Goal: Task Accomplishment & Management: Complete application form

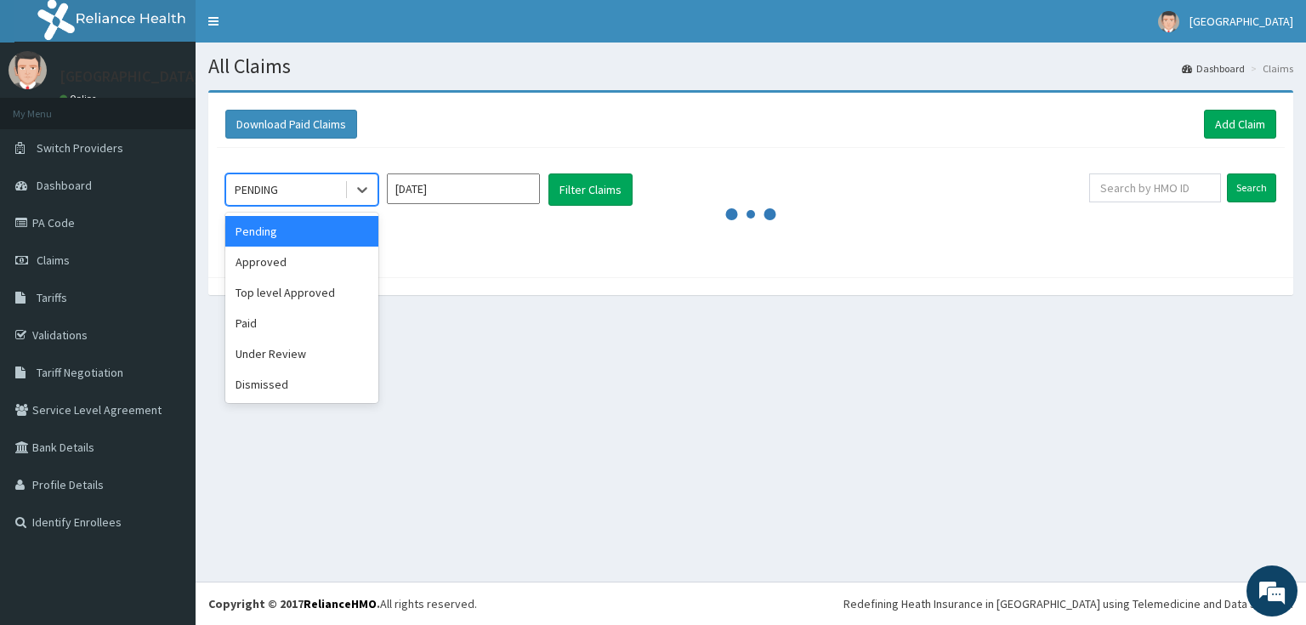
click at [303, 184] on div "PENDING" at bounding box center [285, 189] width 118 height 27
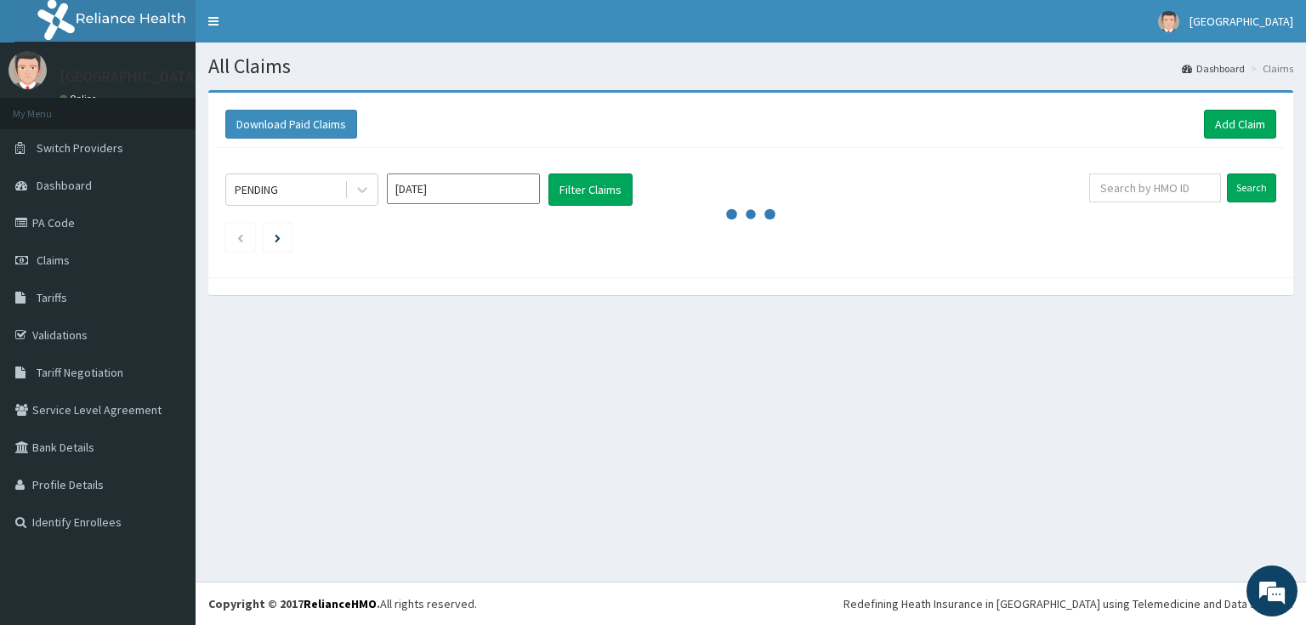
click at [870, 235] on ul at bounding box center [750, 237] width 1051 height 29
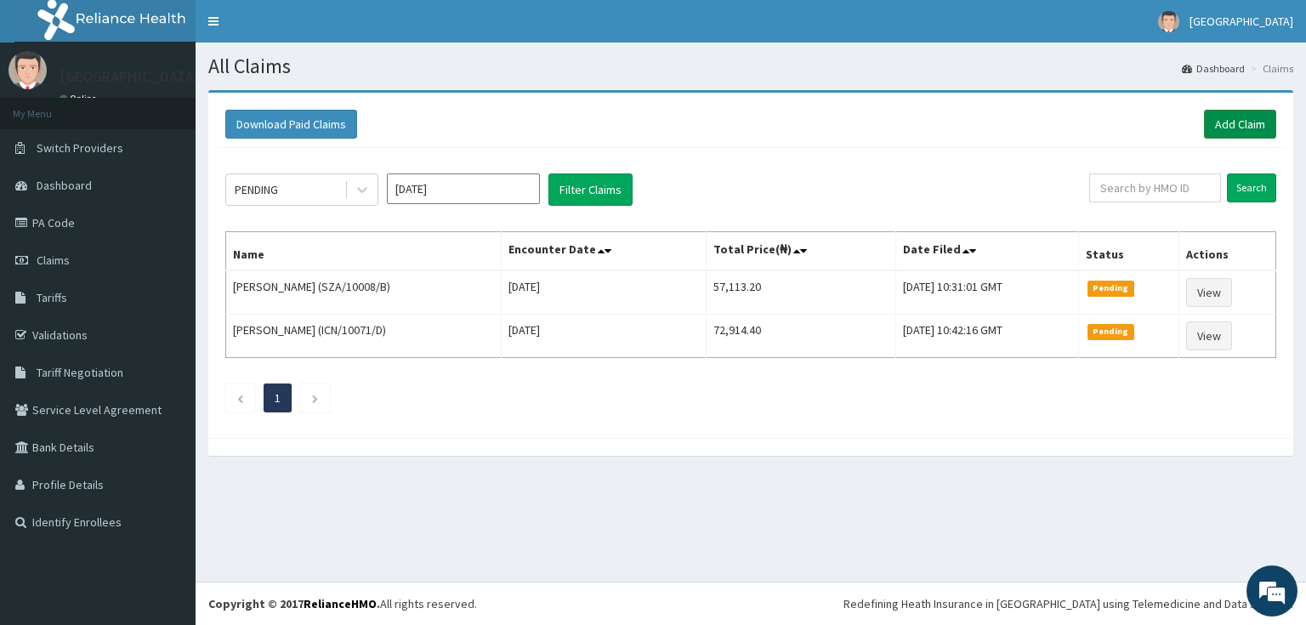
click at [1250, 122] on link "Add Claim" at bounding box center [1240, 124] width 72 height 29
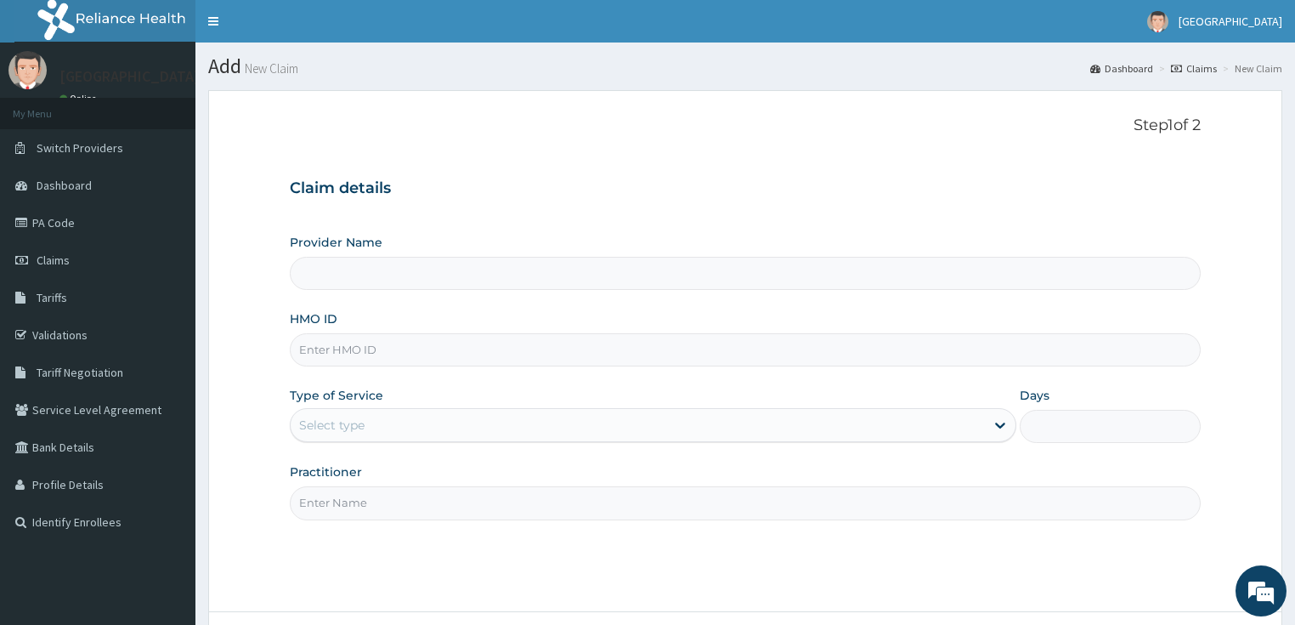
click at [346, 362] on input "HMO ID" at bounding box center [746, 349] width 912 height 33
paste input "KAN/10034/B"
type input "KAN/10034/B"
type input "[GEOGRAPHIC_DATA]"
type input "KAN/10034/B"
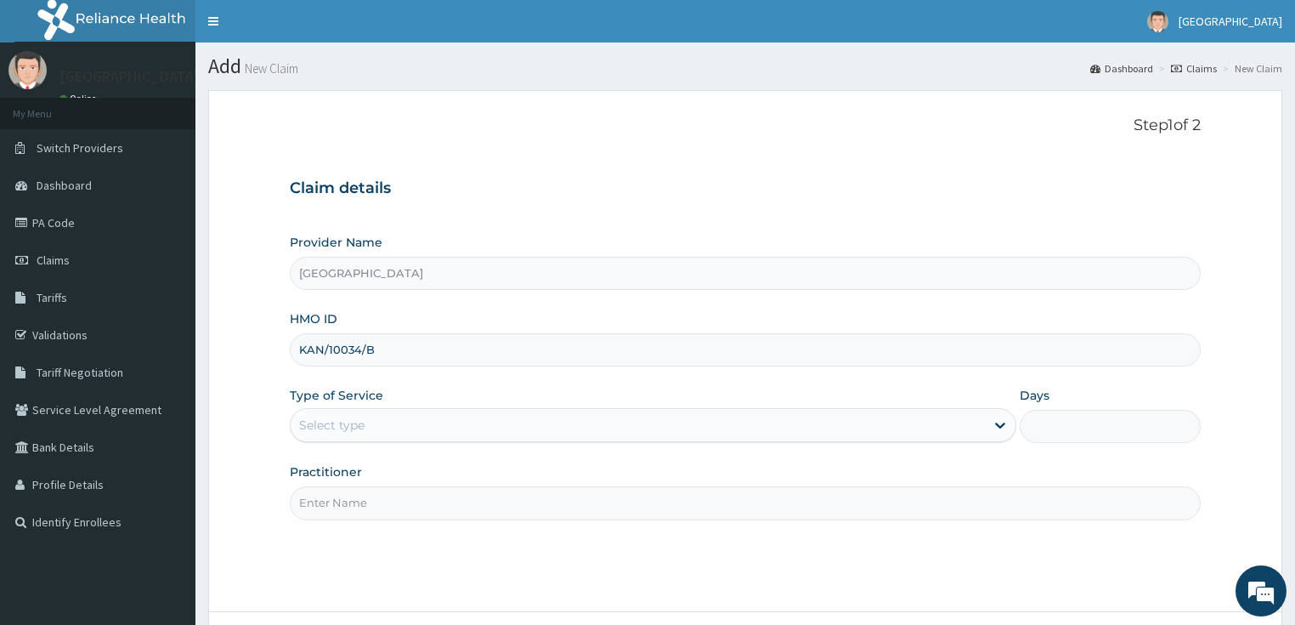
click at [333, 422] on div "Select type" at bounding box center [331, 425] width 65 height 17
drag, startPoint x: 333, startPoint y: 422, endPoint x: 326, endPoint y: 450, distance: 28.0
click at [333, 422] on div "Select type" at bounding box center [331, 425] width 65 height 17
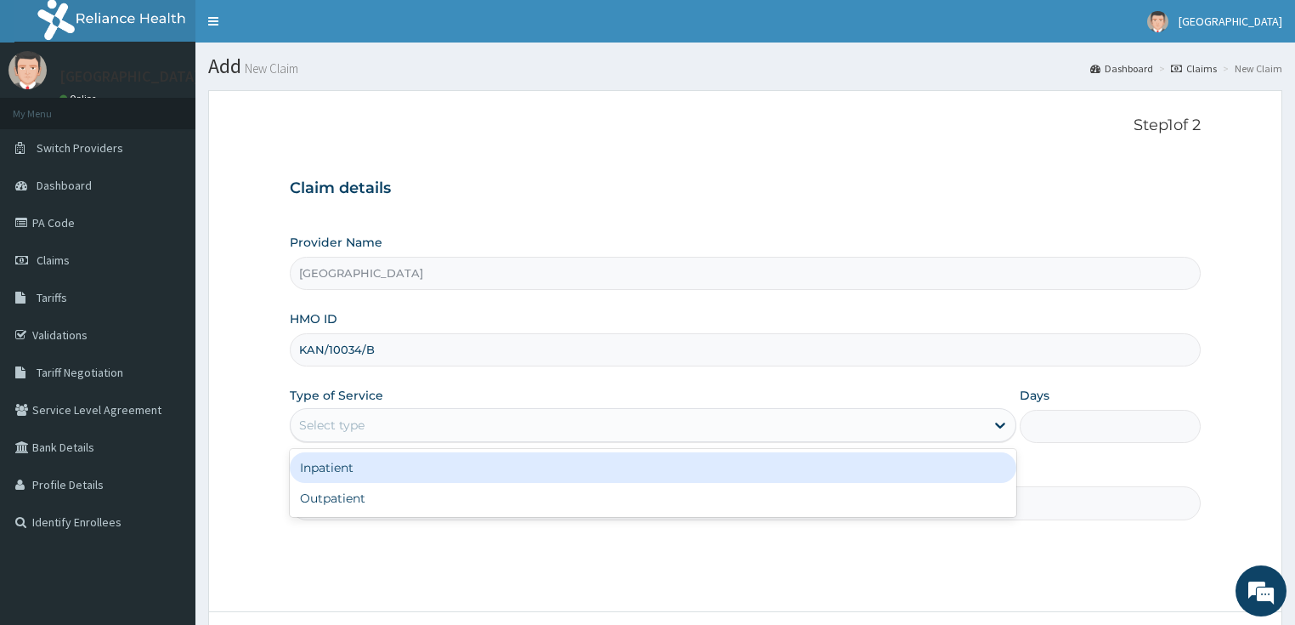
click at [367, 428] on div "Select type" at bounding box center [638, 424] width 694 height 27
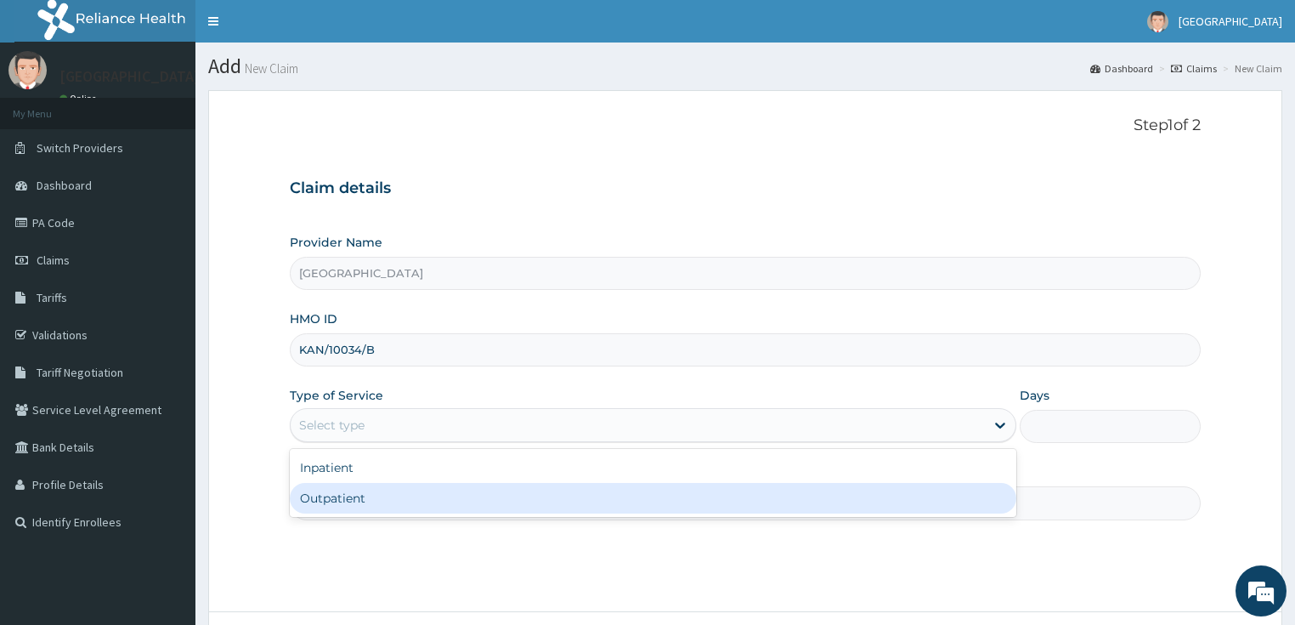
click at [350, 506] on div "Outpatient" at bounding box center [653, 498] width 727 height 31
type input "1"
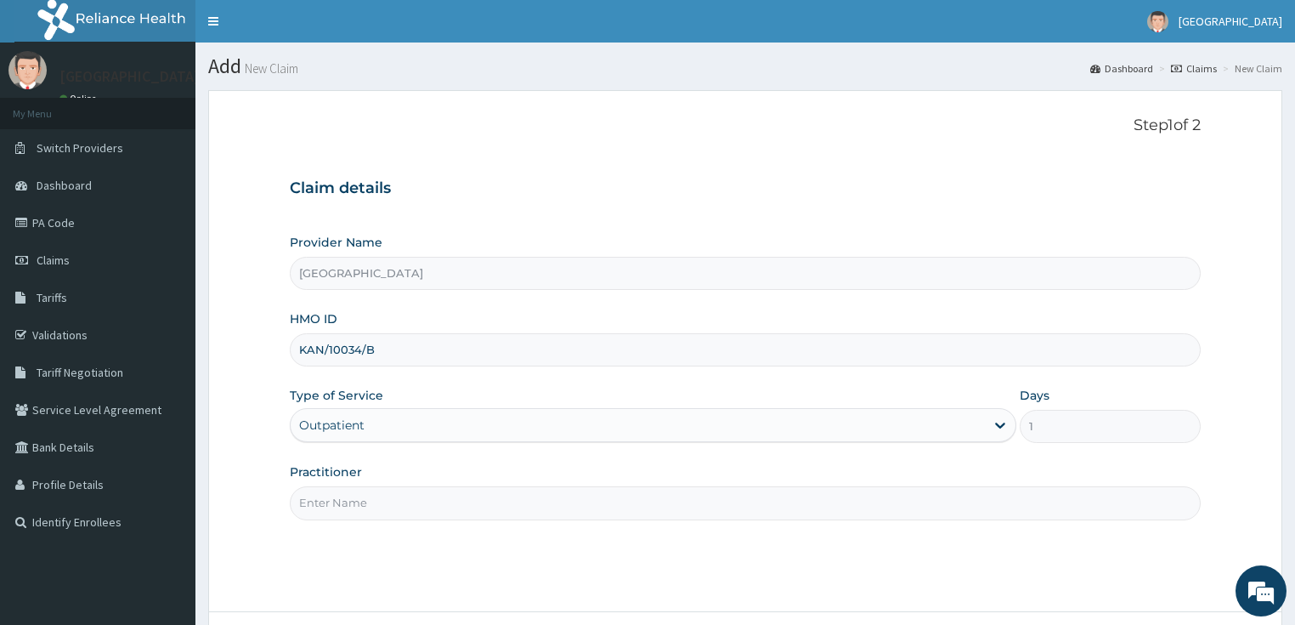
click at [346, 504] on input "Practitioner" at bounding box center [746, 502] width 912 height 33
type input "DR ADEBARA"
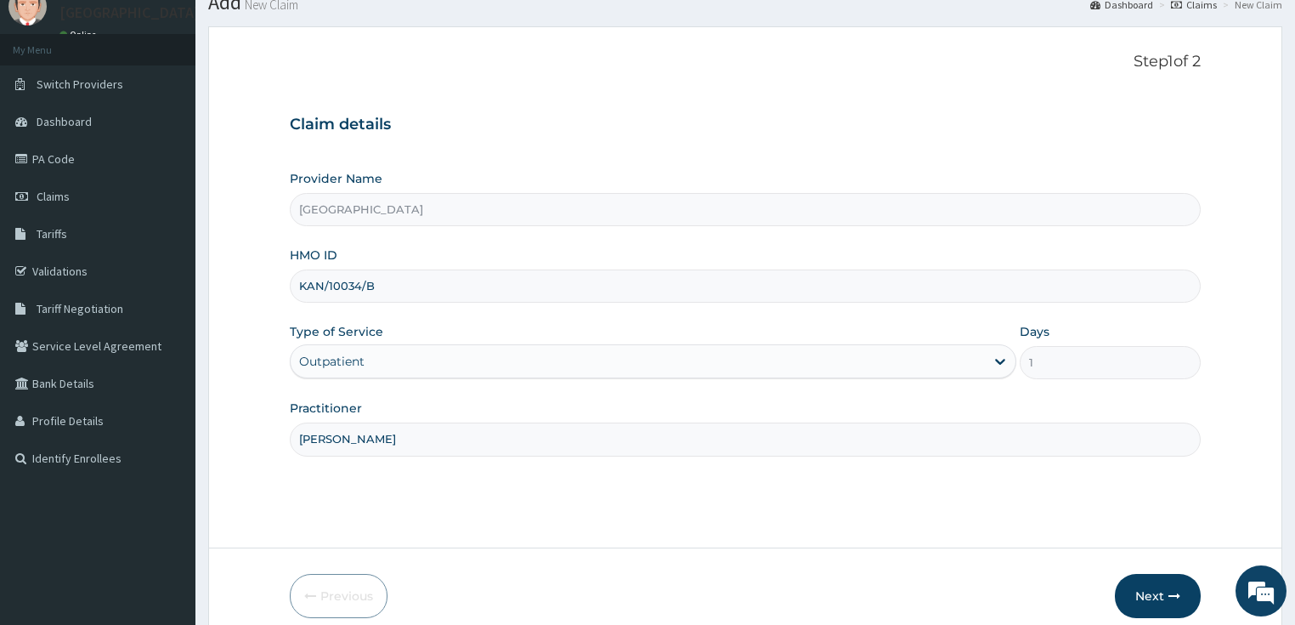
scroll to position [139, 0]
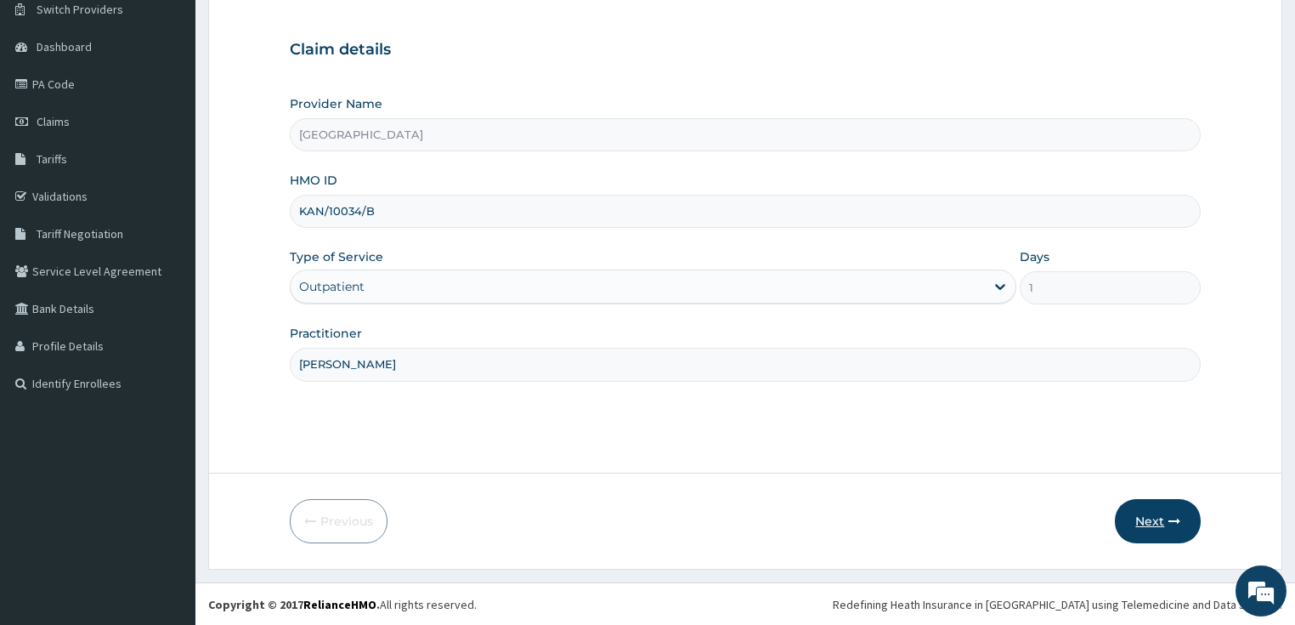
click at [1176, 512] on button "Next" at bounding box center [1158, 521] width 86 height 44
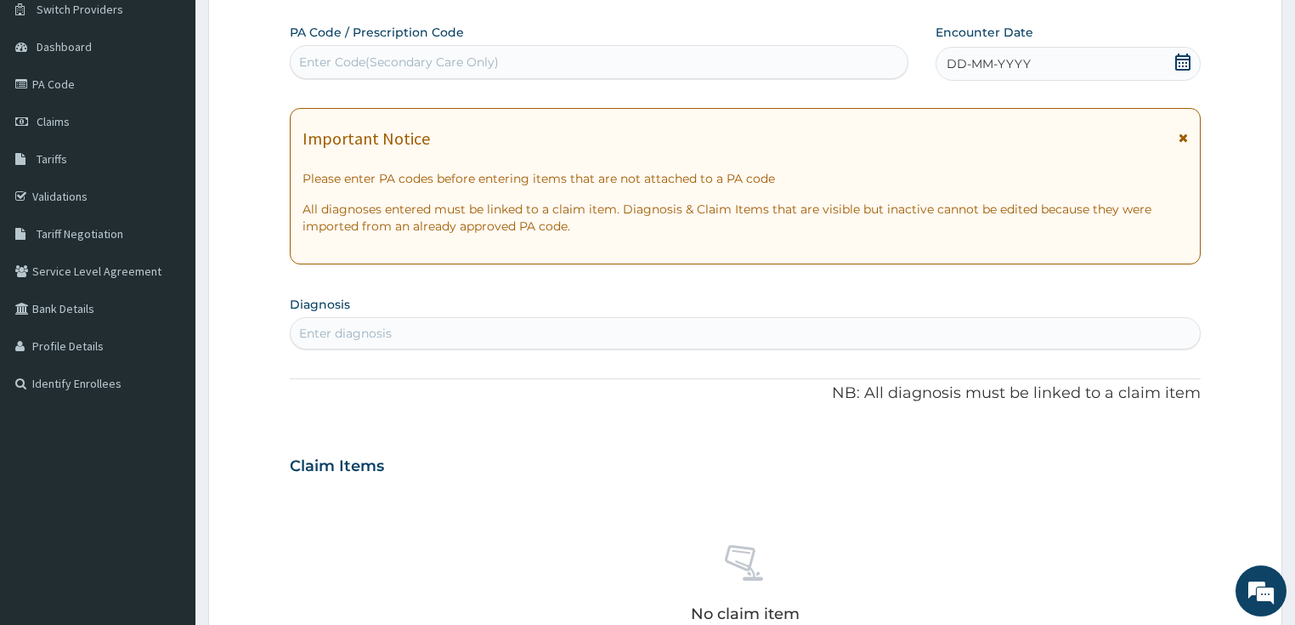
scroll to position [0, 0]
click at [412, 61] on div "Enter Code(Secondary Care Only)" at bounding box center [399, 62] width 200 height 17
paste input "PA/E0FE96"
type input "PA/E0FE96"
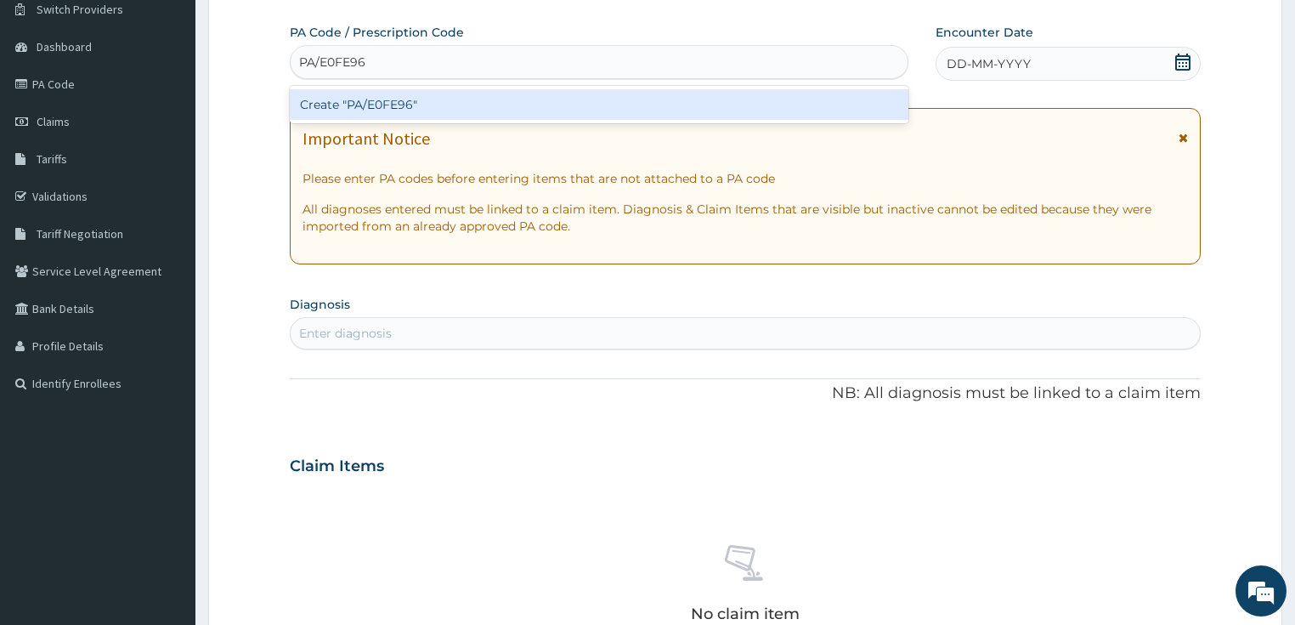
click at [377, 99] on div "Create "PA/E0FE96"" at bounding box center [599, 104] width 619 height 31
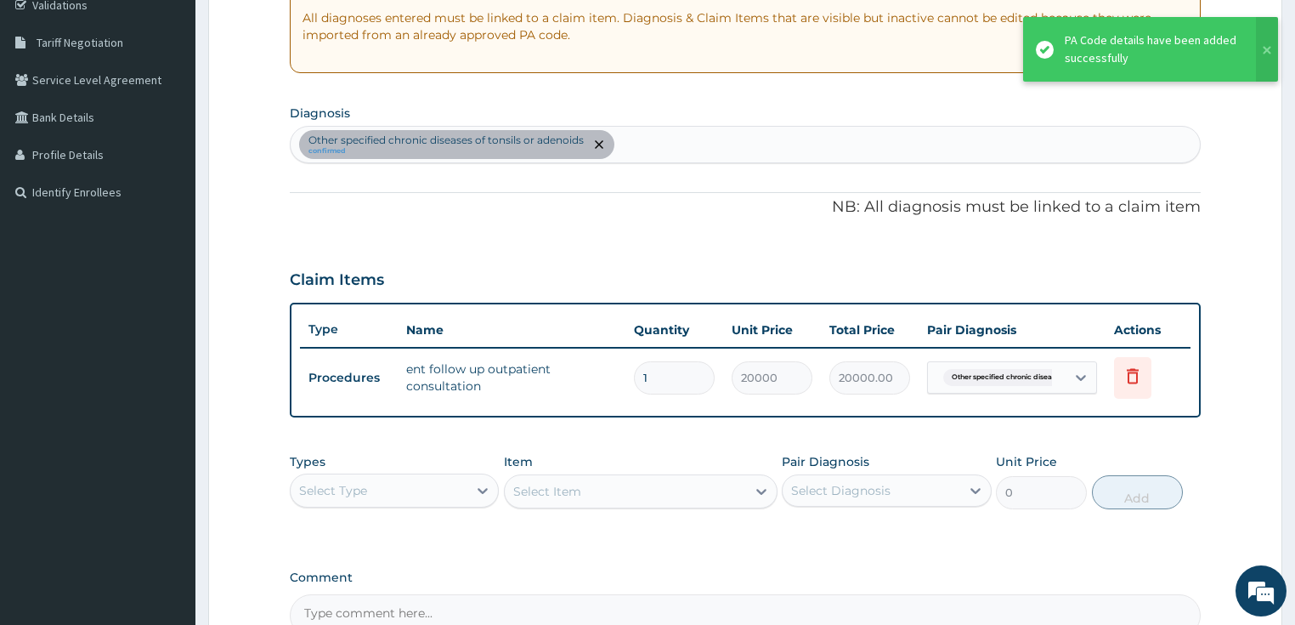
type input "0"
type input "0.00"
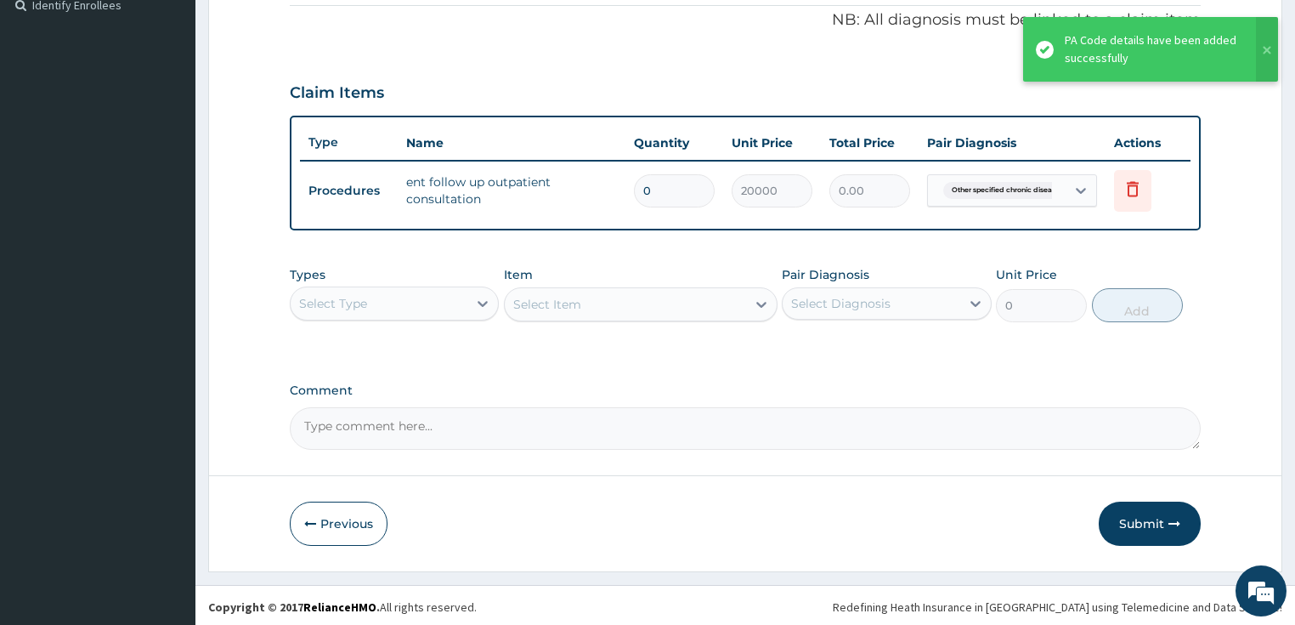
type input "0"
click at [357, 316] on div "Select Type" at bounding box center [395, 303] width 210 height 34
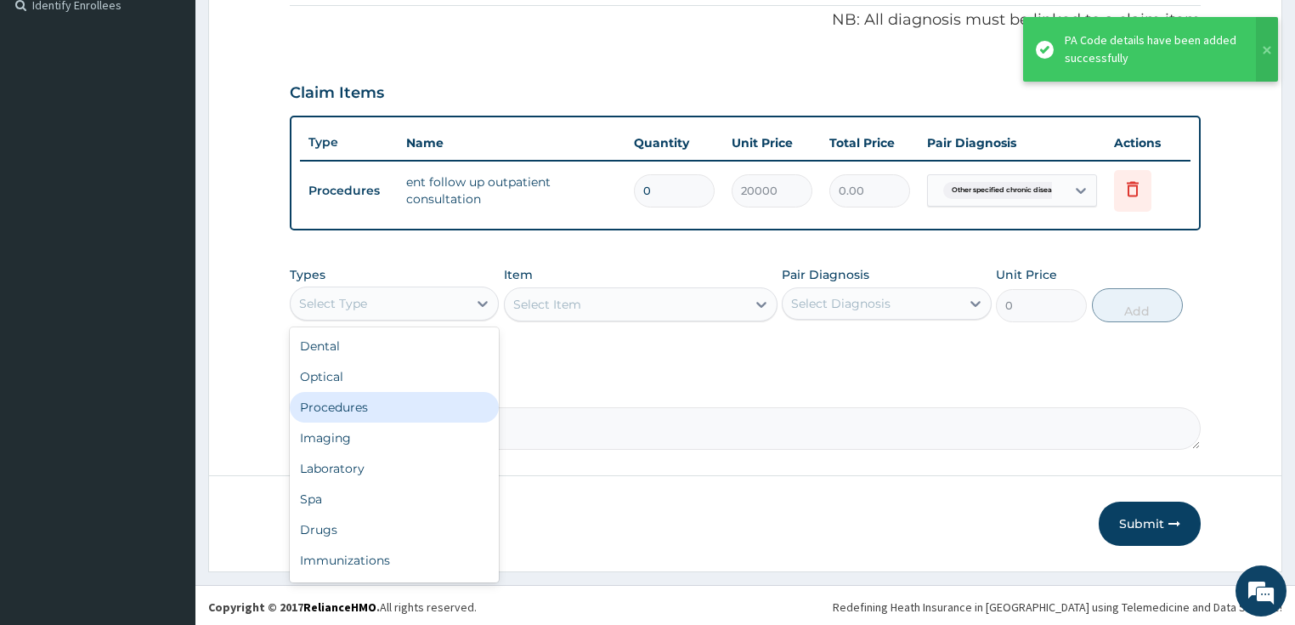
click at [354, 396] on div "Procedures" at bounding box center [395, 407] width 210 height 31
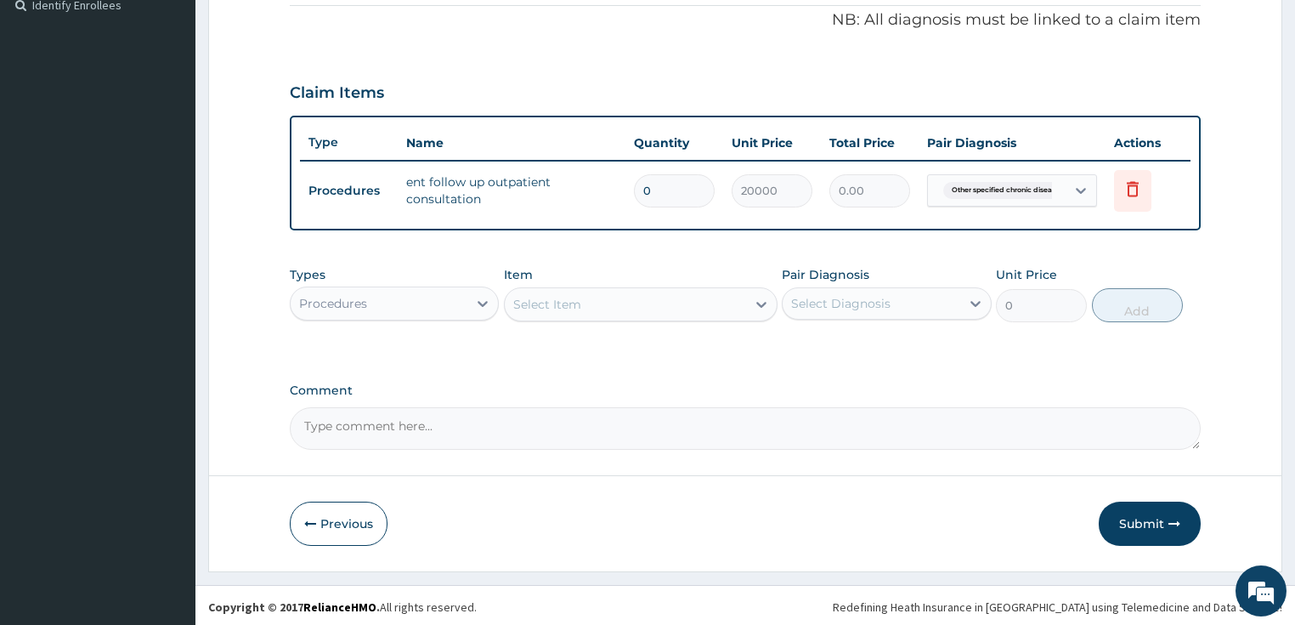
click at [666, 175] on input "0" at bounding box center [674, 190] width 81 height 33
type input "1"
type input "20000.00"
type input "1"
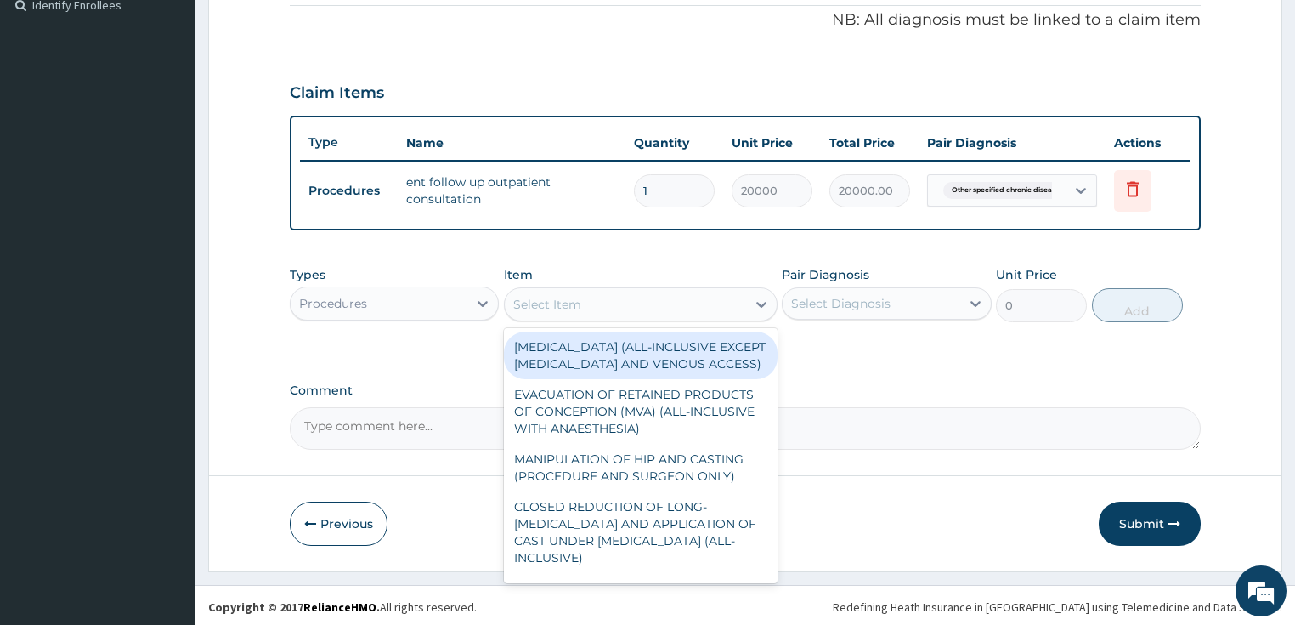
click at [595, 287] on div "Select Item" at bounding box center [641, 304] width 274 height 34
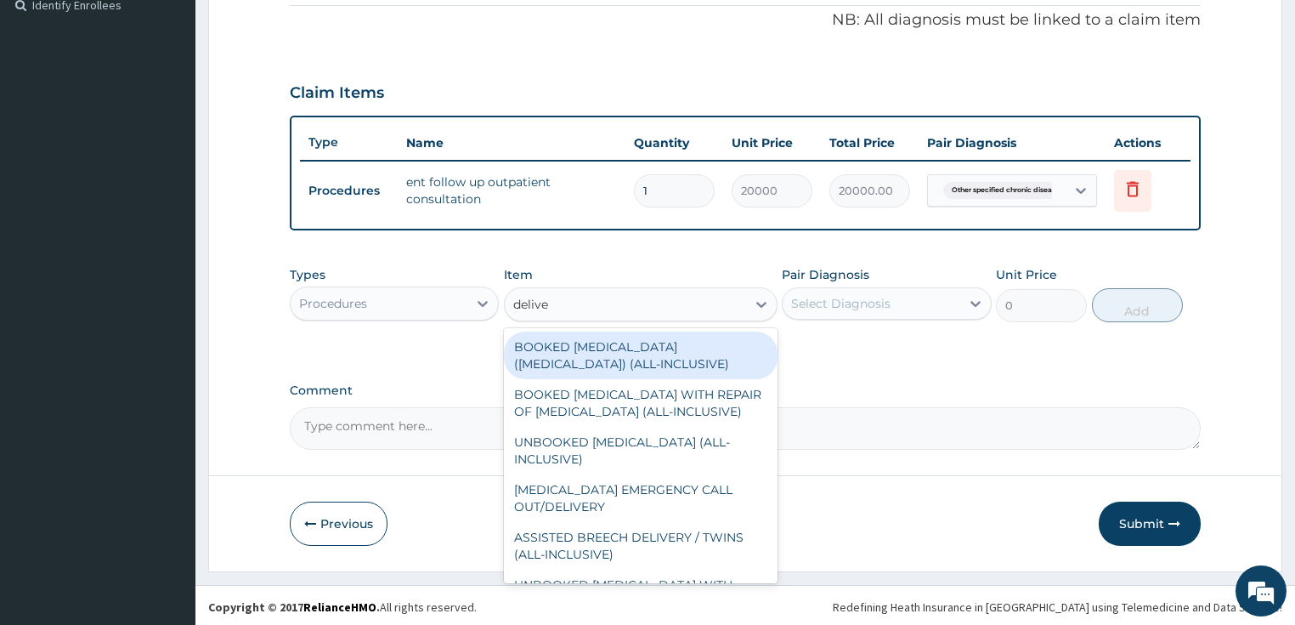
type input "deliver"
click at [606, 356] on div "BOOKED VAGINAL DELIVERY (NORMAL DELIVERY) (ALL-INCLUSIVE)" at bounding box center [641, 356] width 274 height 48
type input "87500"
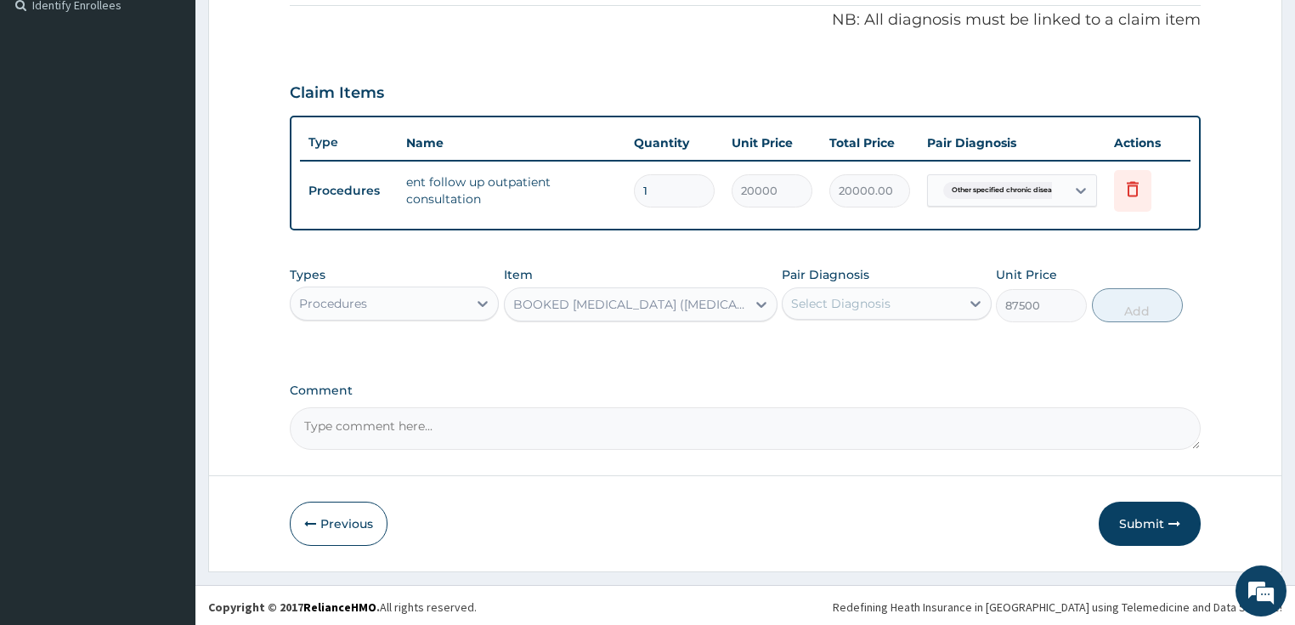
click at [852, 314] on div "Select Diagnosis" at bounding box center [887, 303] width 210 height 32
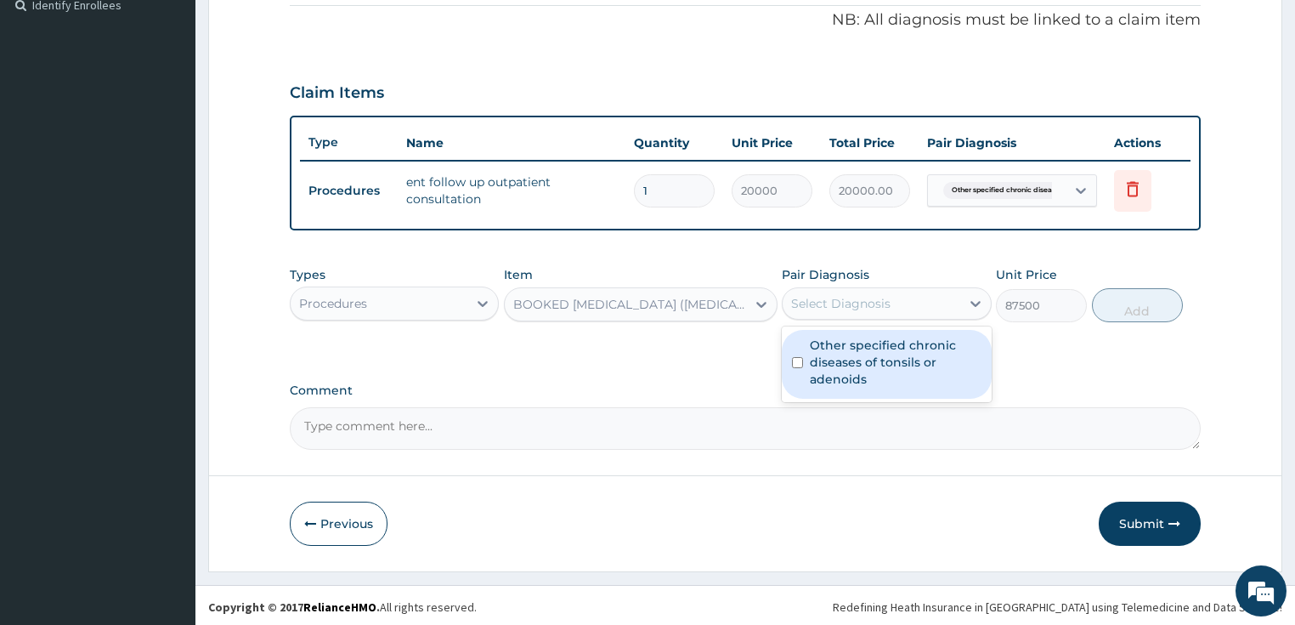
click at [832, 357] on label "Other specified chronic diseases of tonsils or adenoids" at bounding box center [896, 362] width 172 height 51
checkbox input "true"
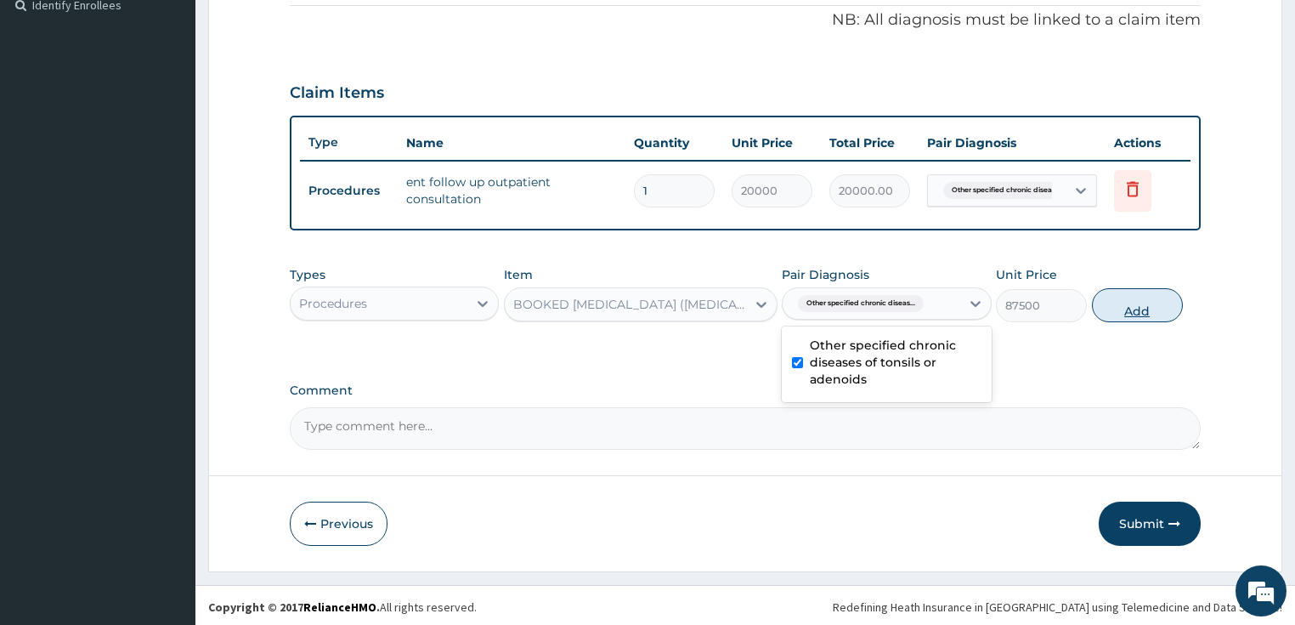
click at [1165, 298] on button "Add" at bounding box center [1137, 305] width 91 height 34
type input "0"
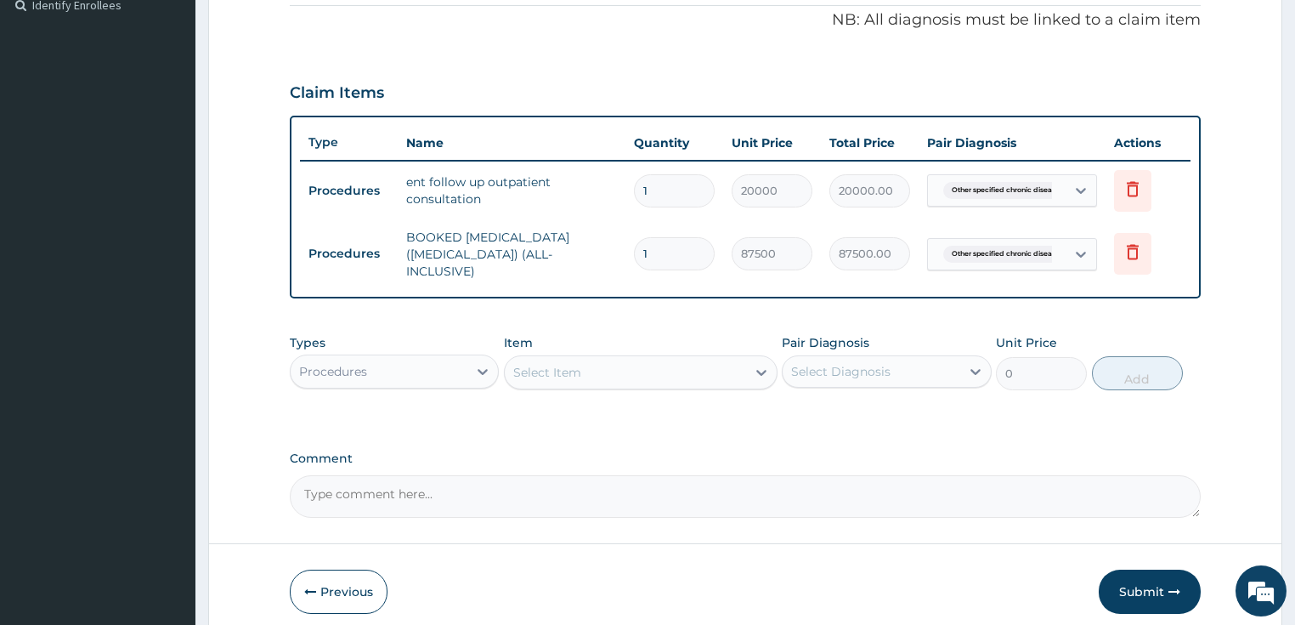
click at [405, 231] on td "BOOKED VAGINAL DELIVERY (NORMAL DELIVERY) (ALL-INCLUSIVE)" at bounding box center [512, 254] width 229 height 68
drag, startPoint x: 405, startPoint y: 231, endPoint x: 479, endPoint y: 267, distance: 82.9
click at [479, 267] on td "BOOKED VAGINAL DELIVERY (NORMAL DELIVERY) (ALL-INCLUSIVE)" at bounding box center [512, 254] width 229 height 68
copy td "BOOKED VAGINAL DELIVERY (NORMAL DELIVERY) (ALL-INCLUSIVE)"
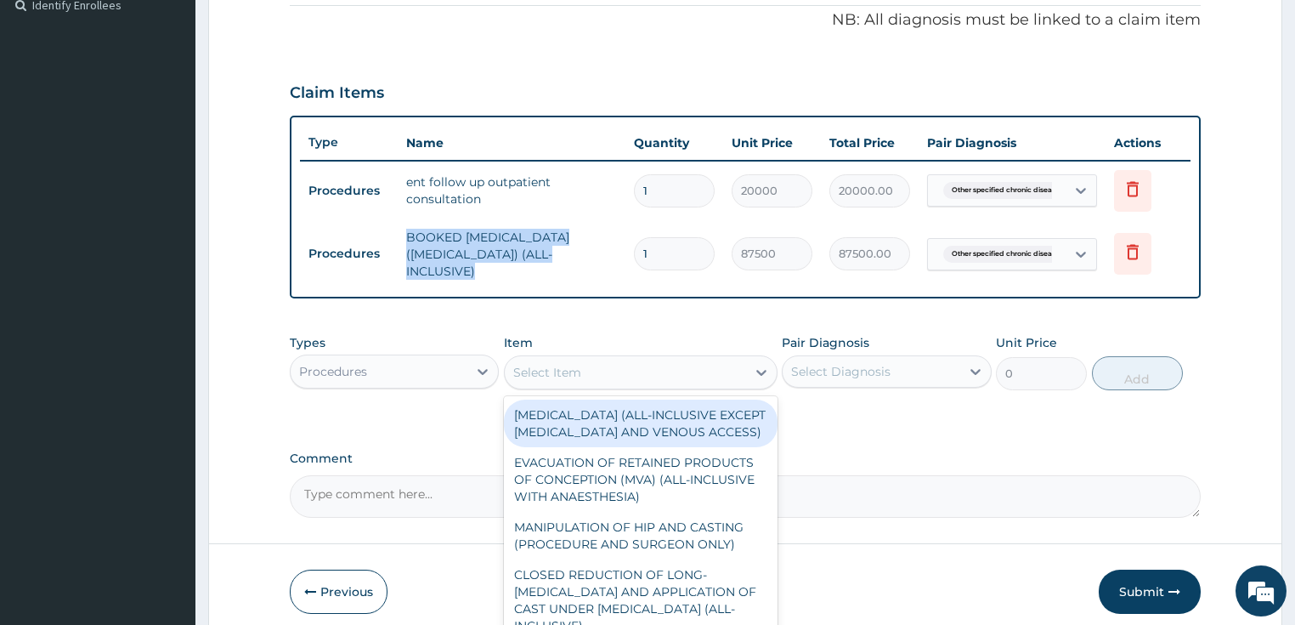
click at [561, 375] on div "Select Item" at bounding box center [547, 372] width 68 height 17
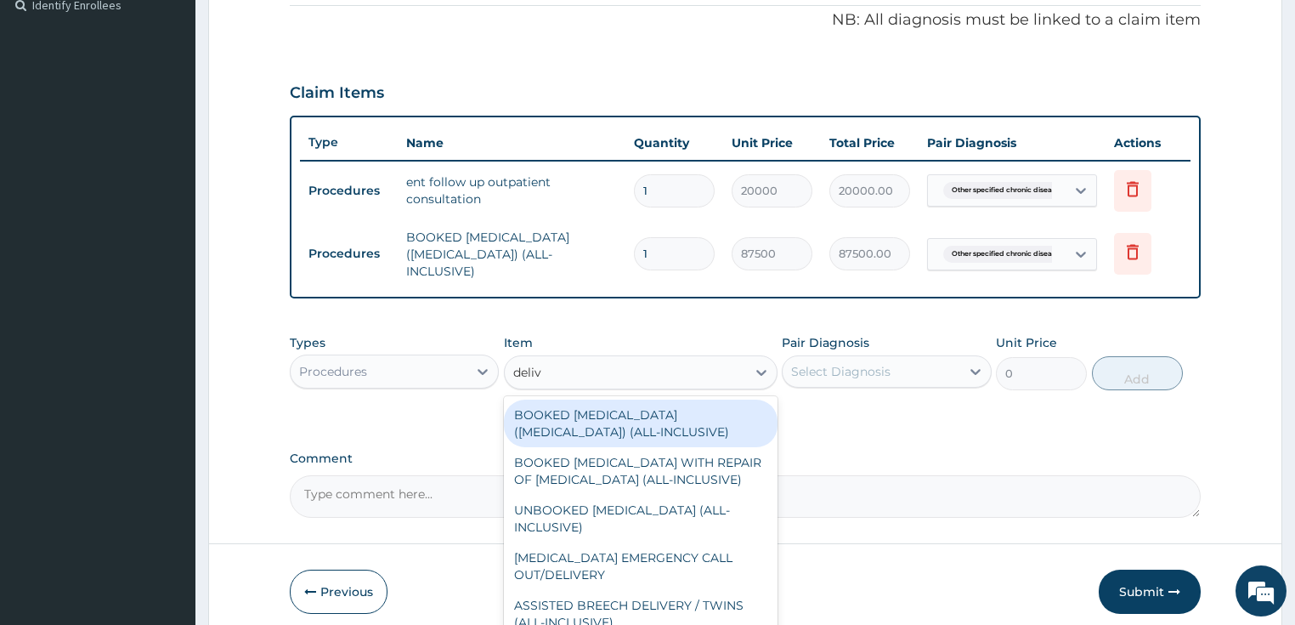
type input "delive"
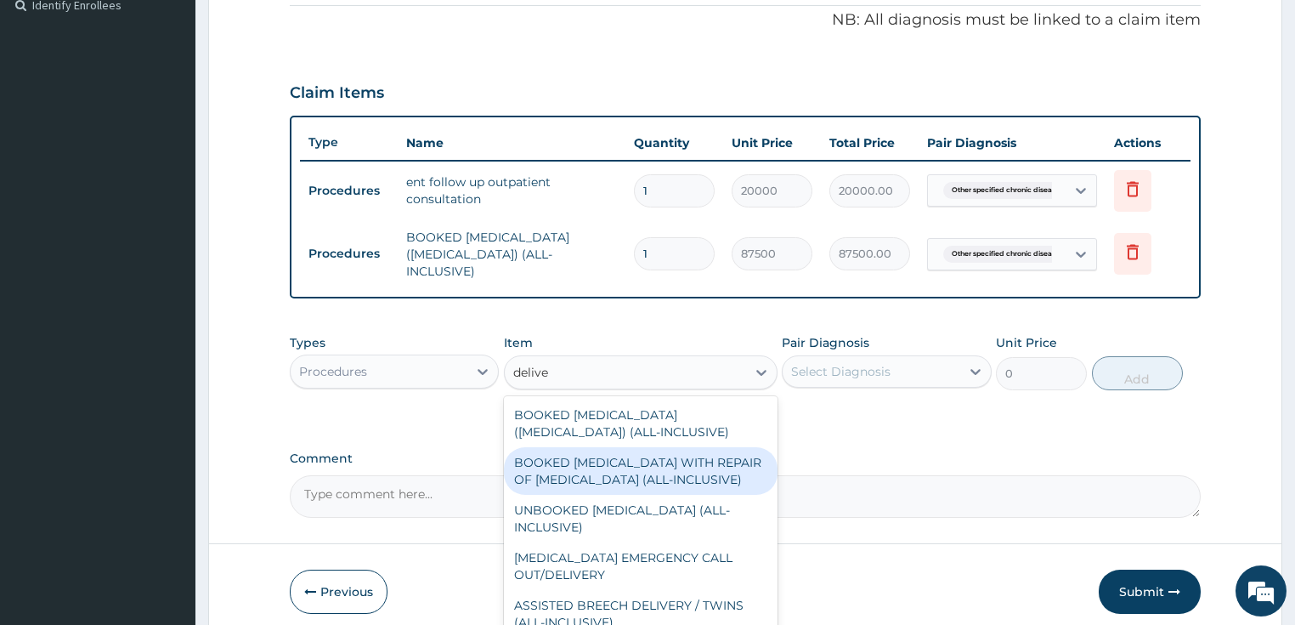
click at [534, 462] on div "BOOKED VAGINAL DELIVERY WITH REPAIR OF LACERATION (ALL-INCLUSIVE)" at bounding box center [641, 471] width 274 height 48
type input "100000"
click at [534, 462] on label "Comment" at bounding box center [746, 458] width 912 height 14
click at [534, 475] on textarea "Comment" at bounding box center [746, 496] width 912 height 43
click at [534, 462] on label "Comment" at bounding box center [746, 458] width 912 height 14
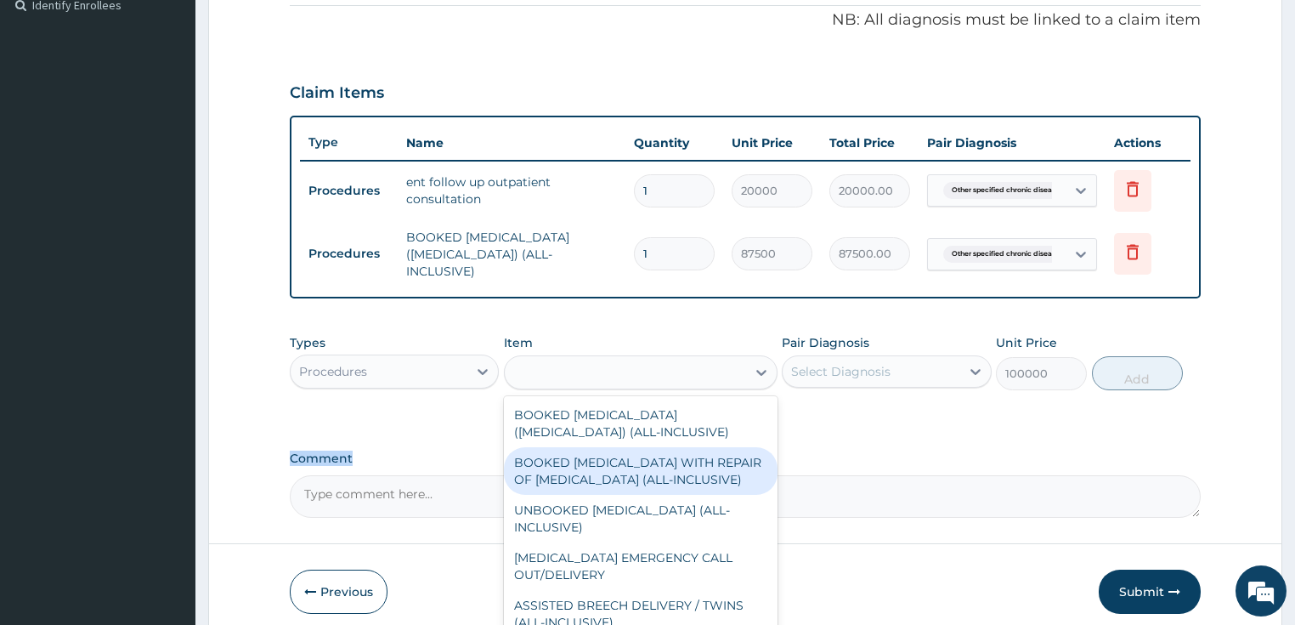
click at [534, 475] on textarea "Comment" at bounding box center [746, 496] width 912 height 43
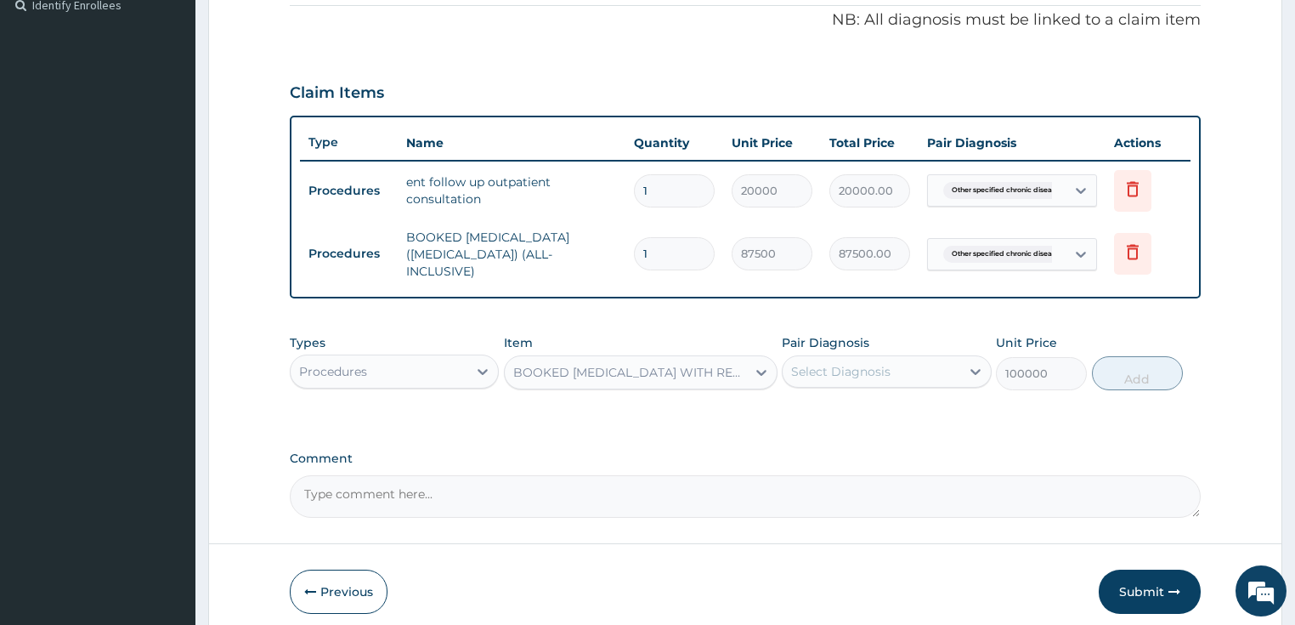
click at [921, 369] on div "Select Diagnosis" at bounding box center [872, 371] width 178 height 27
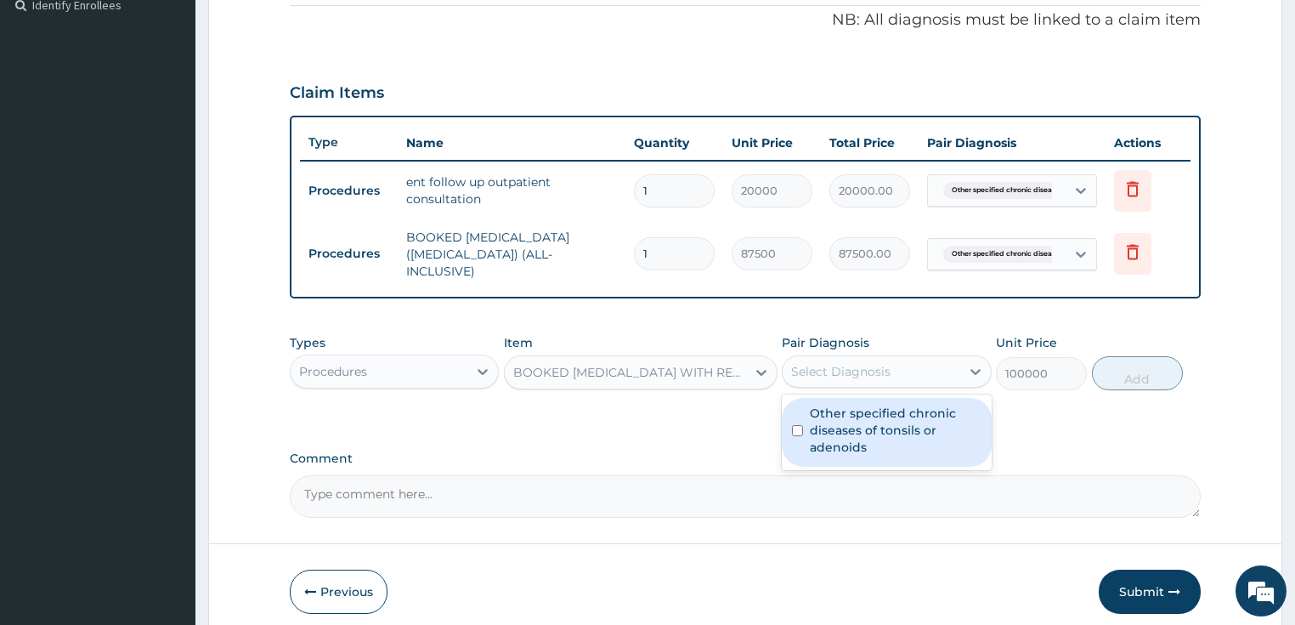
click at [894, 428] on label "Other specified chronic diseases of tonsils or adenoids" at bounding box center [896, 430] width 172 height 51
checkbox input "true"
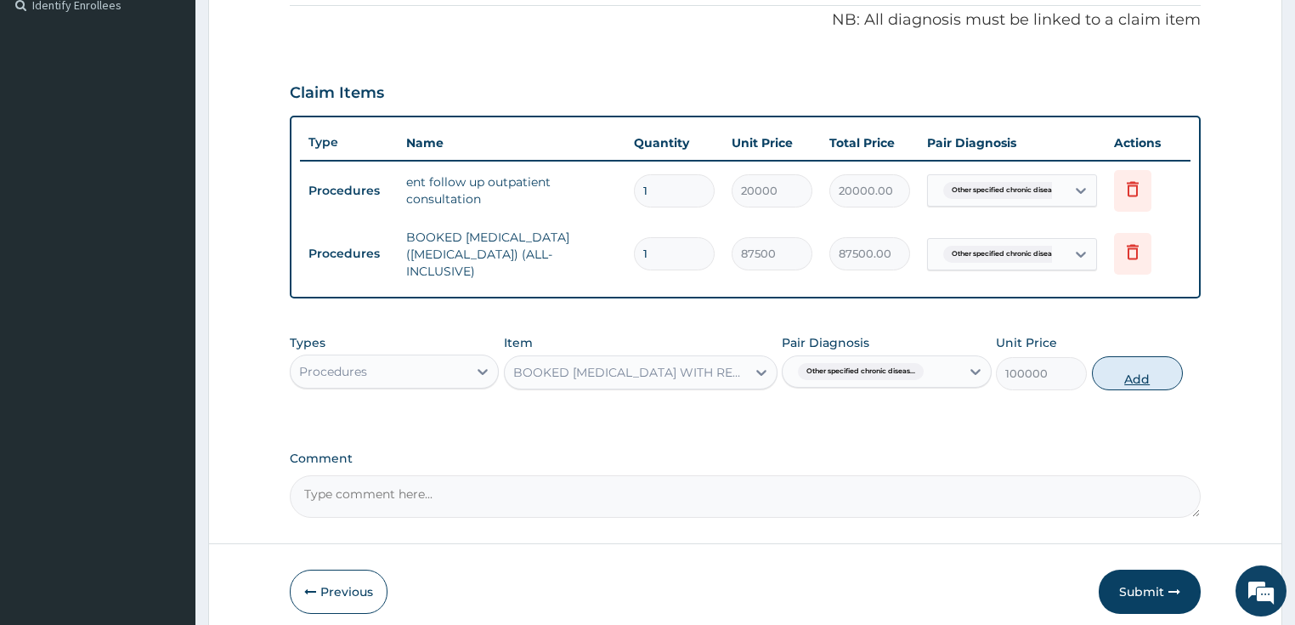
click at [1163, 384] on button "Add" at bounding box center [1137, 373] width 91 height 34
type input "0"
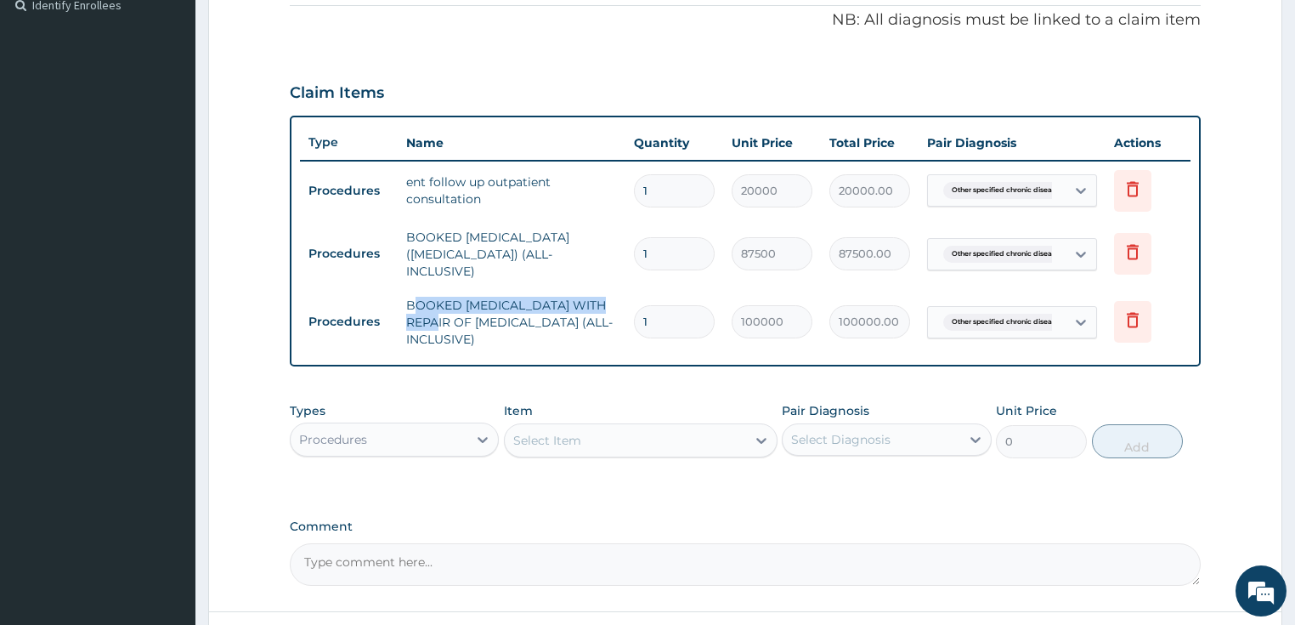
drag, startPoint x: 411, startPoint y: 299, endPoint x: 419, endPoint y: 313, distance: 16.0
click at [419, 313] on td "BOOKED VAGINAL DELIVERY WITH REPAIR OF LACERATION (ALL-INCLUSIVE)" at bounding box center [512, 322] width 229 height 68
click at [400, 303] on td "BOOKED VAGINAL DELIVERY WITH REPAIR OF LACERATION (ALL-INCLUSIVE)" at bounding box center [512, 322] width 229 height 68
drag, startPoint x: 408, startPoint y: 303, endPoint x: 486, endPoint y: 338, distance: 85.6
click at [486, 338] on td "BOOKED VAGINAL DELIVERY WITH REPAIR OF LACERATION (ALL-INCLUSIVE)" at bounding box center [512, 322] width 229 height 68
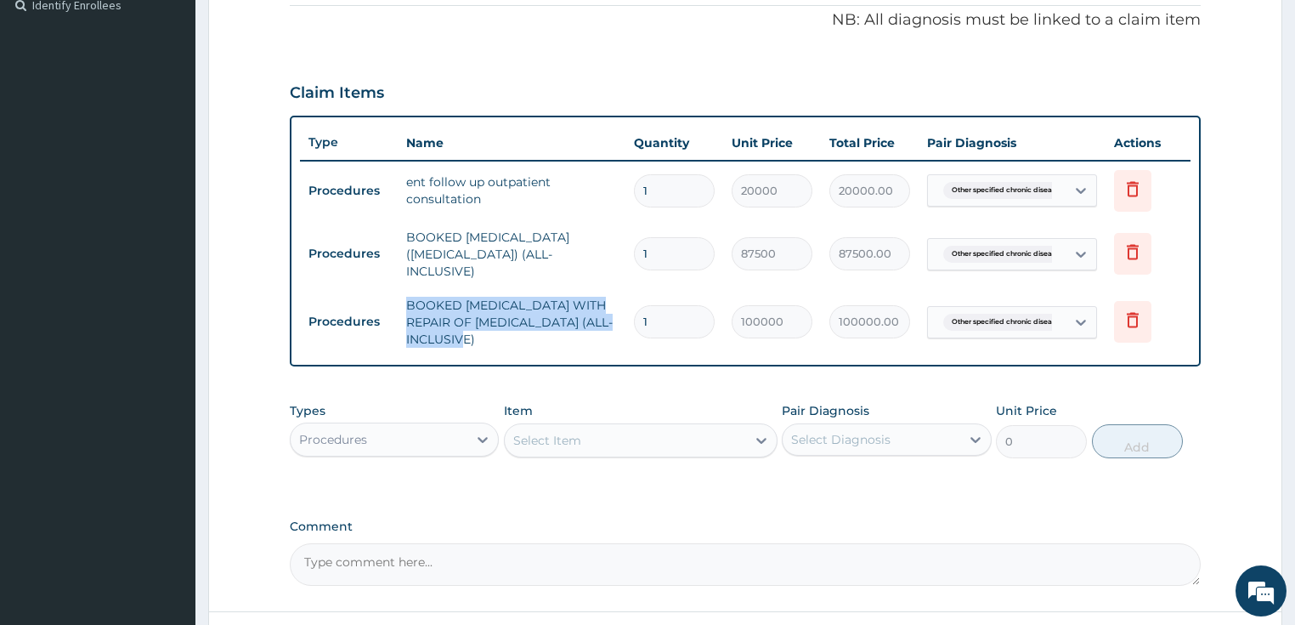
copy td "BOOKED VAGINAL DELIVERY WITH REPAIR OF LACERATION (ALL-INCLUSIVE)"
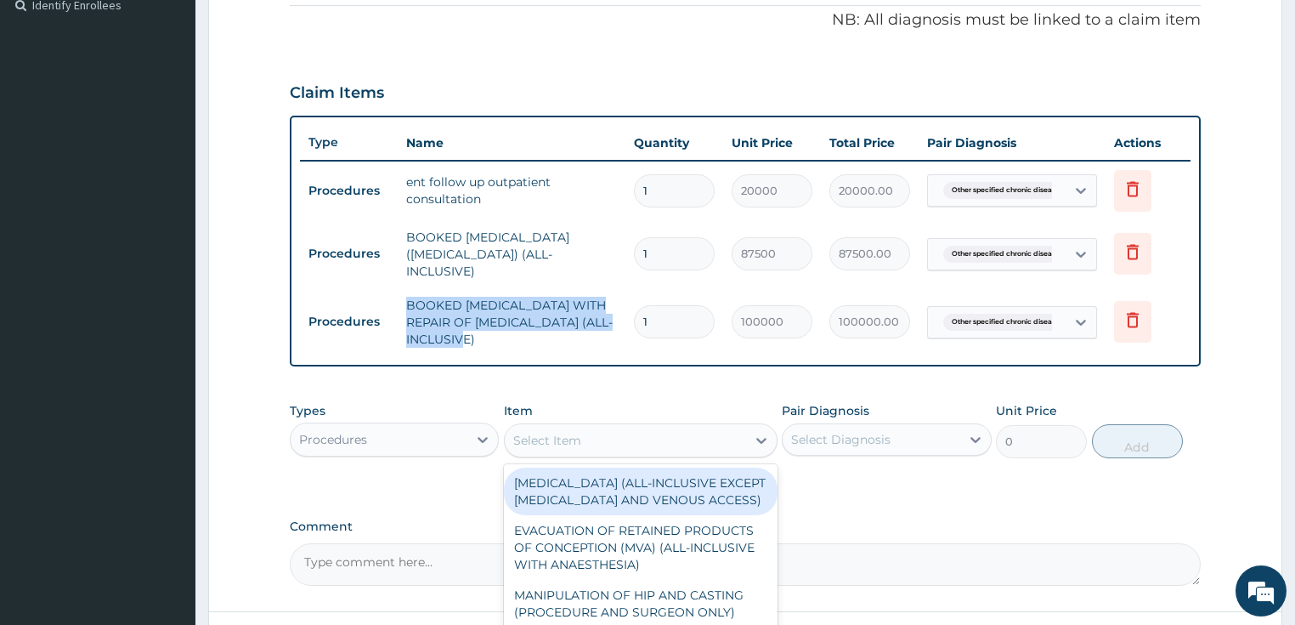
click at [536, 449] on div "Select Item" at bounding box center [625, 440] width 241 height 27
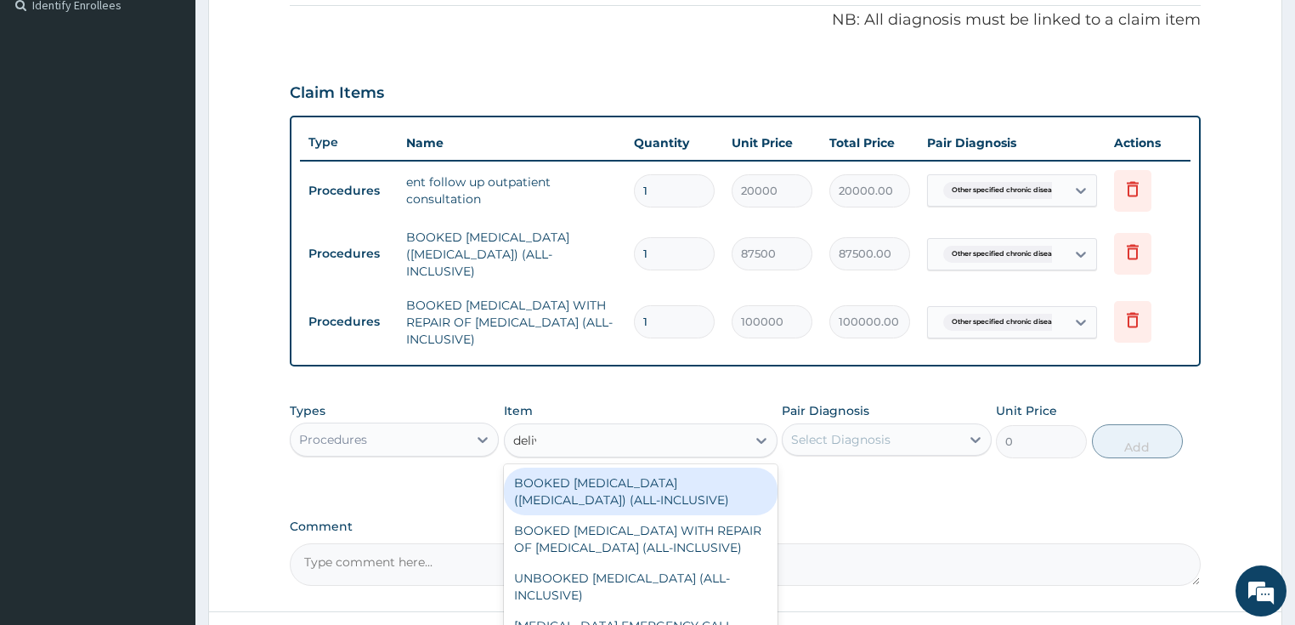
type input "delive"
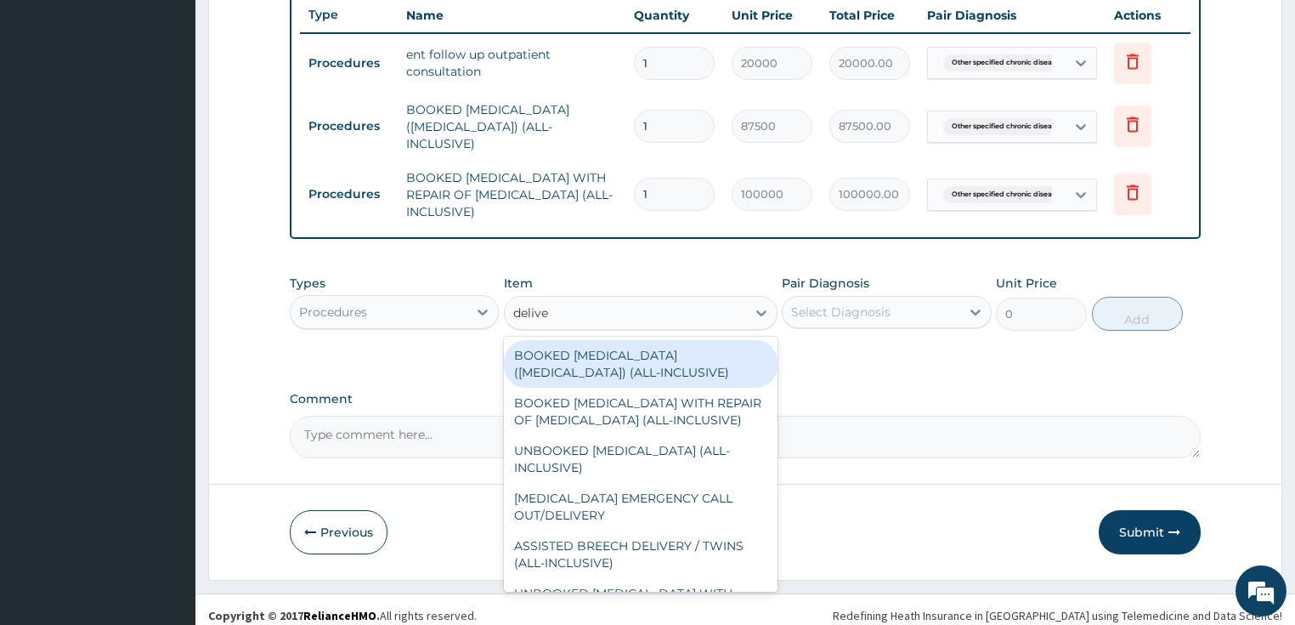
scroll to position [653, 0]
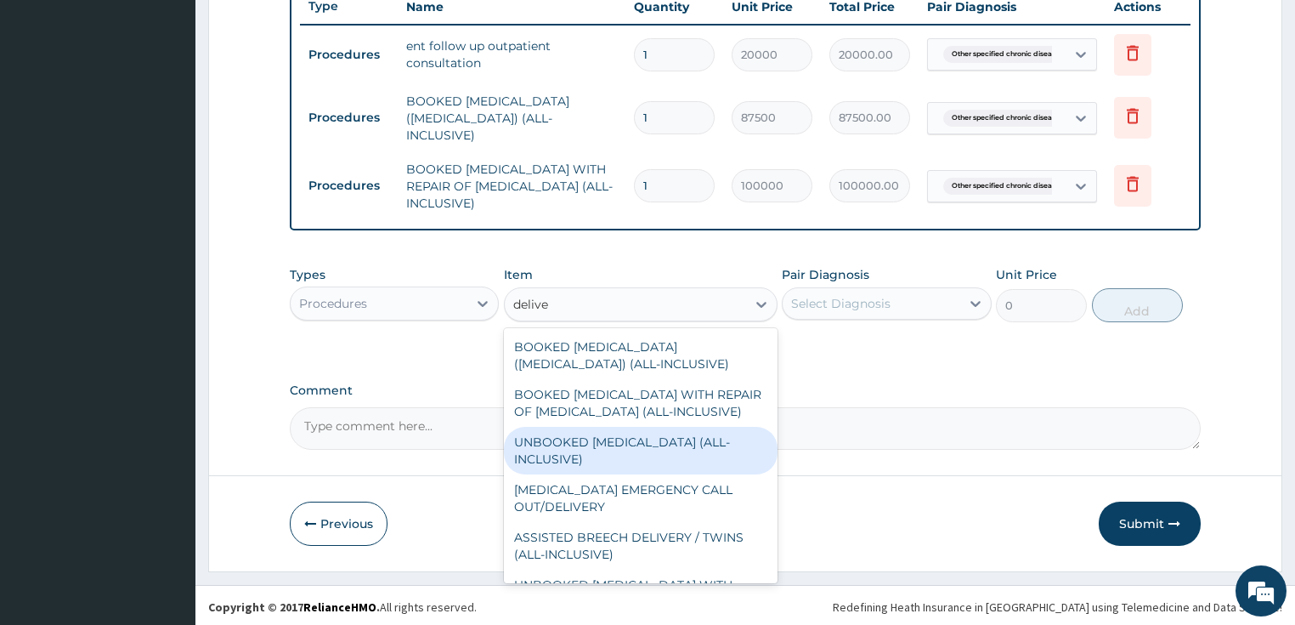
click at [602, 451] on div "UNBOOKED VAGINAL DELIVERY (ALL-INCLUSIVE)" at bounding box center [641, 451] width 274 height 48
type input "125000"
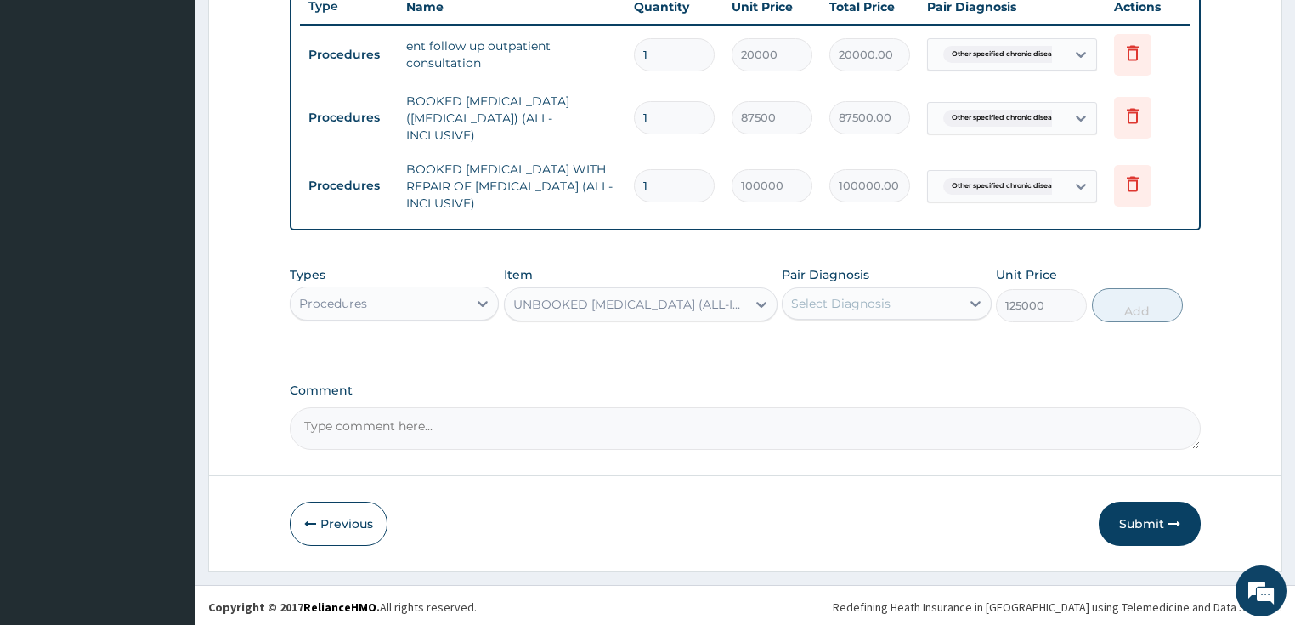
click at [864, 316] on div "Select Diagnosis" at bounding box center [887, 303] width 210 height 32
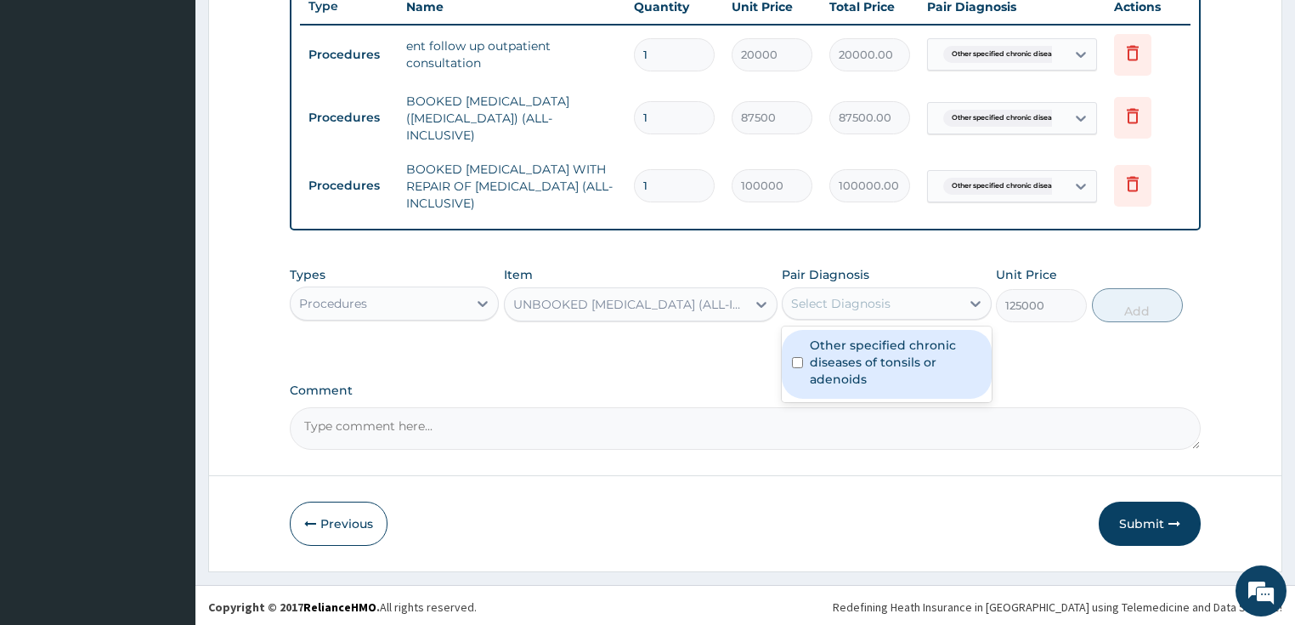
click at [858, 354] on label "Other specified chronic diseases of tonsils or adenoids" at bounding box center [896, 362] width 172 height 51
checkbox input "true"
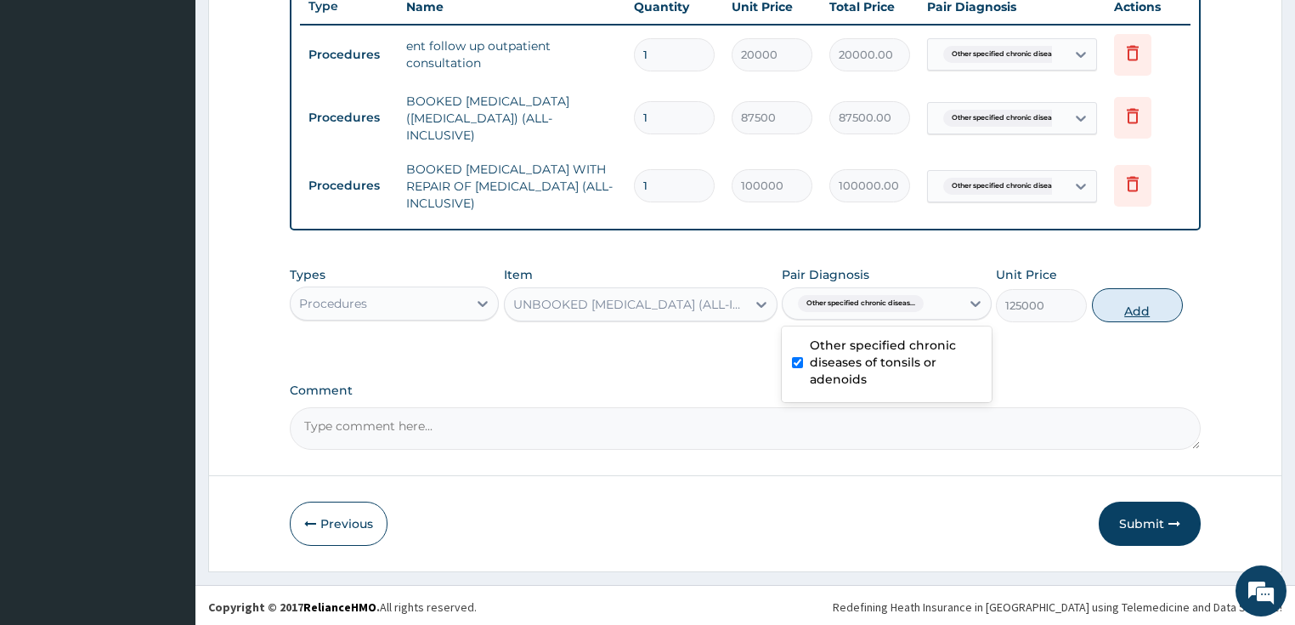
click at [1136, 314] on button "Add" at bounding box center [1137, 305] width 91 height 34
type input "0"
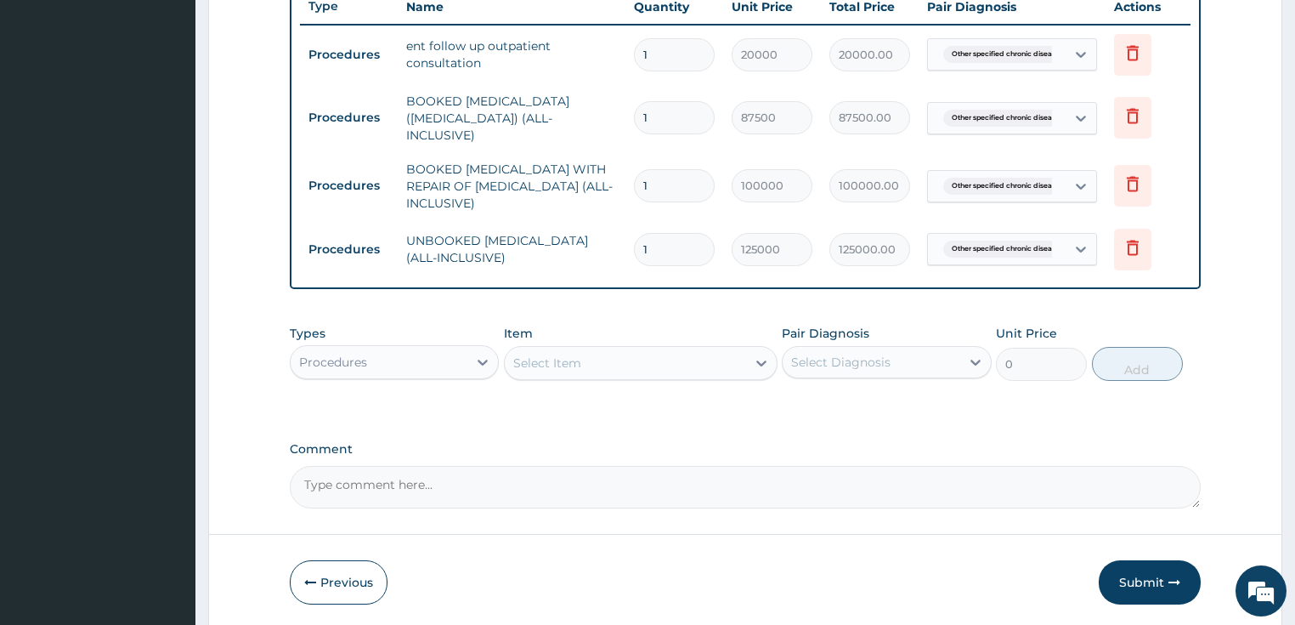
drag, startPoint x: 408, startPoint y: 235, endPoint x: 529, endPoint y: 262, distance: 123.7
click at [529, 262] on td "UNBOOKED VAGINAL DELIVERY (ALL-INCLUSIVE)" at bounding box center [512, 249] width 229 height 51
copy td "UNBOOKED VAGINAL DELIVERY (ALL-INCLUSIVE)"
click at [610, 368] on div "Select Item" at bounding box center [625, 362] width 241 height 27
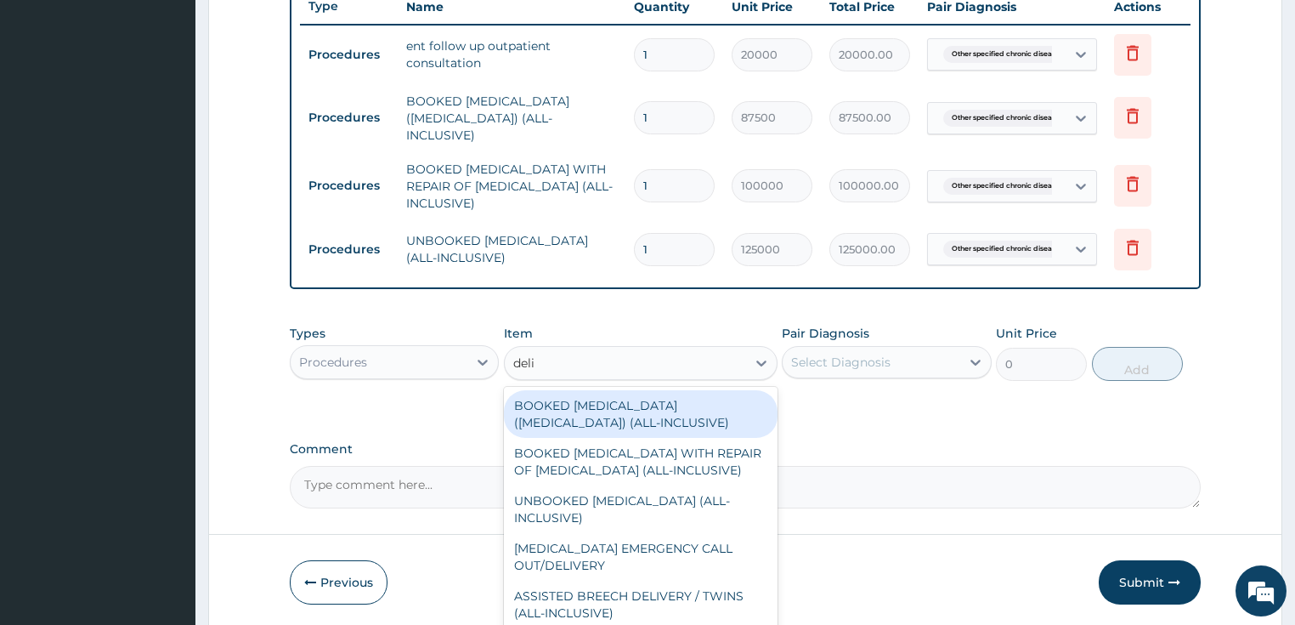
type input "deliv"
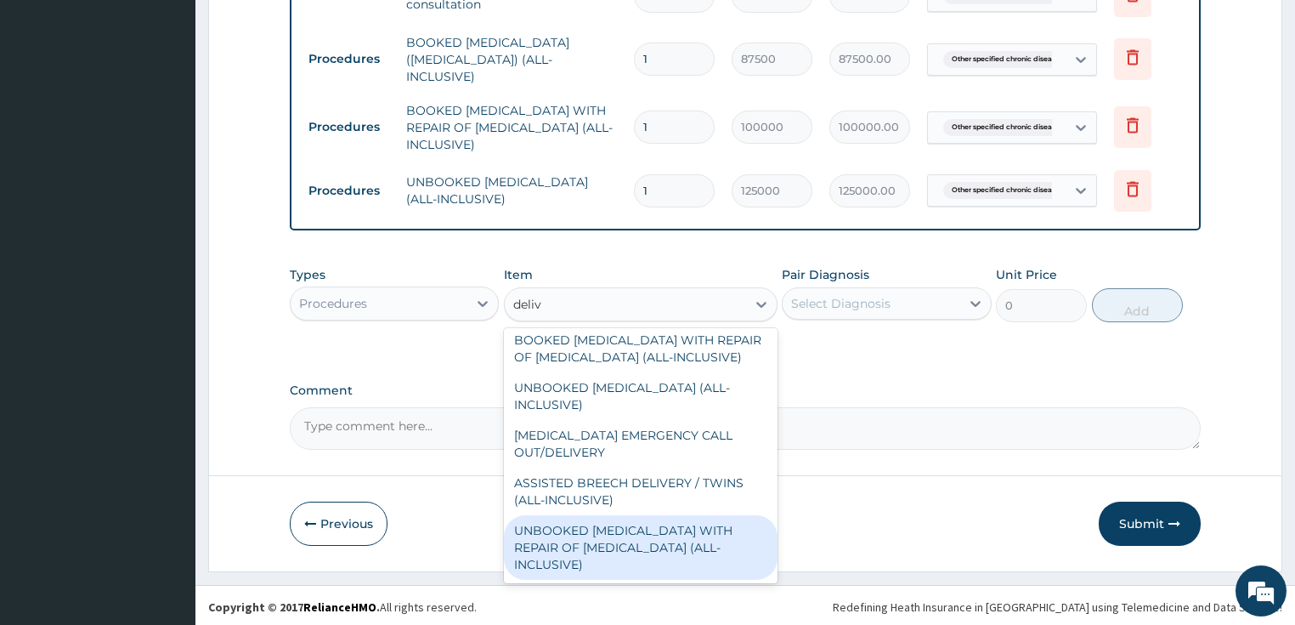
scroll to position [71, 0]
click at [630, 558] on div "UNBOOKED VAGINAL DELIVERY WITH REPAIR OF LACERATION (ALL-INCLUSIVE)" at bounding box center [641, 547] width 274 height 65
type input "143750"
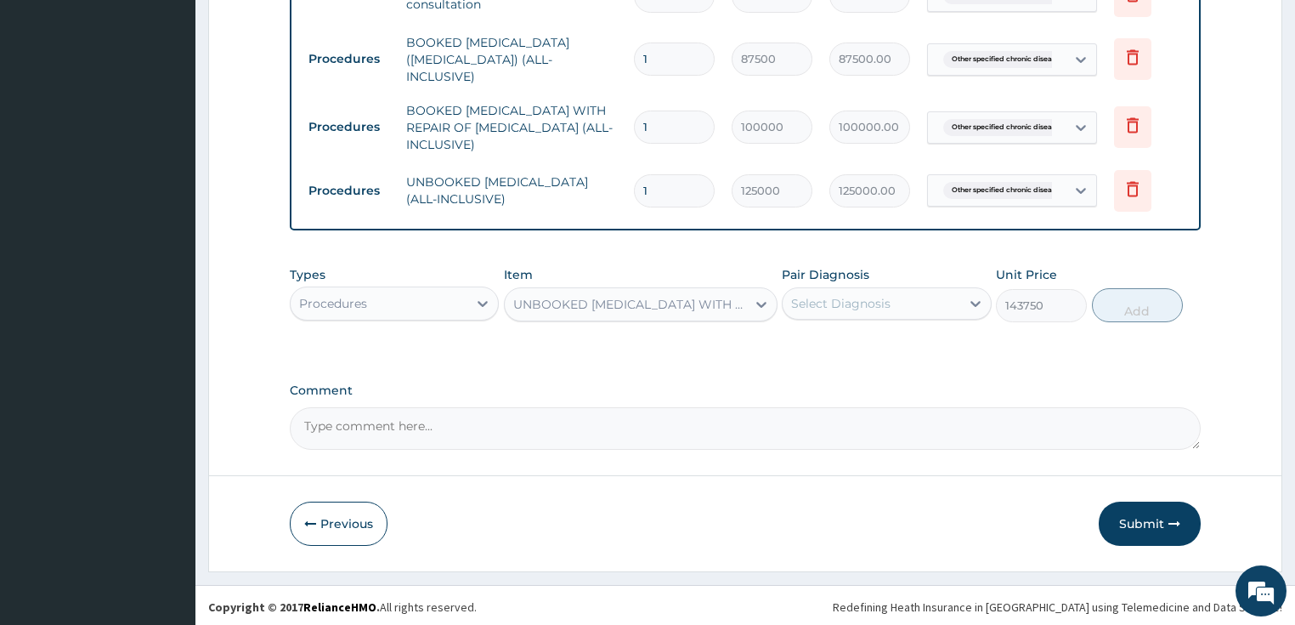
click at [886, 291] on div "Select Diagnosis" at bounding box center [872, 303] width 178 height 27
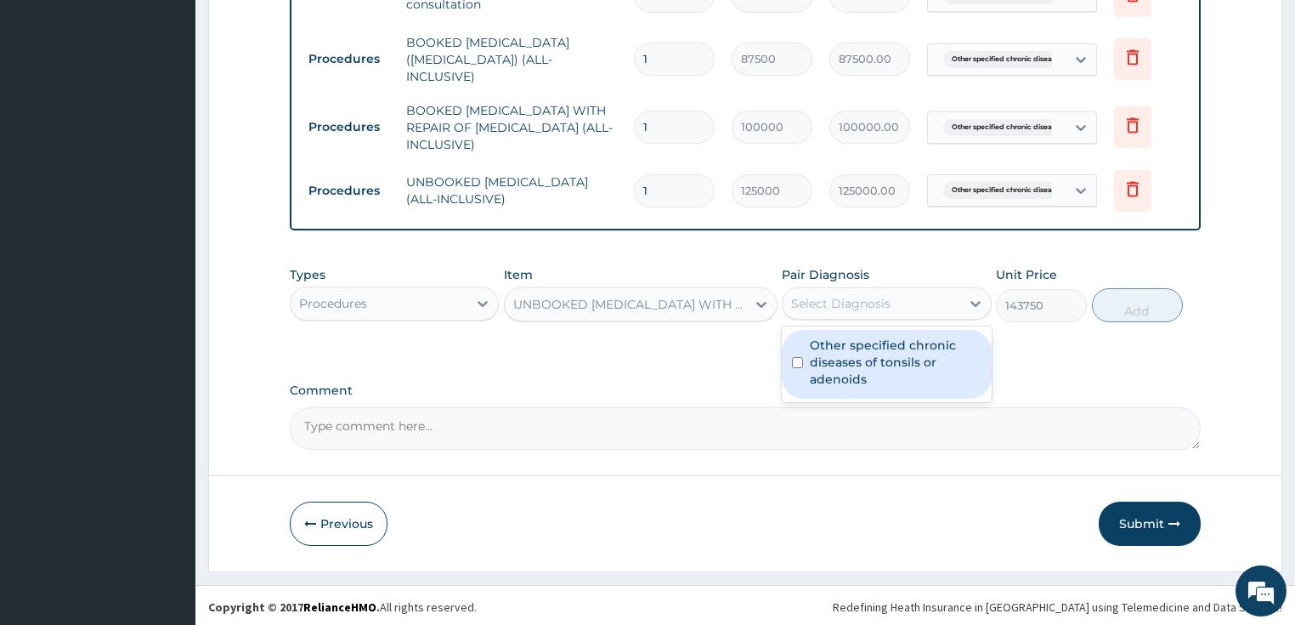
click at [832, 354] on label "Other specified chronic diseases of tonsils or adenoids" at bounding box center [896, 362] width 172 height 51
checkbox input "true"
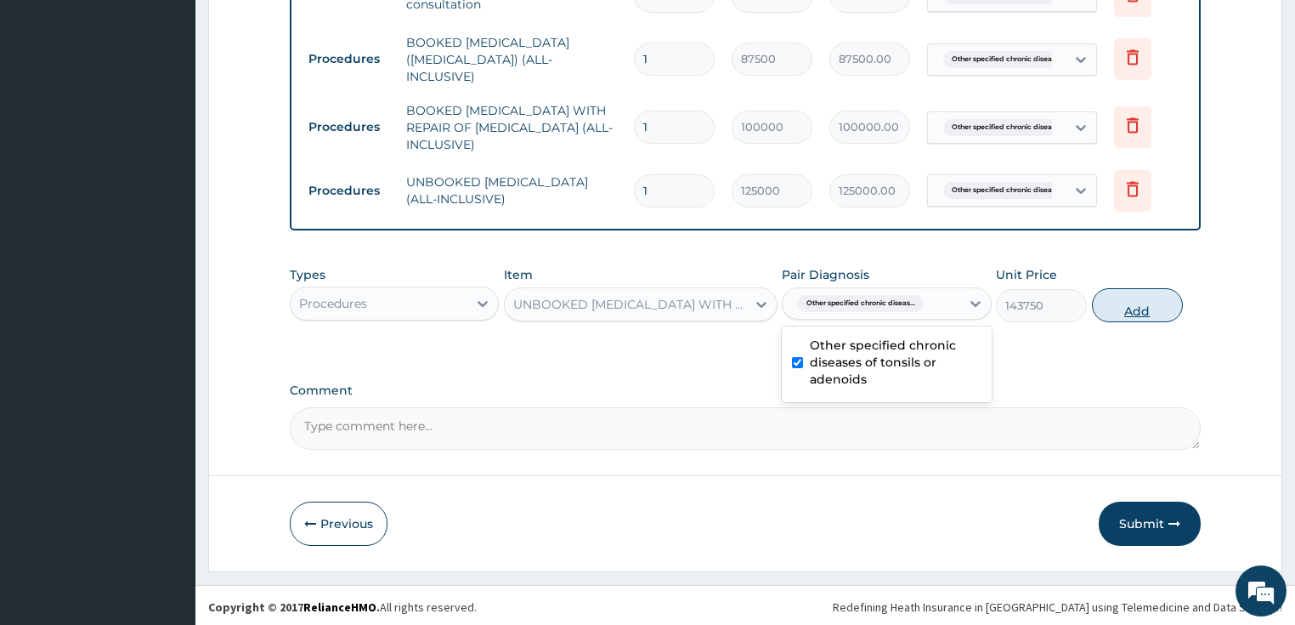
click at [1150, 307] on button "Add" at bounding box center [1137, 305] width 91 height 34
type input "0"
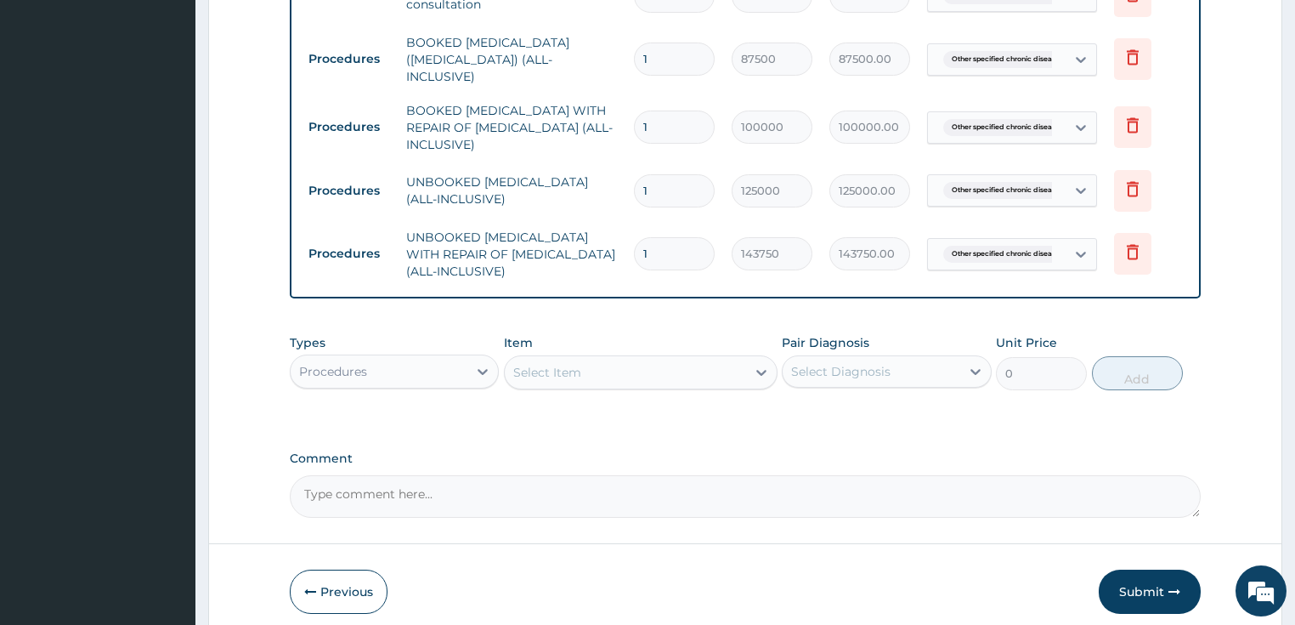
click at [403, 231] on td "UNBOOKED VAGINAL DELIVERY WITH REPAIR OF LACERATION (ALL-INCLUSIVE)" at bounding box center [512, 254] width 229 height 68
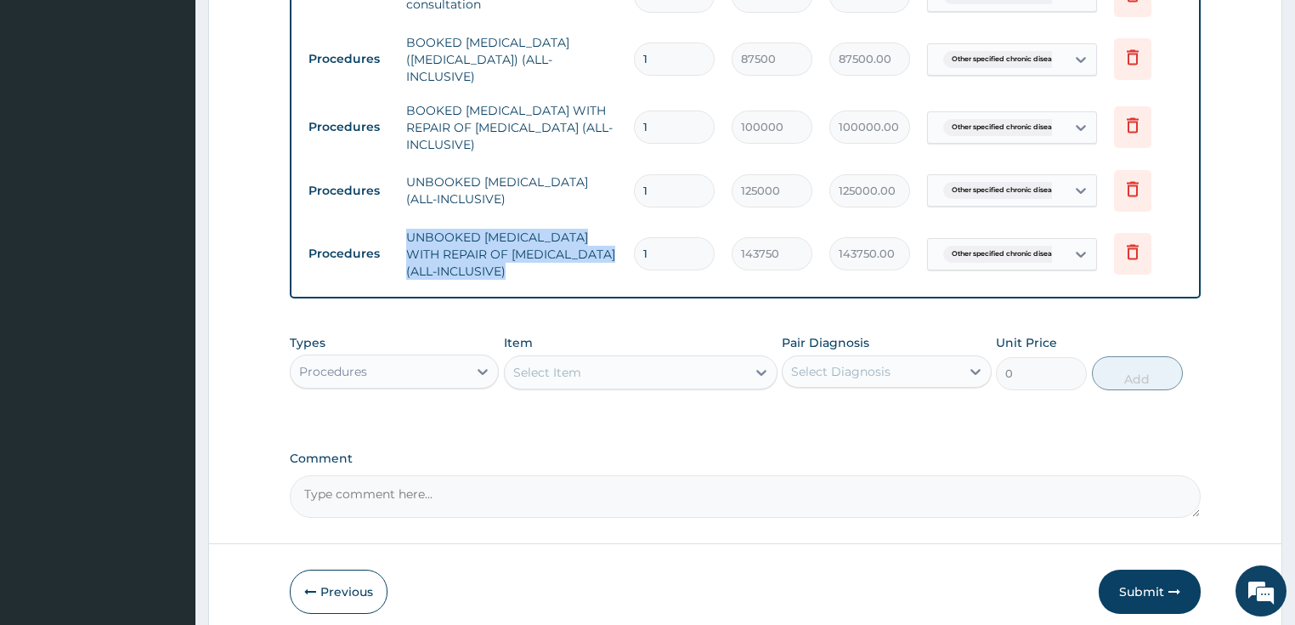
drag, startPoint x: 407, startPoint y: 231, endPoint x: 453, endPoint y: 262, distance: 55.2
click at [453, 262] on td "UNBOOKED VAGINAL DELIVERY WITH REPAIR OF LACERATION (ALL-INCLUSIVE)" at bounding box center [512, 254] width 229 height 68
copy td "UNBOOKED VAGINAL DELIVERY WITH REPAIR OF LACERATION (ALL-INCLUSIVE)"
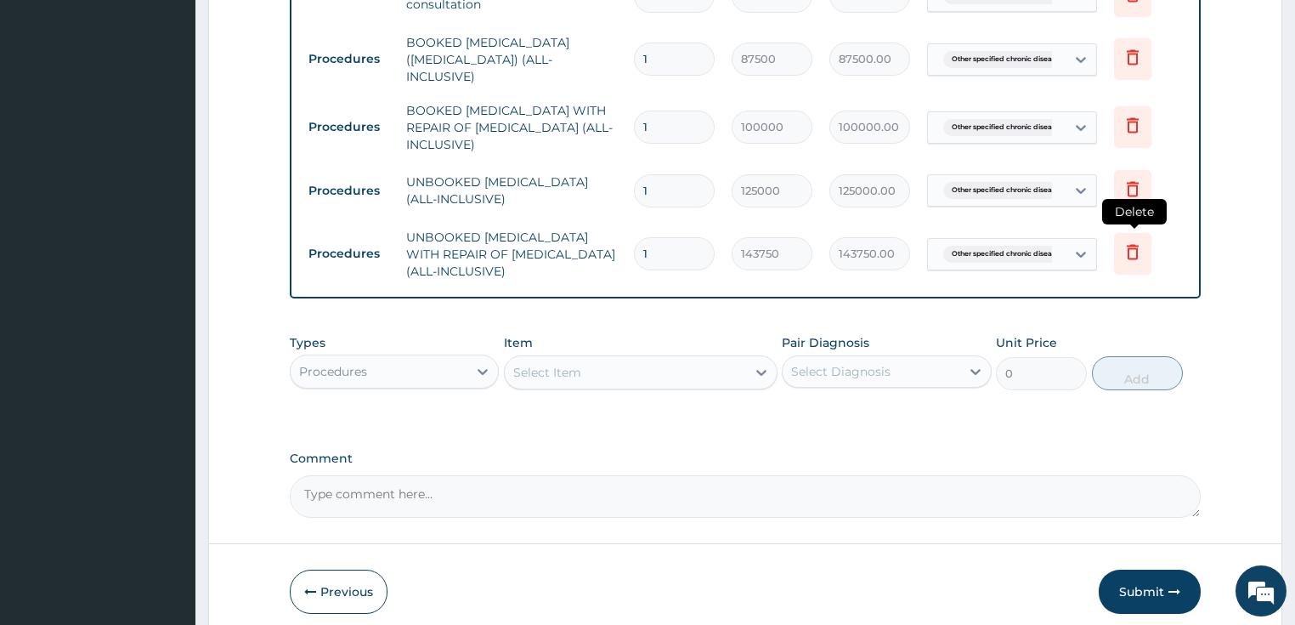
click at [1127, 245] on icon at bounding box center [1133, 251] width 20 height 20
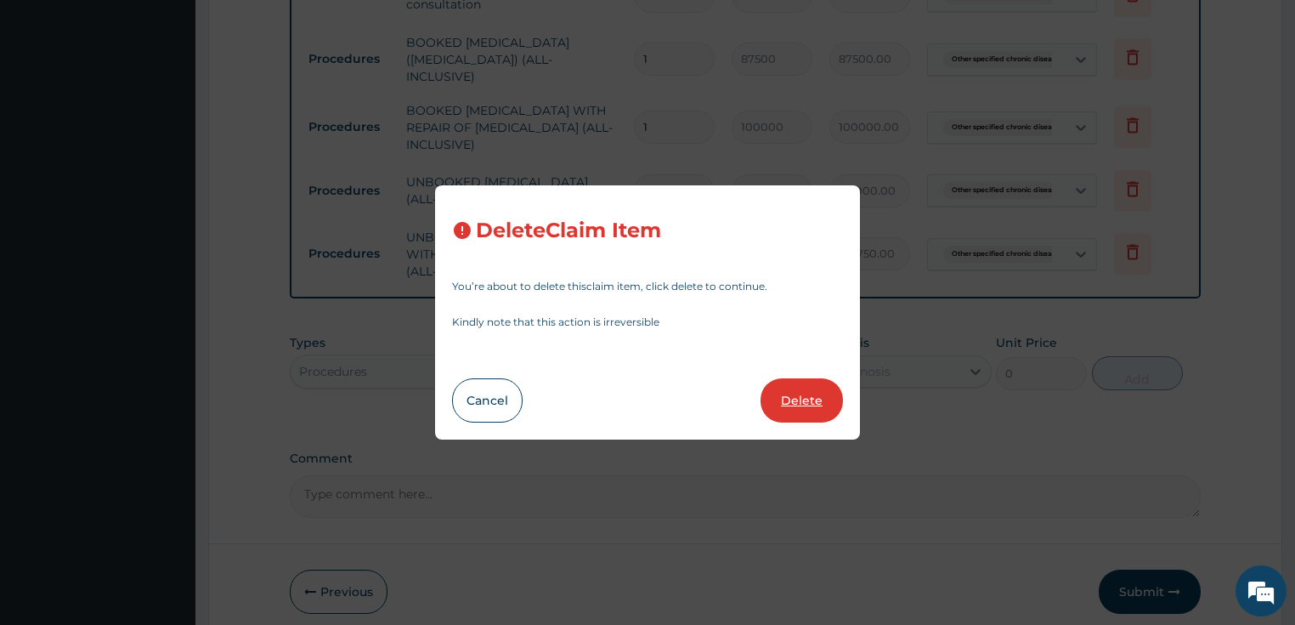
click at [780, 389] on button "Delete" at bounding box center [802, 400] width 82 height 44
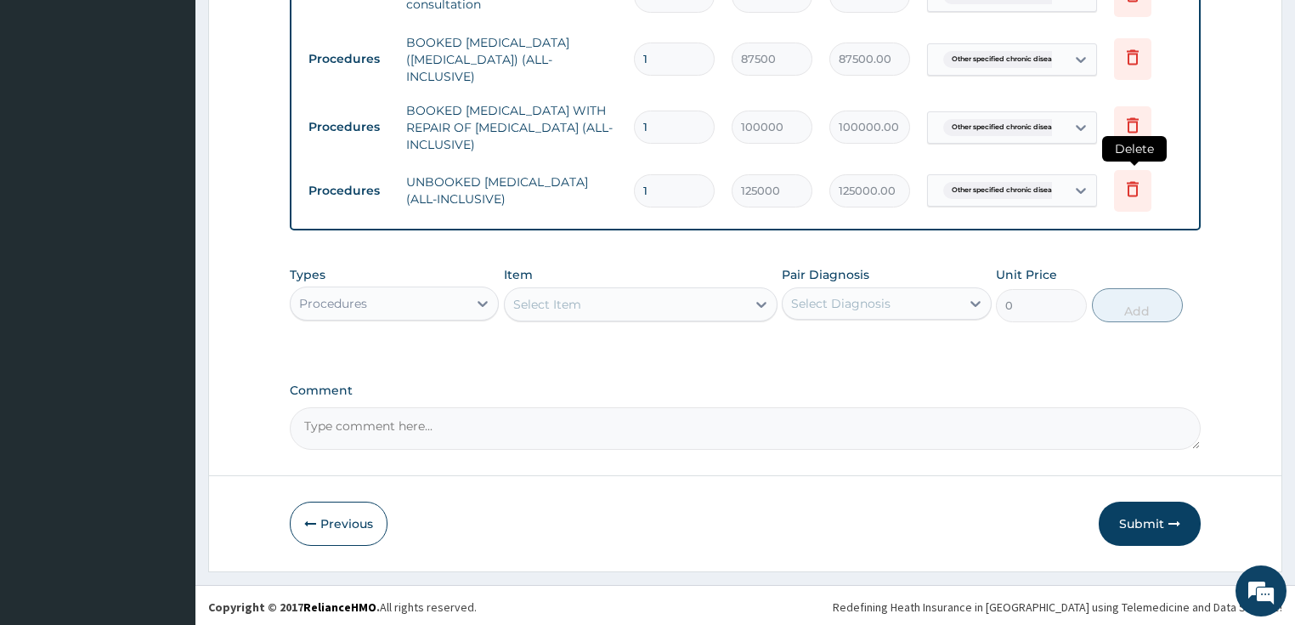
click at [1125, 180] on icon at bounding box center [1133, 189] width 20 height 20
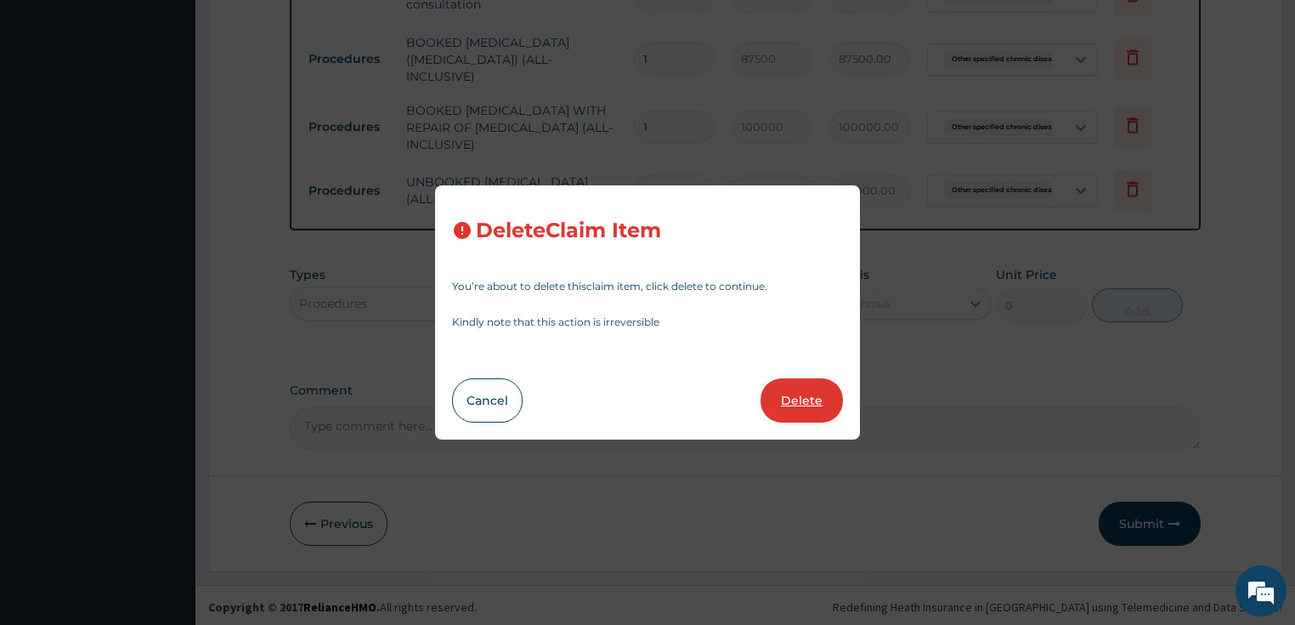
click at [791, 378] on button "Delete" at bounding box center [802, 400] width 82 height 44
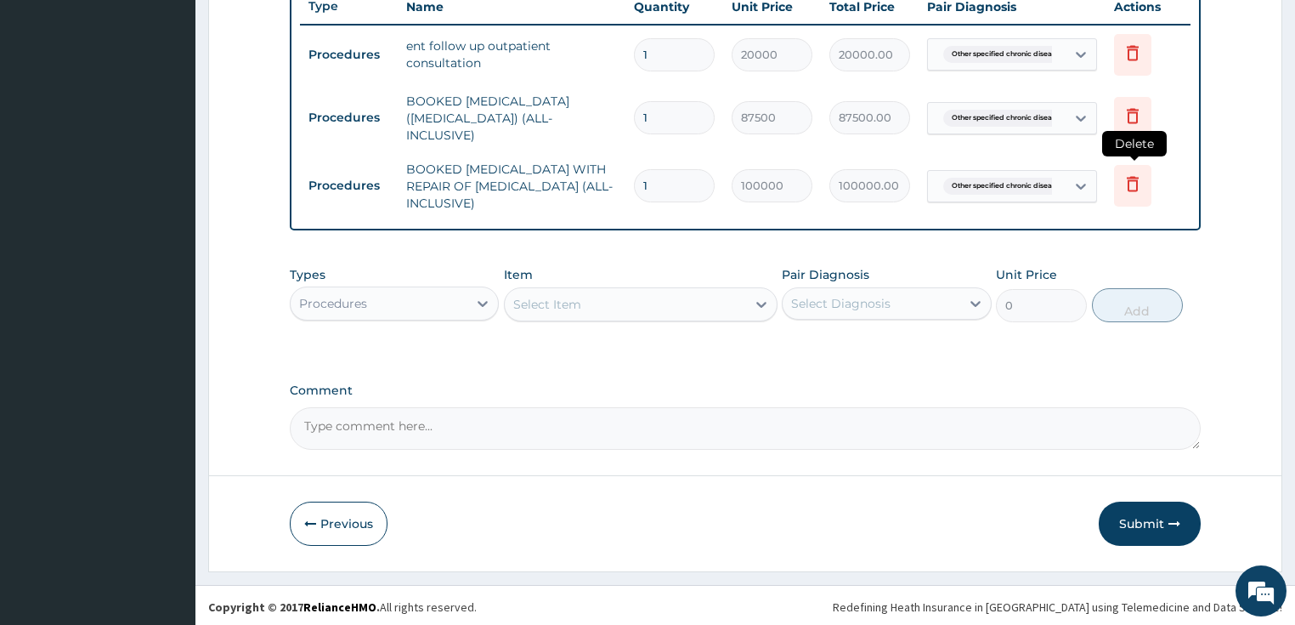
click at [1136, 178] on icon at bounding box center [1133, 184] width 12 height 15
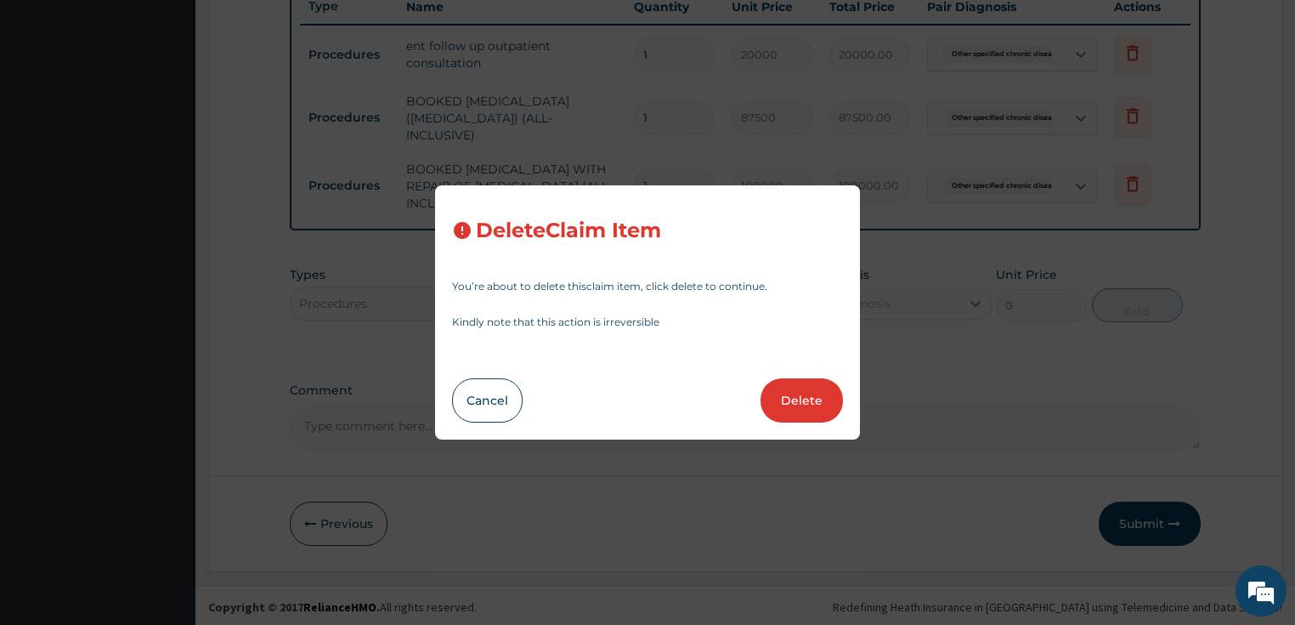
click at [815, 405] on button "Delete" at bounding box center [802, 400] width 82 height 44
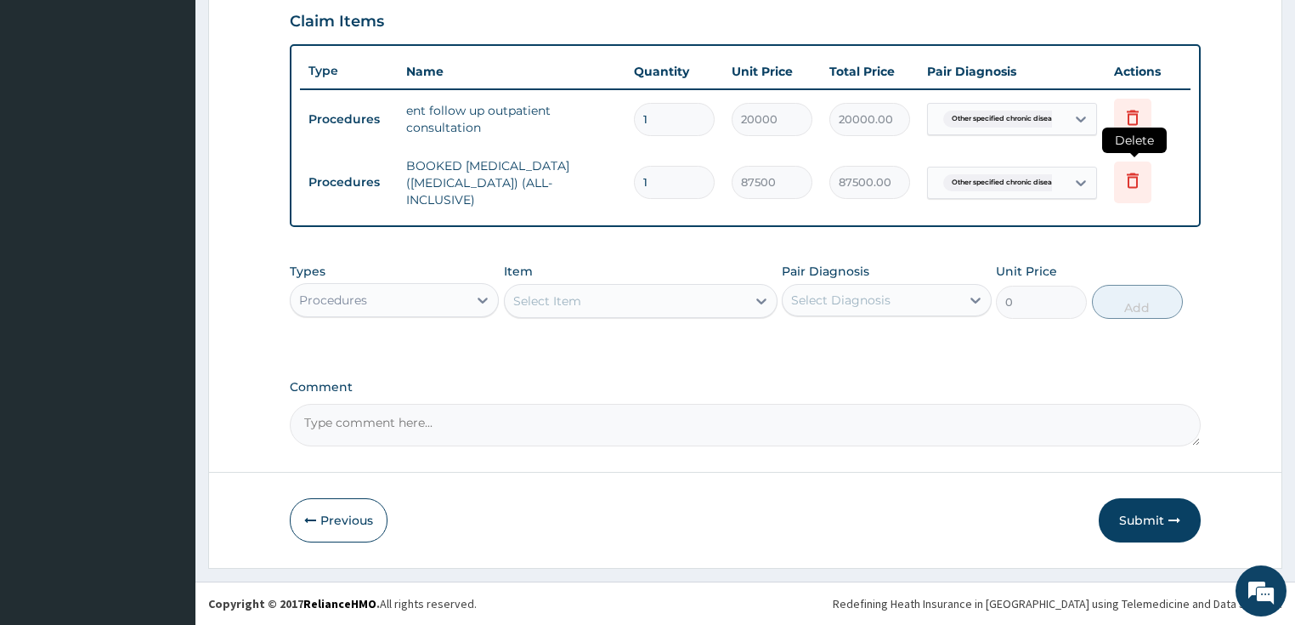
scroll to position [585, 0]
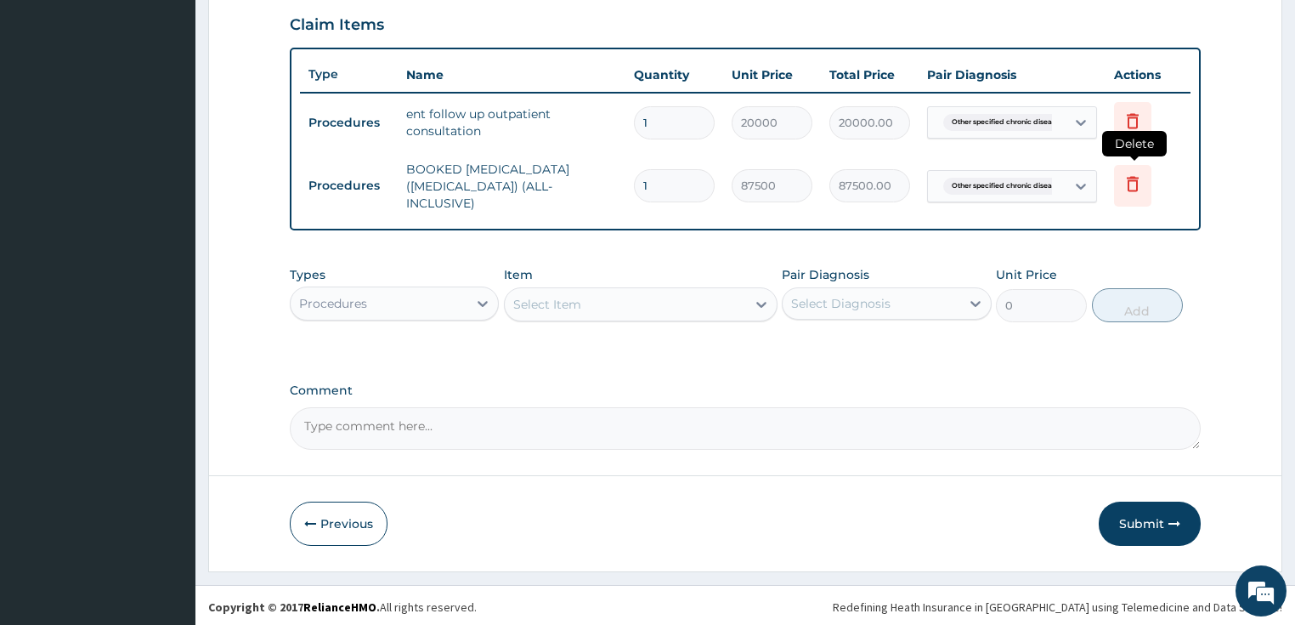
click at [1129, 173] on icon at bounding box center [1133, 183] width 20 height 20
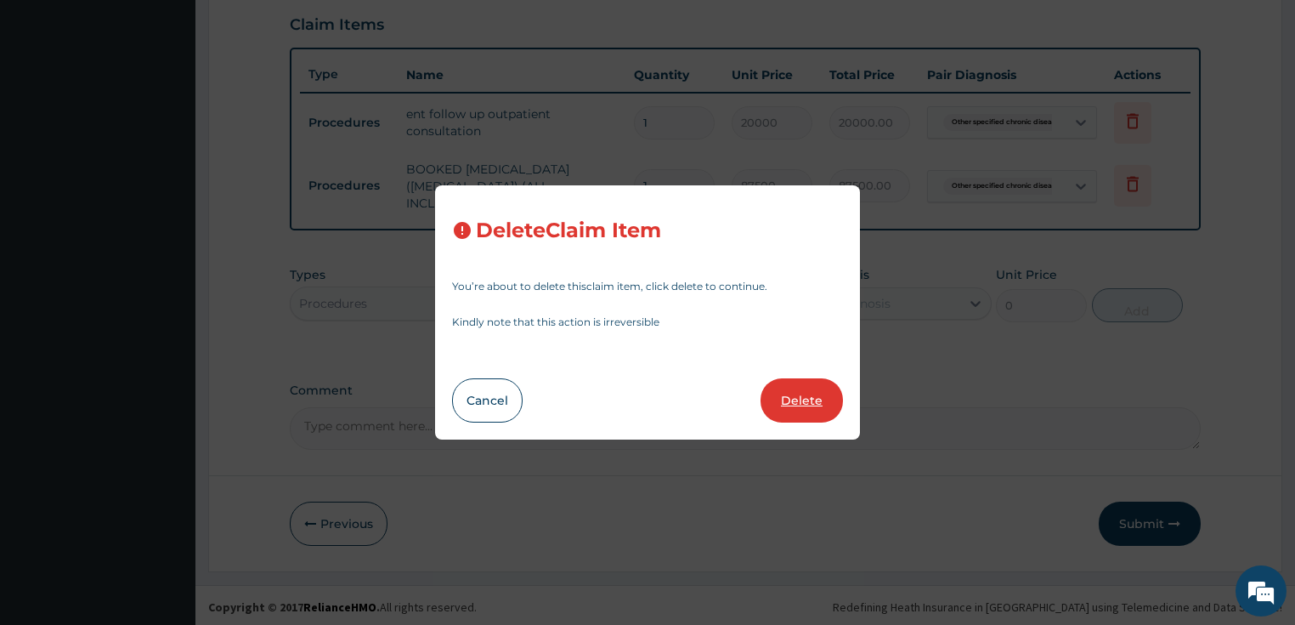
click at [799, 408] on button "Delete" at bounding box center [802, 400] width 82 height 44
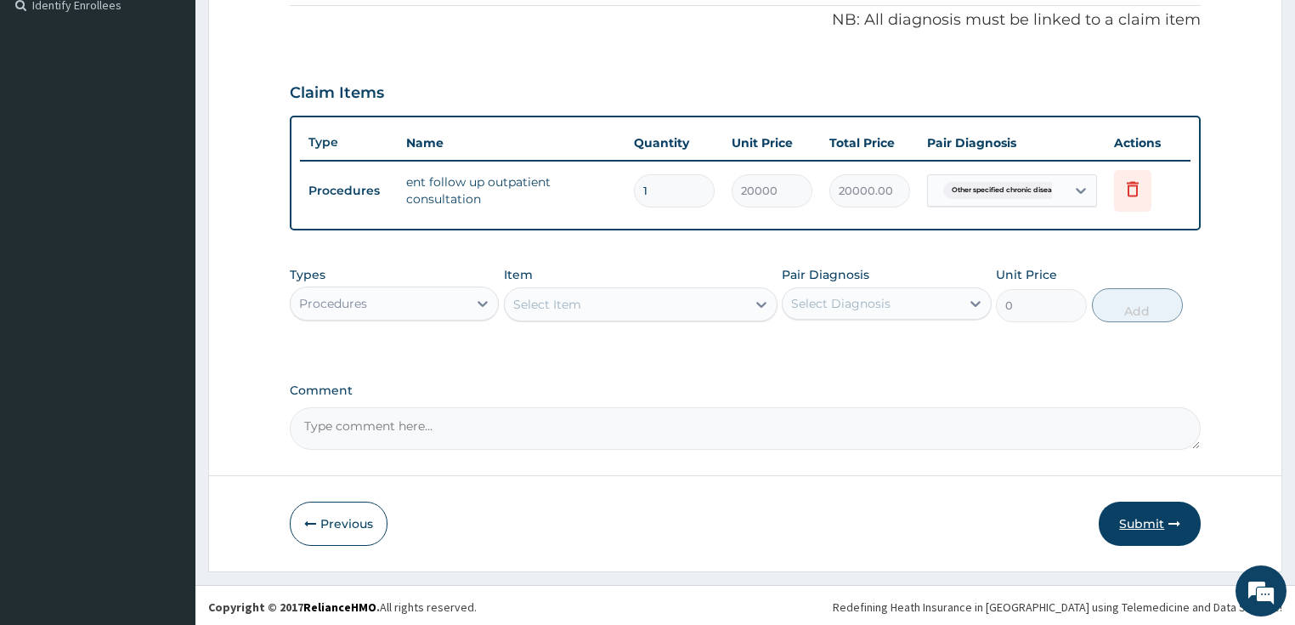
click at [1176, 518] on icon "button" at bounding box center [1175, 524] width 12 height 12
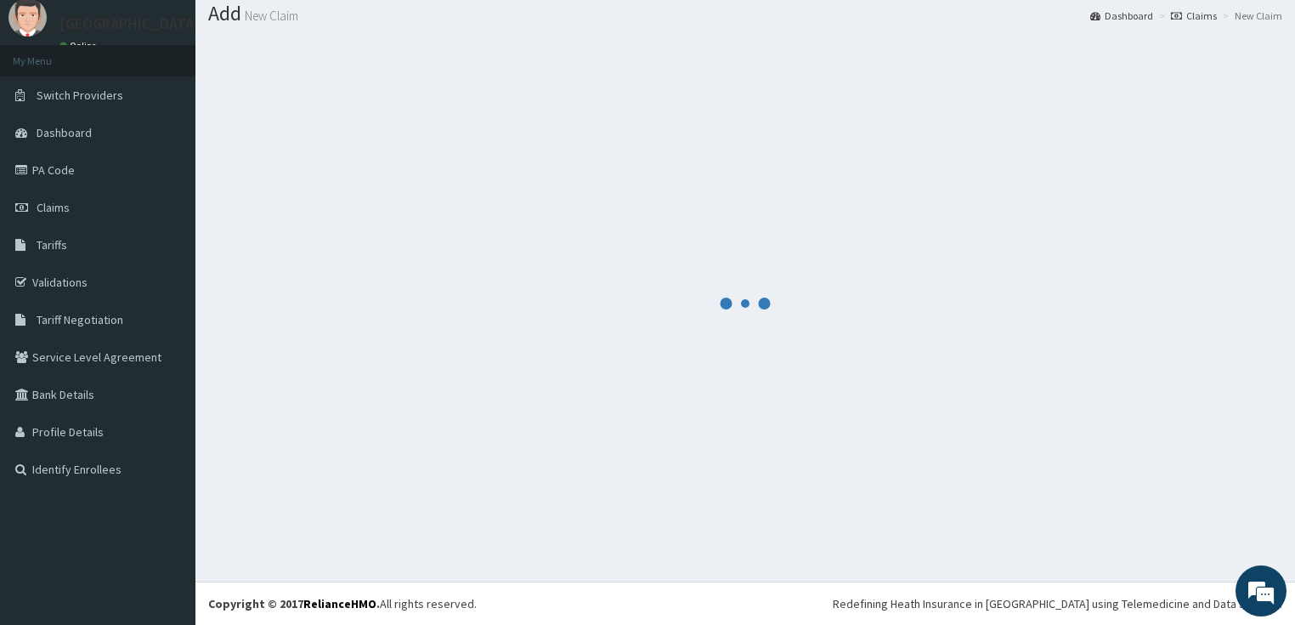
scroll to position [52, 0]
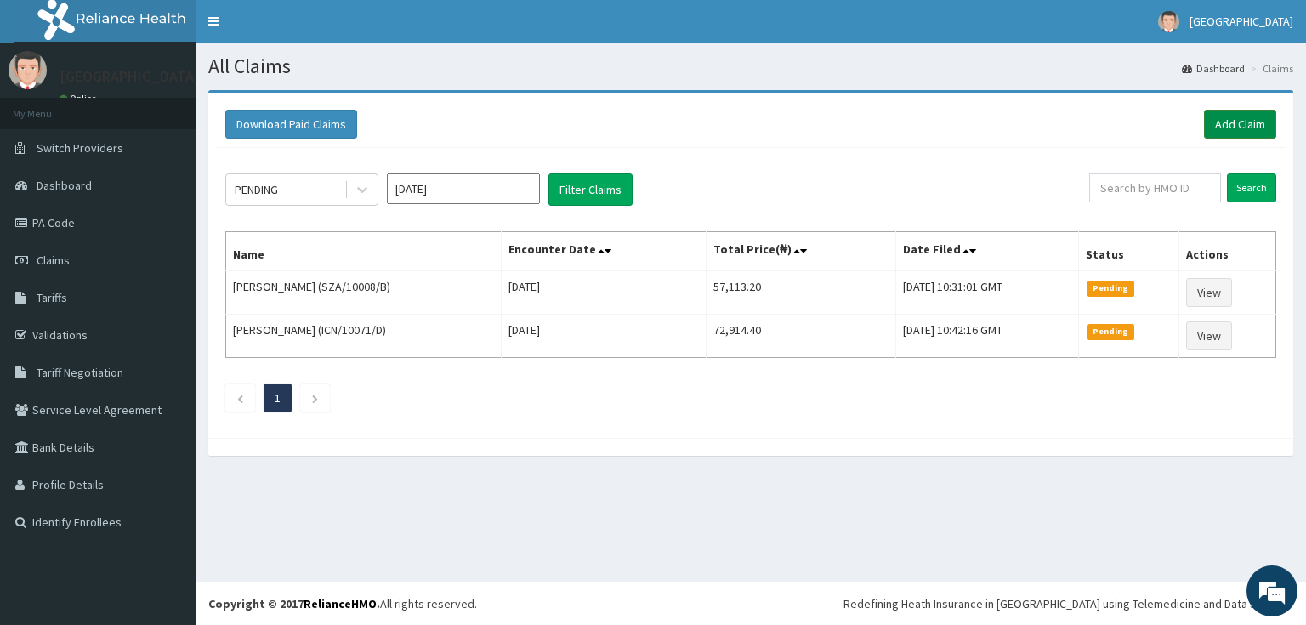
click at [1228, 133] on link "Add Claim" at bounding box center [1240, 124] width 72 height 29
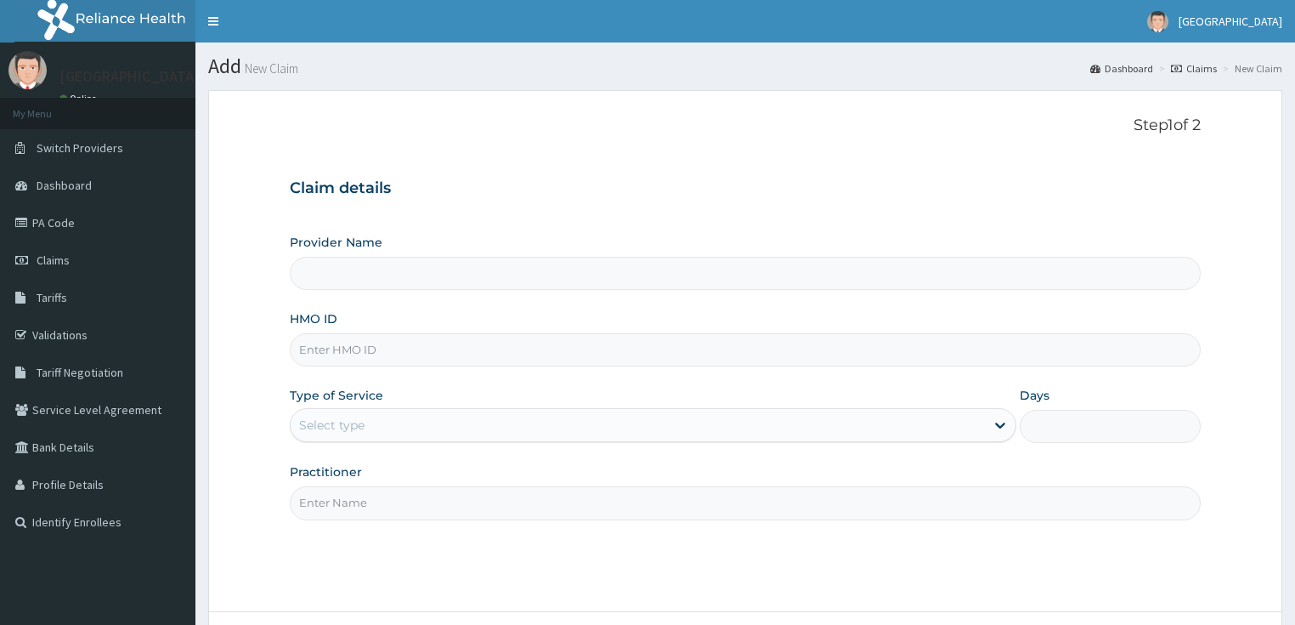
click at [332, 351] on input "HMO ID" at bounding box center [746, 349] width 912 height 33
paste input "NKK/10278/E"
type input "NKK/10278/E"
click at [332, 417] on div "Select type" at bounding box center [331, 425] width 65 height 17
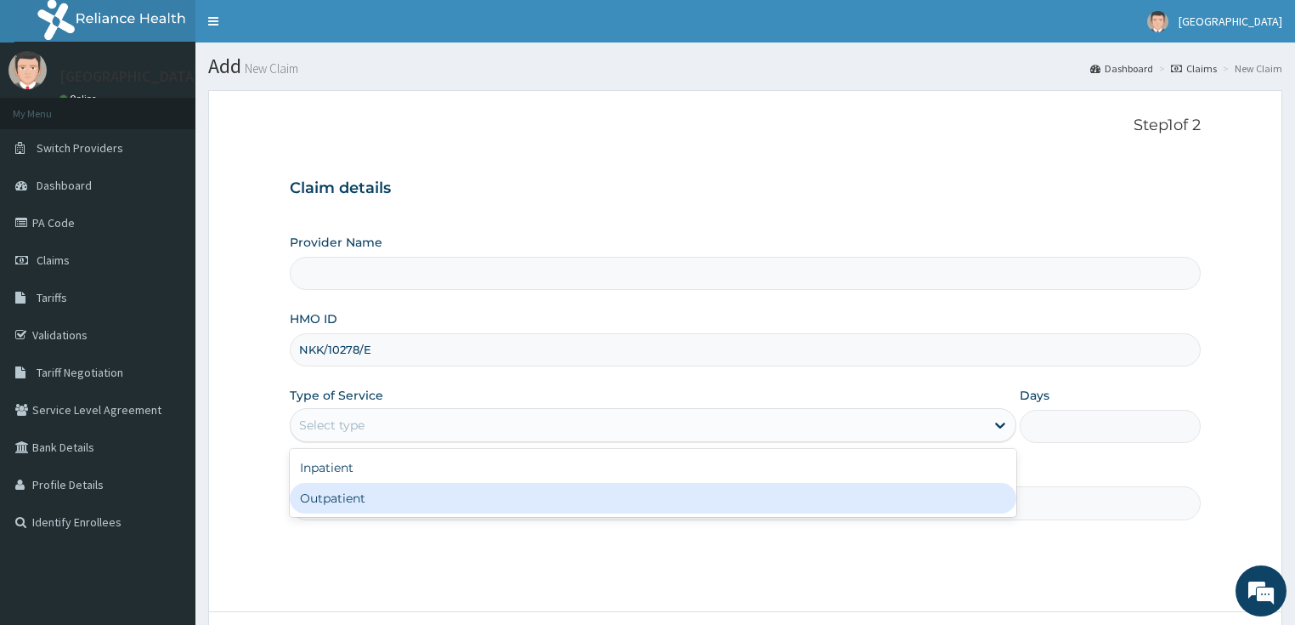
click at [320, 486] on div "Outpatient" at bounding box center [653, 498] width 727 height 31
type input "1"
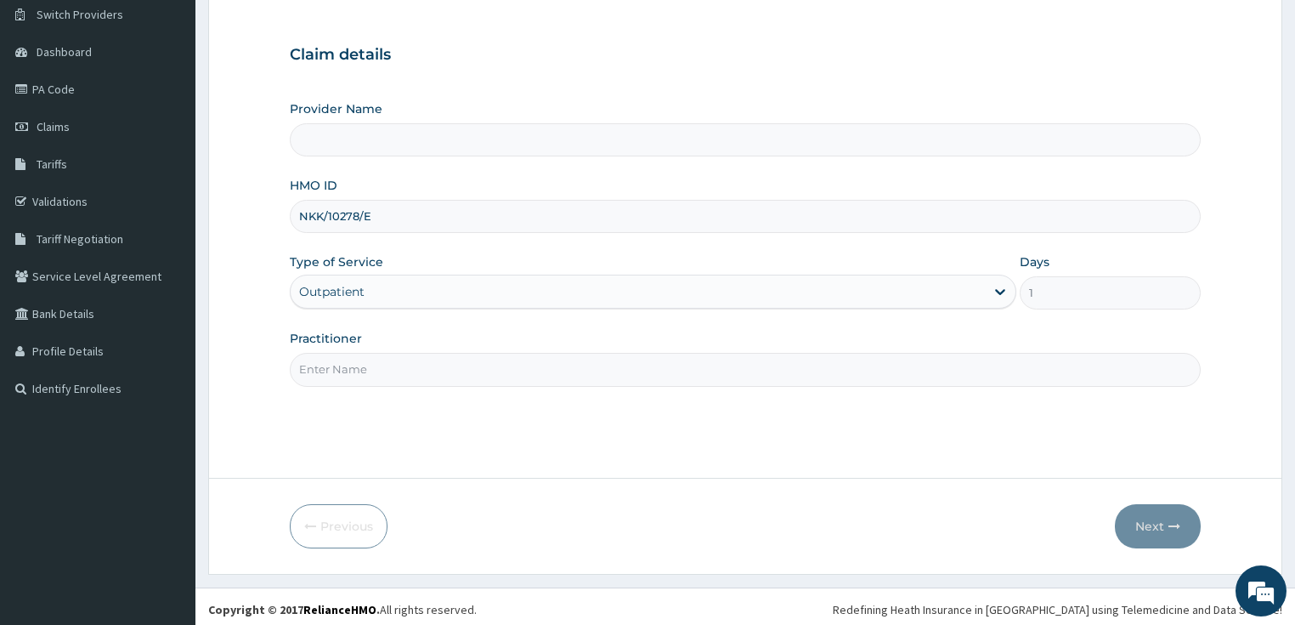
type input "[GEOGRAPHIC_DATA]"
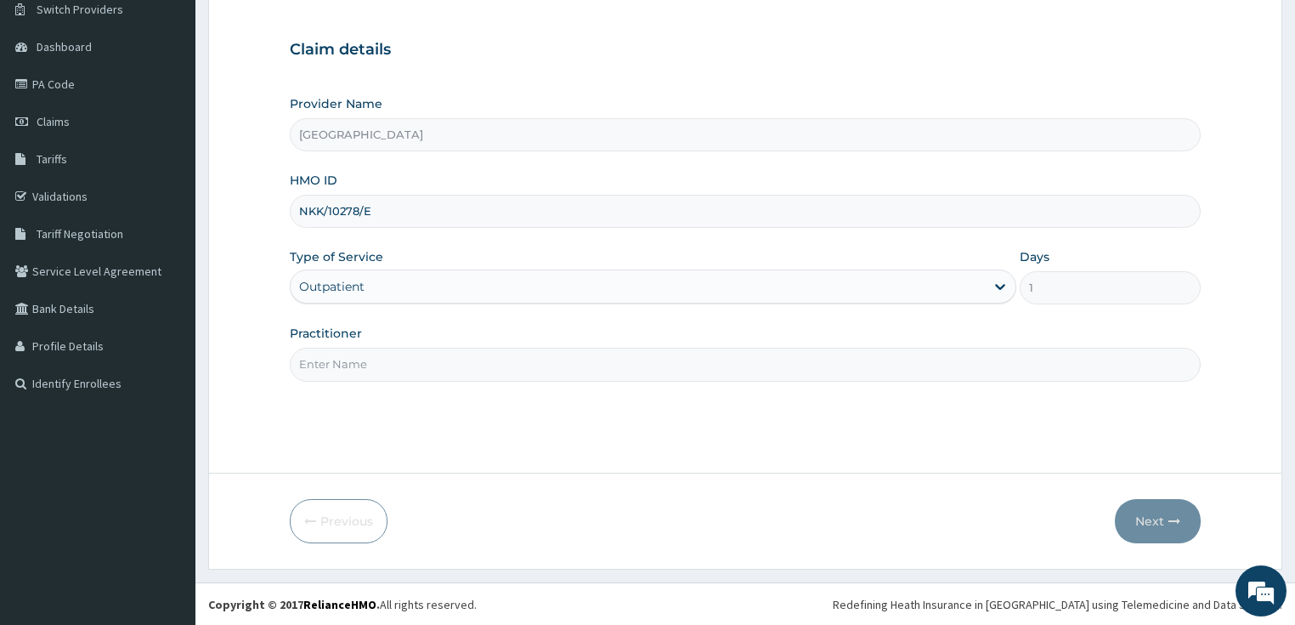
drag, startPoint x: 382, startPoint y: 360, endPoint x: 375, endPoint y: 374, distance: 15.2
click at [382, 360] on input "Practitioner" at bounding box center [746, 364] width 912 height 33
type input "DR SHOKOYA"
click at [1164, 510] on button "Next" at bounding box center [1158, 521] width 86 height 44
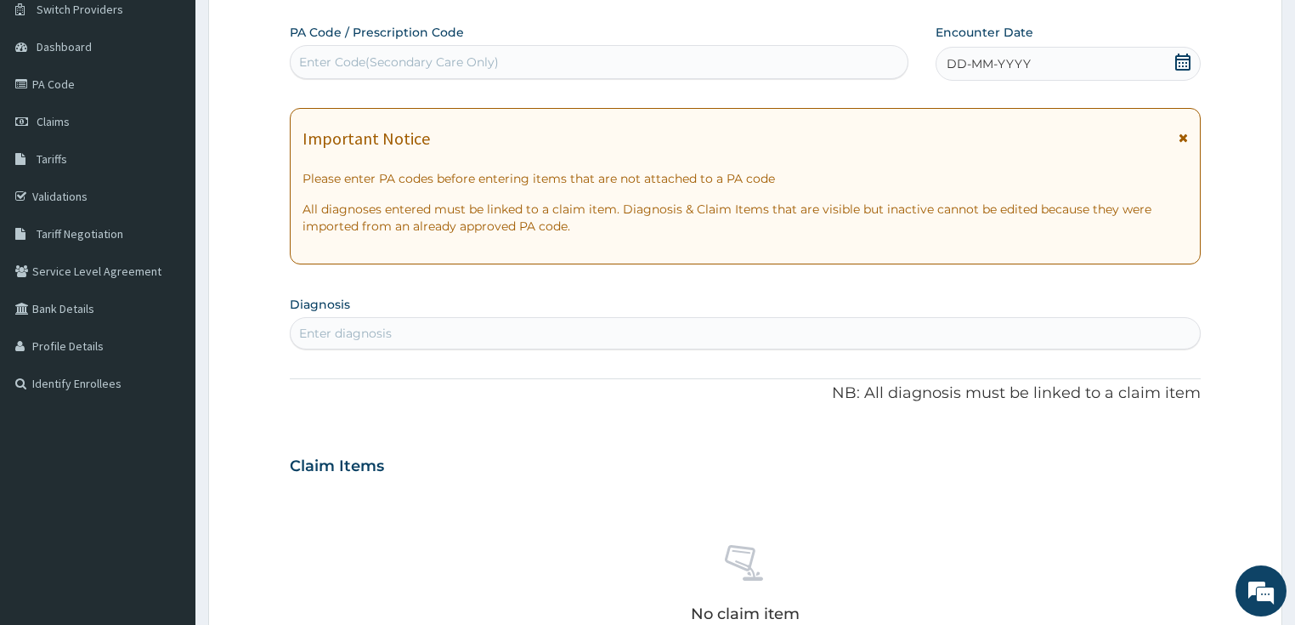
click at [1185, 63] on icon at bounding box center [1183, 62] width 17 height 17
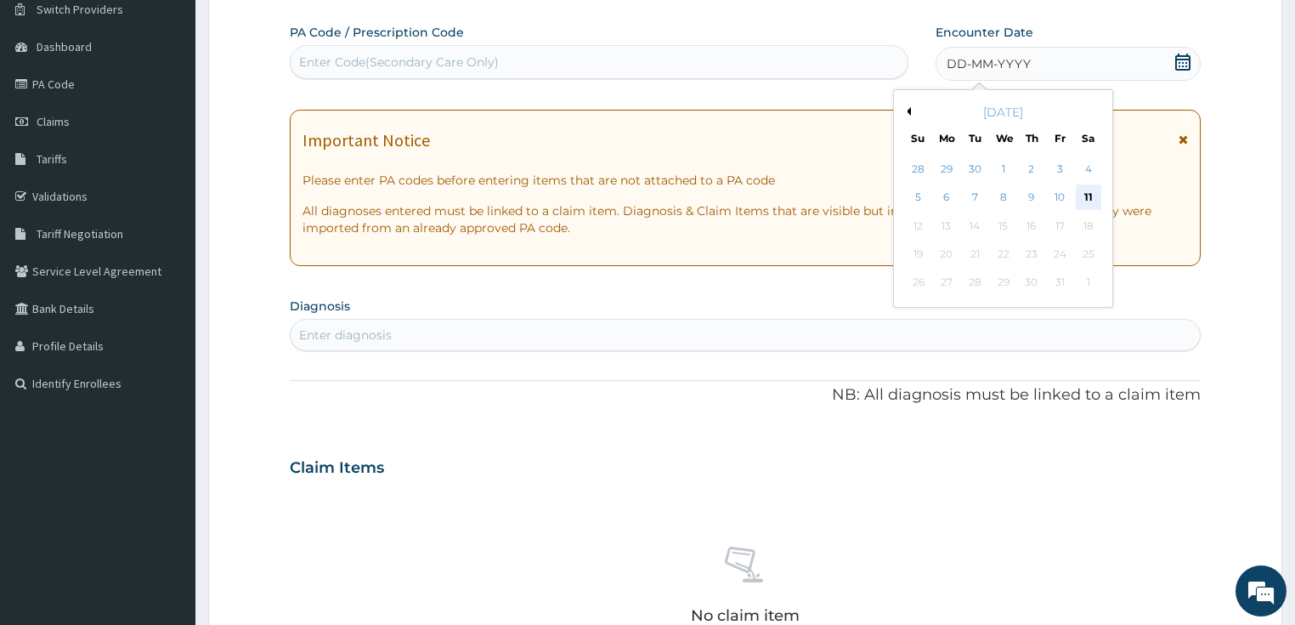
click at [1083, 198] on div "11" at bounding box center [1089, 198] width 26 height 26
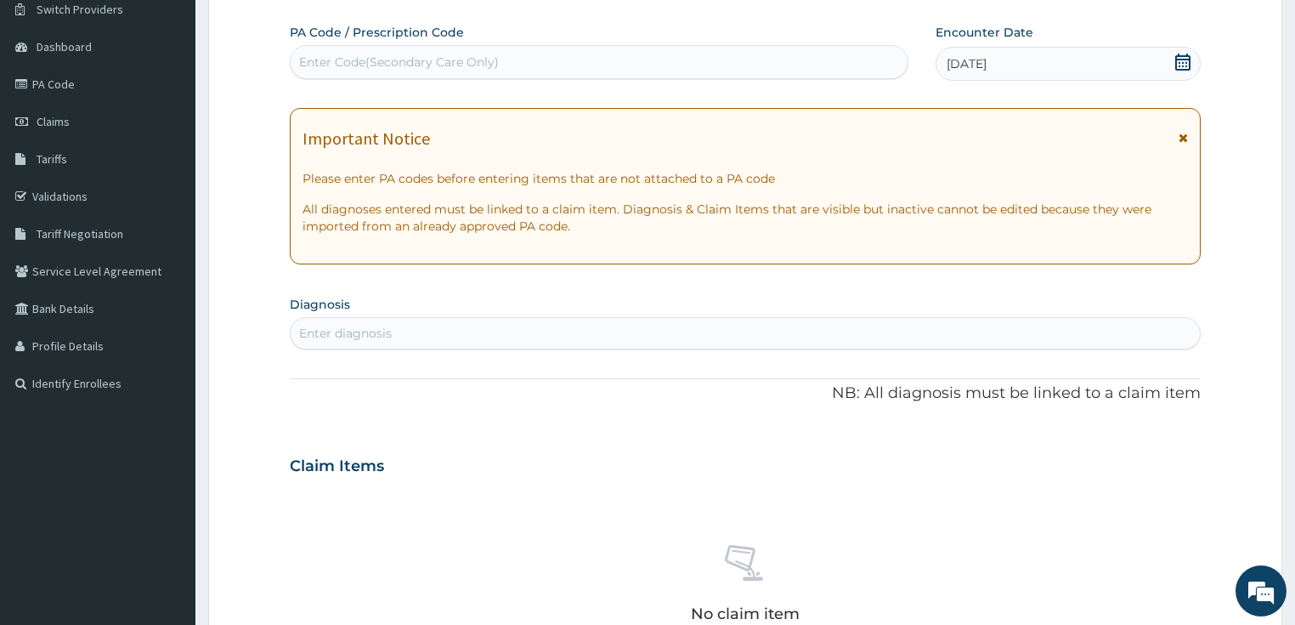
drag, startPoint x: 359, startPoint y: 354, endPoint x: 329, endPoint y: 343, distance: 31.5
click at [329, 343] on div "PA Code / Prescription Code Enter Code(Secondary Care Only) Encounter Date 11-1…" at bounding box center [746, 464] width 912 height 880
click at [328, 343] on div "Enter diagnosis" at bounding box center [746, 333] width 910 height 27
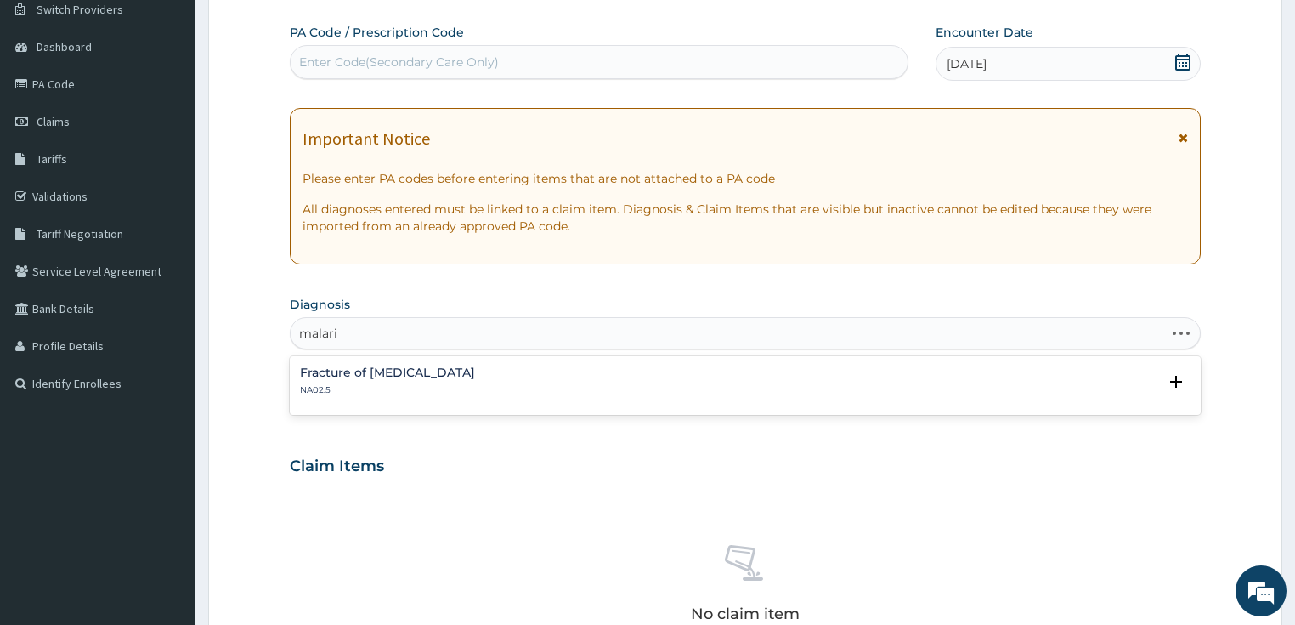
type input "malaria"
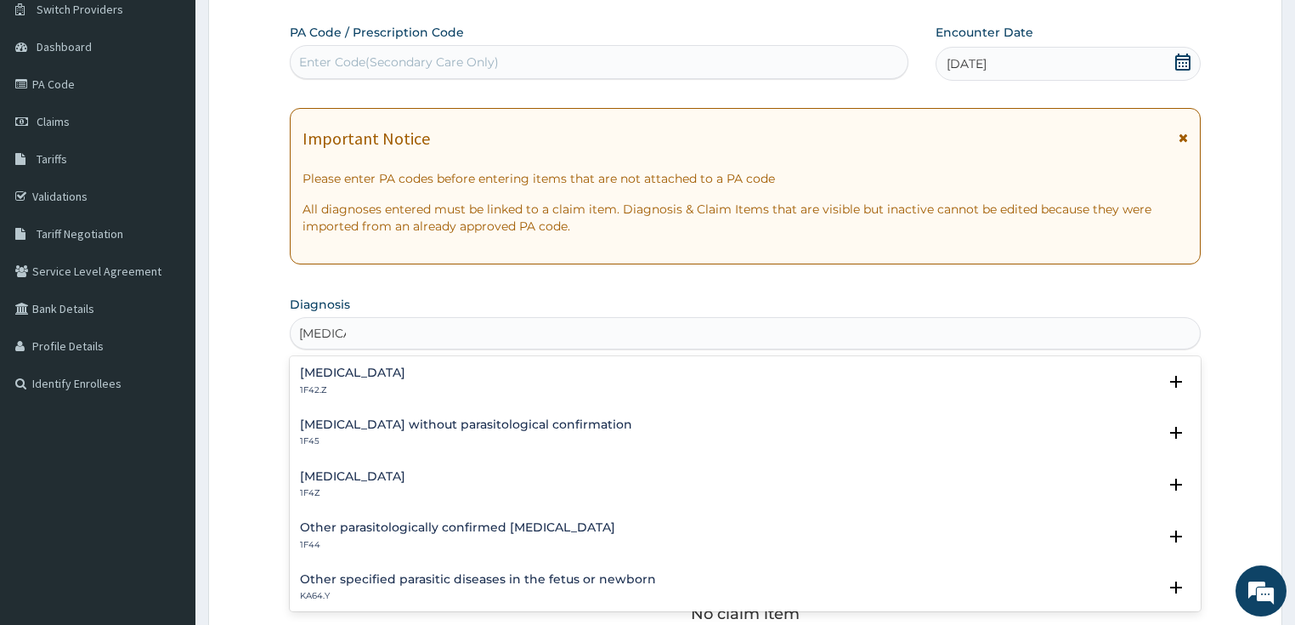
click at [388, 376] on h4 "Plasmodium malariae malaria without complication" at bounding box center [352, 372] width 105 height 13
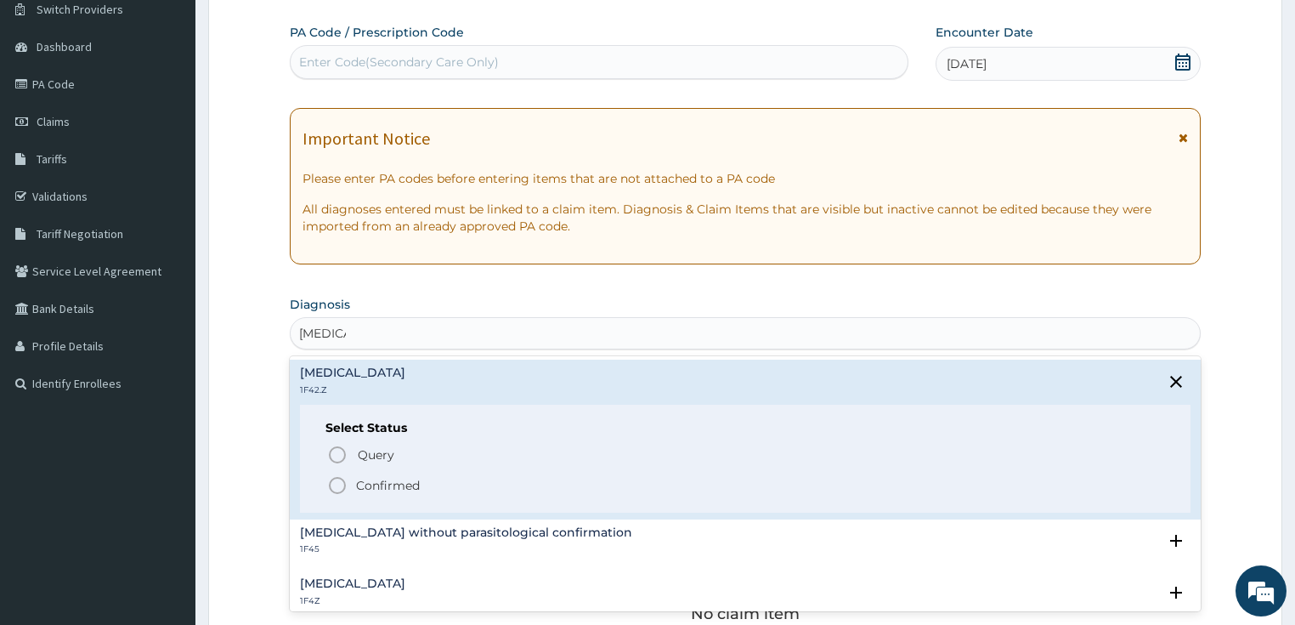
click at [365, 477] on p "Confirmed" at bounding box center [388, 485] width 64 height 17
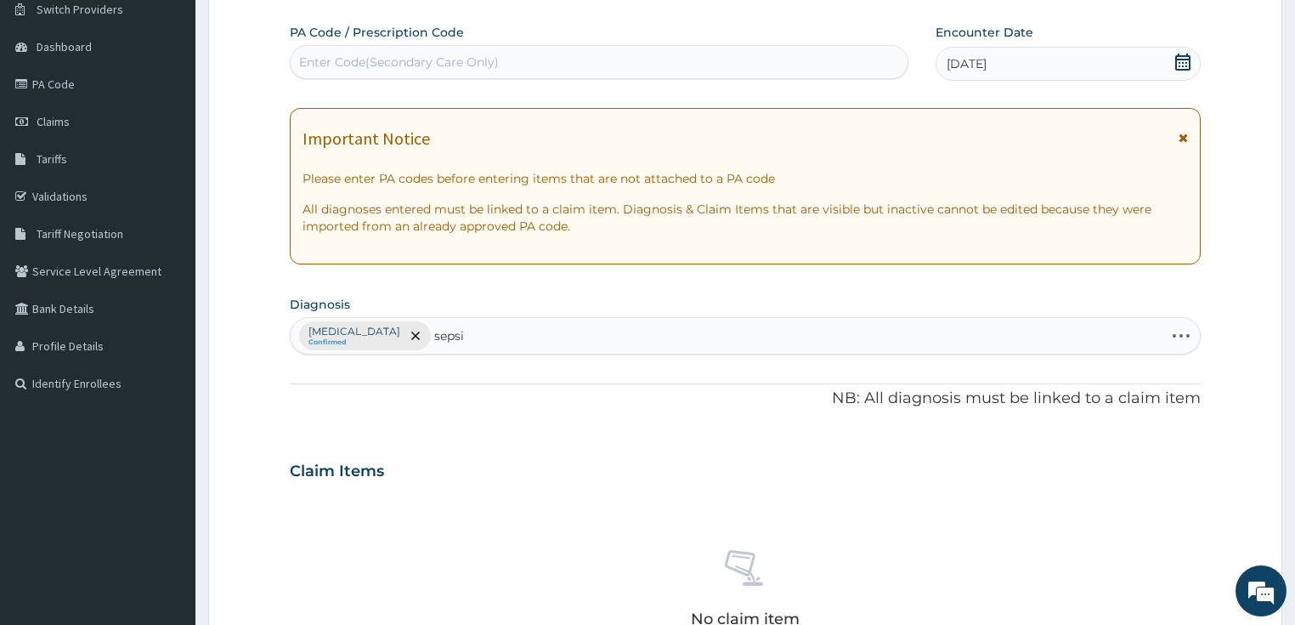
type input "sepsis"
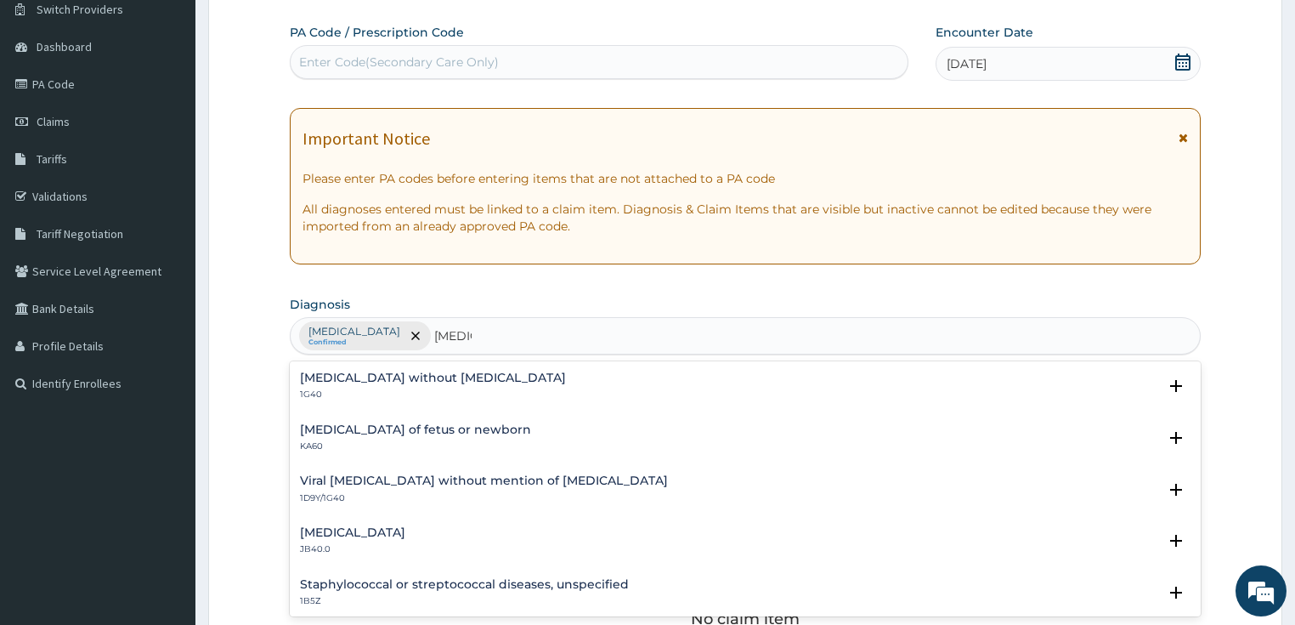
click at [330, 379] on h4 "Sepsis without septic shock" at bounding box center [433, 377] width 266 height 13
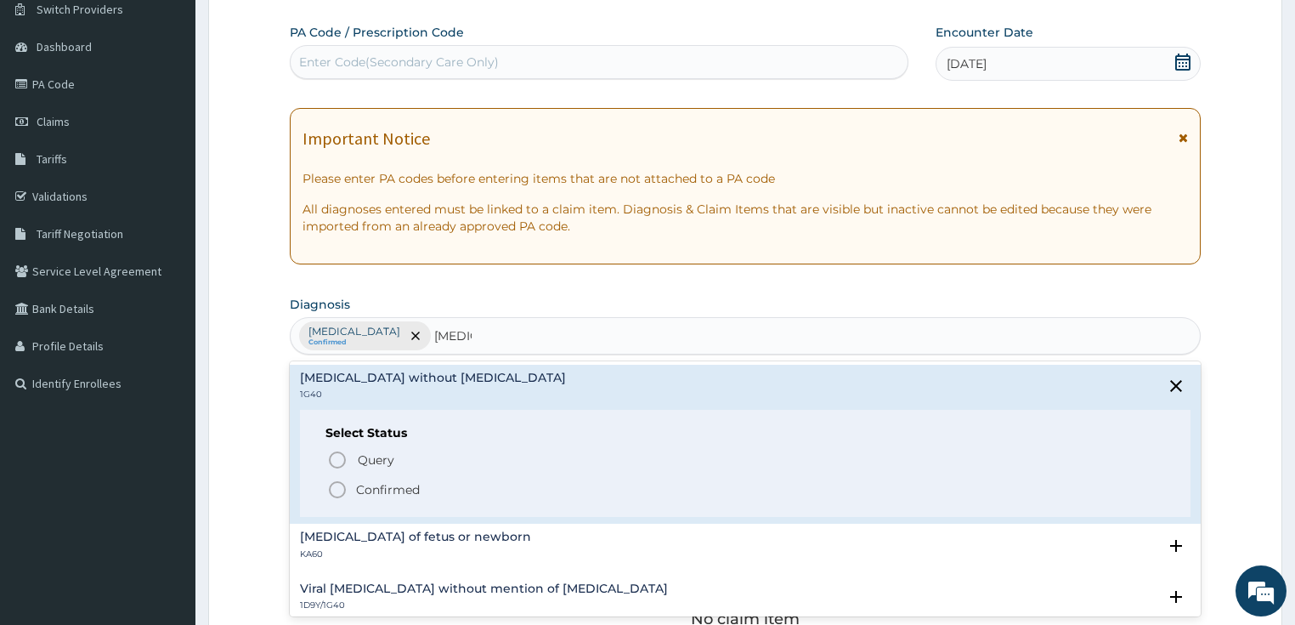
click at [343, 490] on icon "status option filled" at bounding box center [337, 489] width 20 height 20
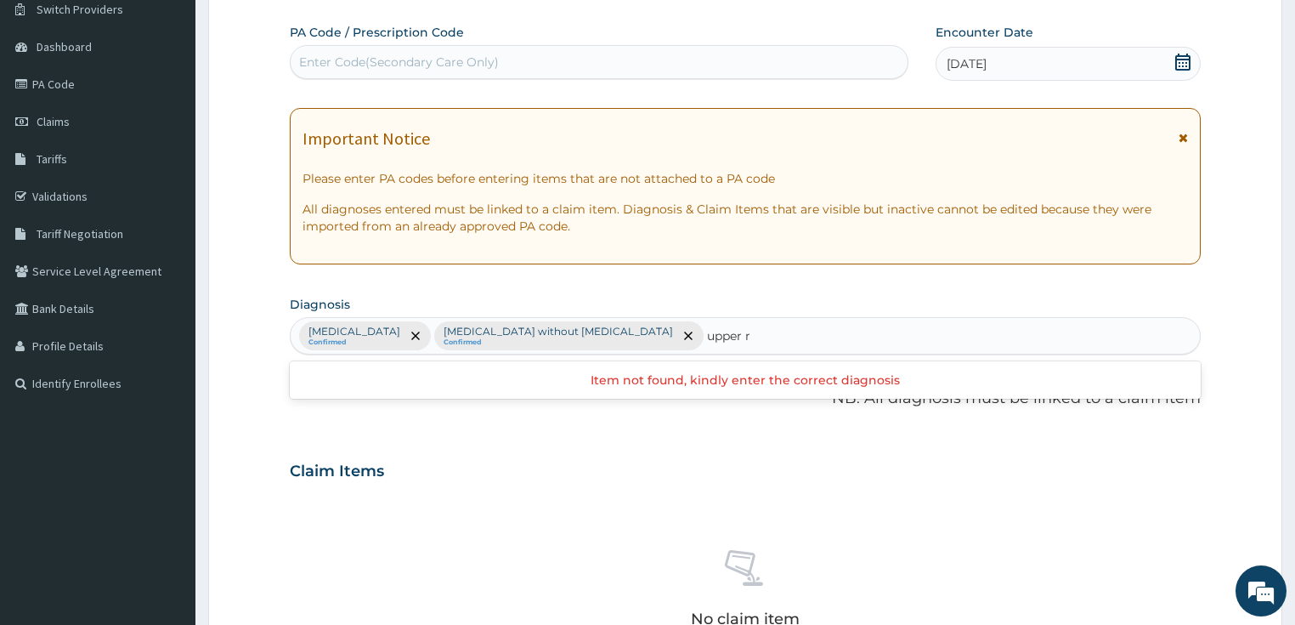
type input "upper"
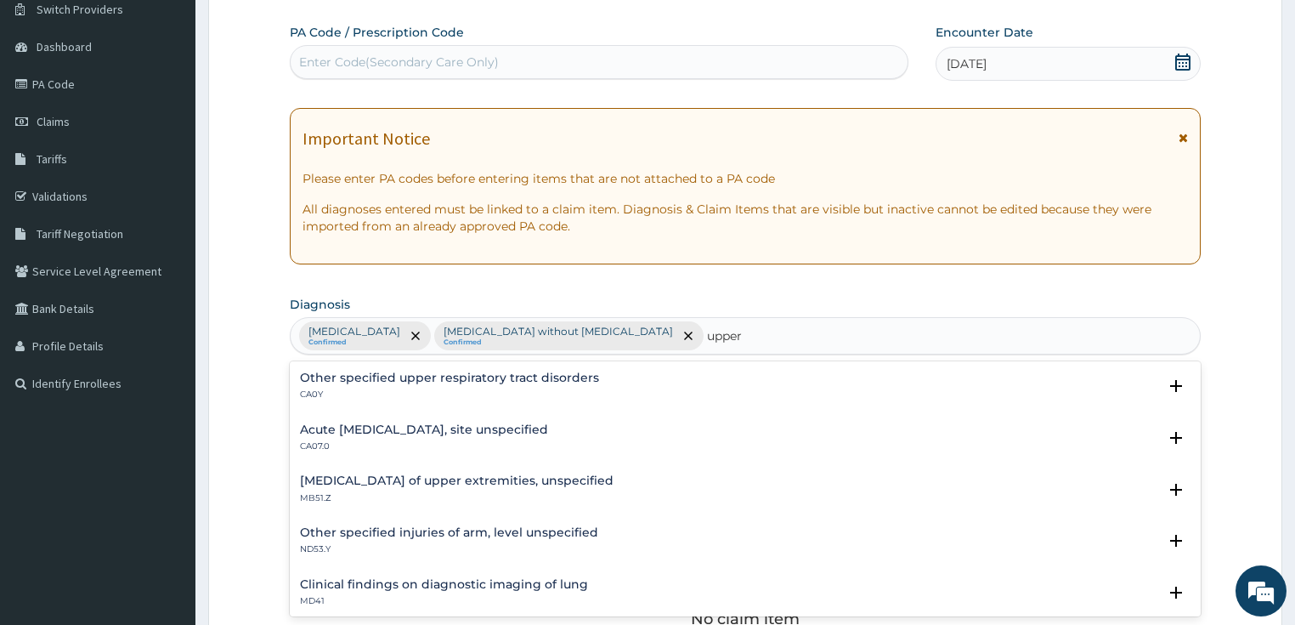
click at [354, 432] on h4 "Acute upper respiratory infection, site unspecified" at bounding box center [424, 429] width 248 height 13
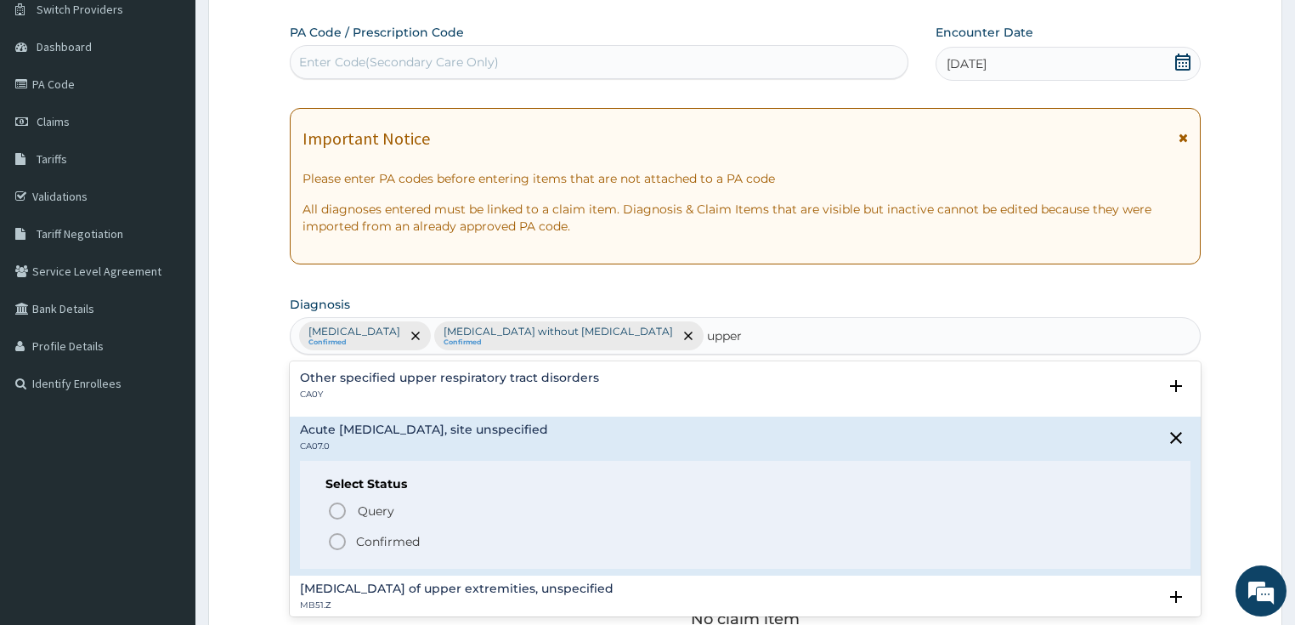
click at [337, 534] on icon "status option filled" at bounding box center [337, 541] width 20 height 20
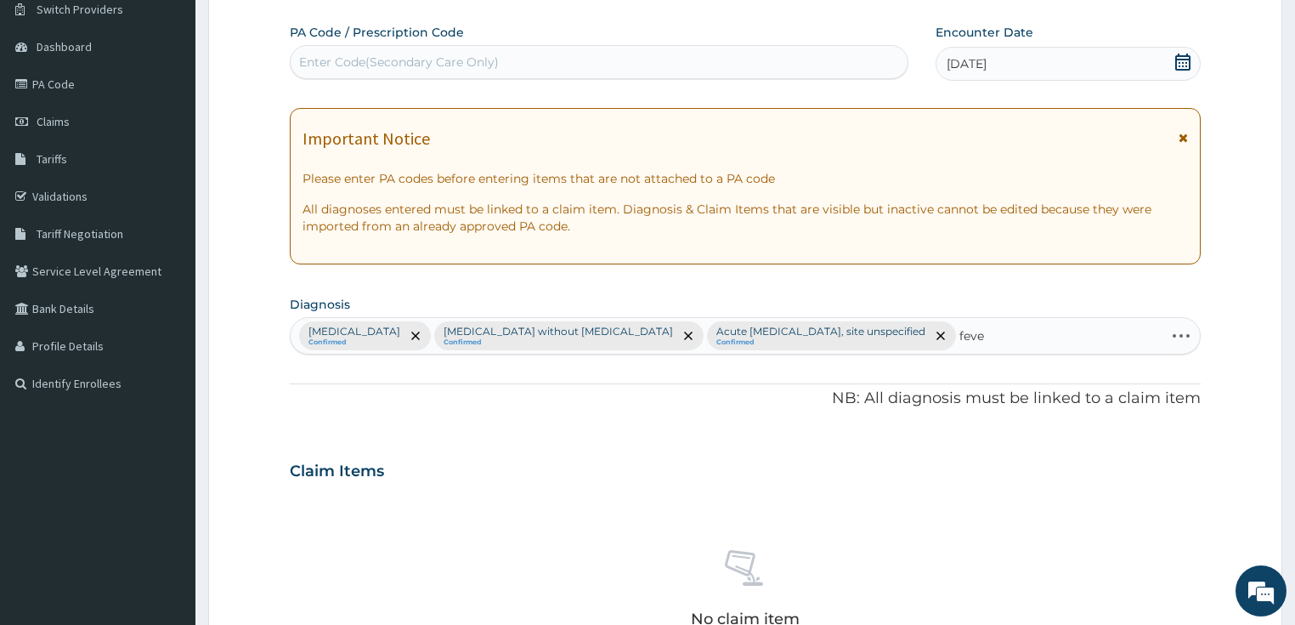
type input "fever"
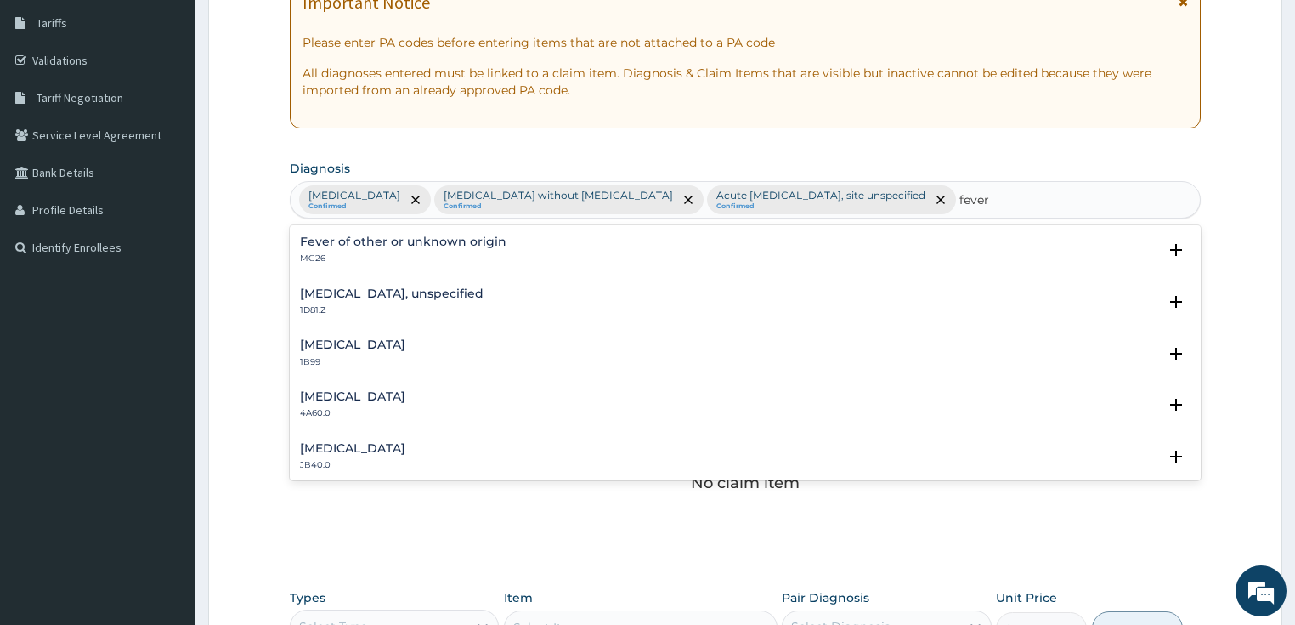
click at [331, 238] on h4 "Fever of other or unknown origin" at bounding box center [403, 241] width 207 height 13
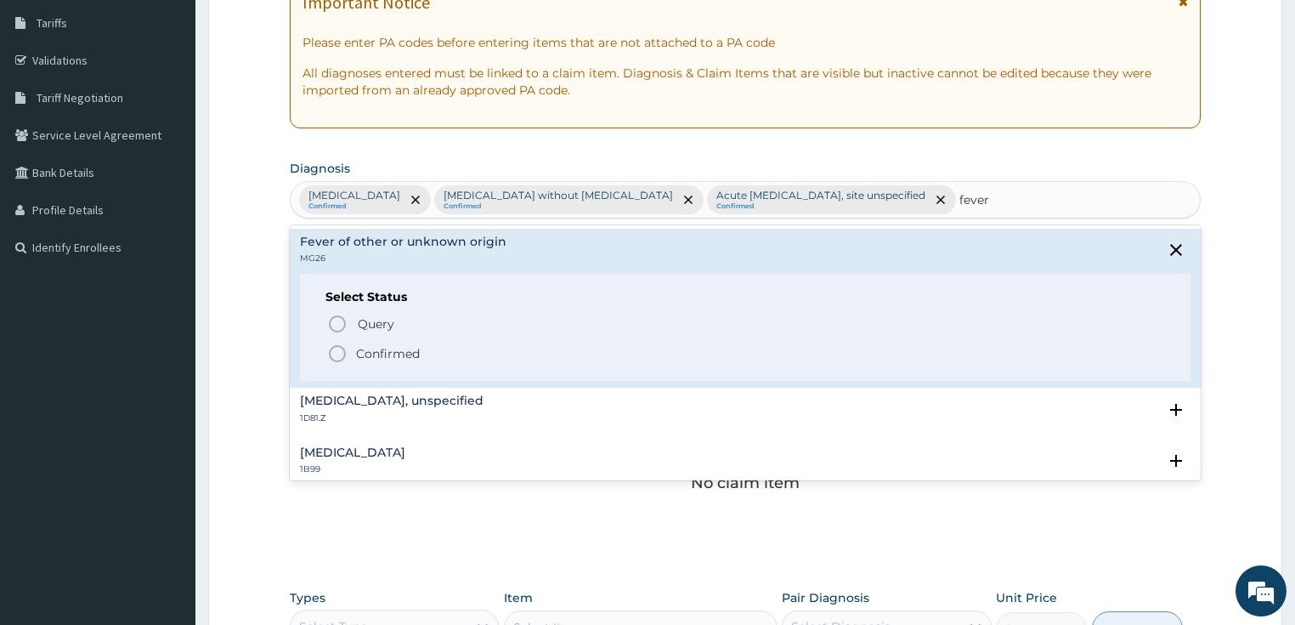
click at [338, 350] on icon "status option filled" at bounding box center [337, 353] width 20 height 20
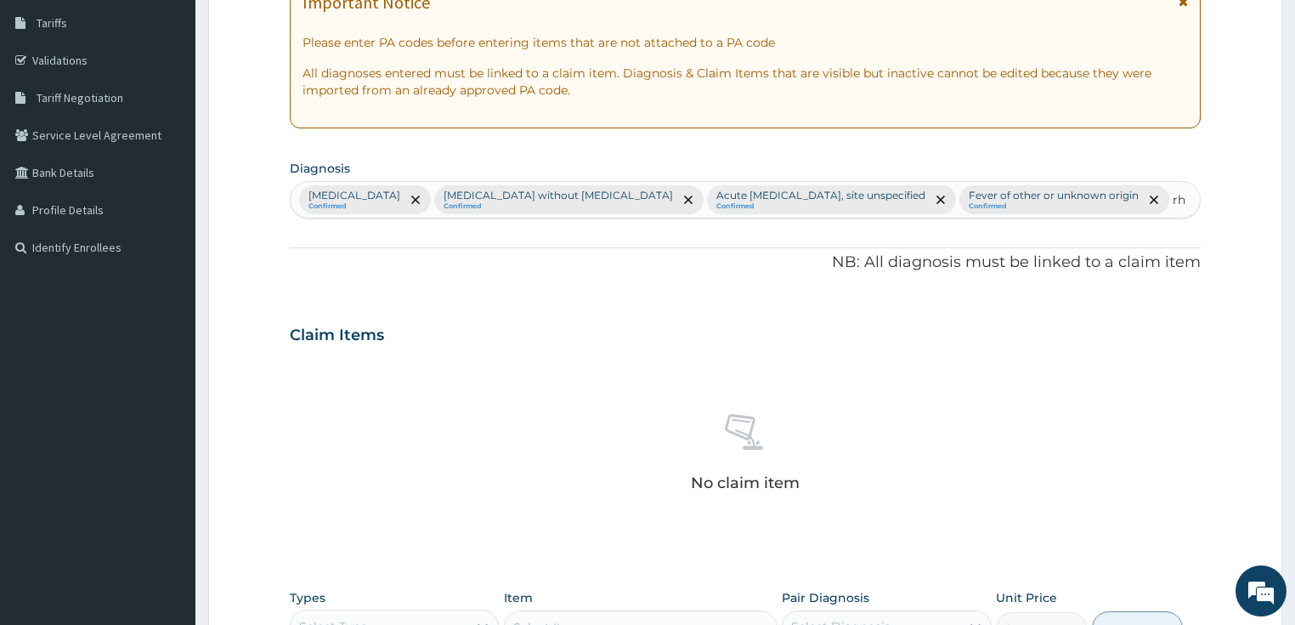
type input "r"
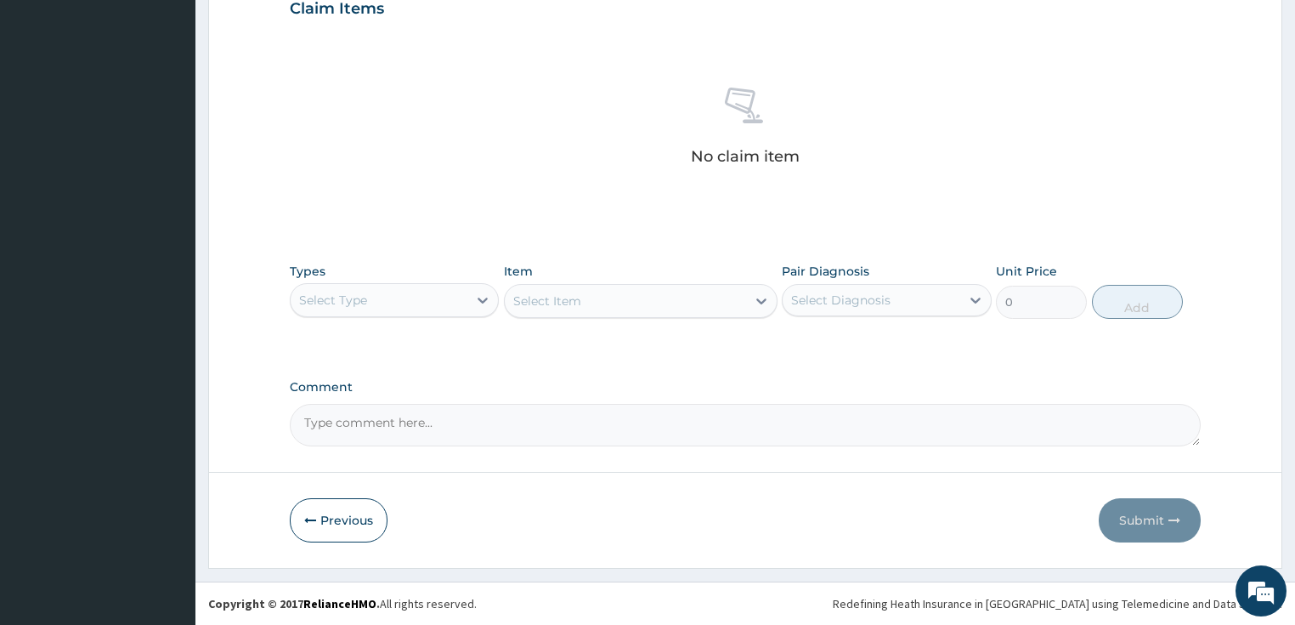
scroll to position [631, 0]
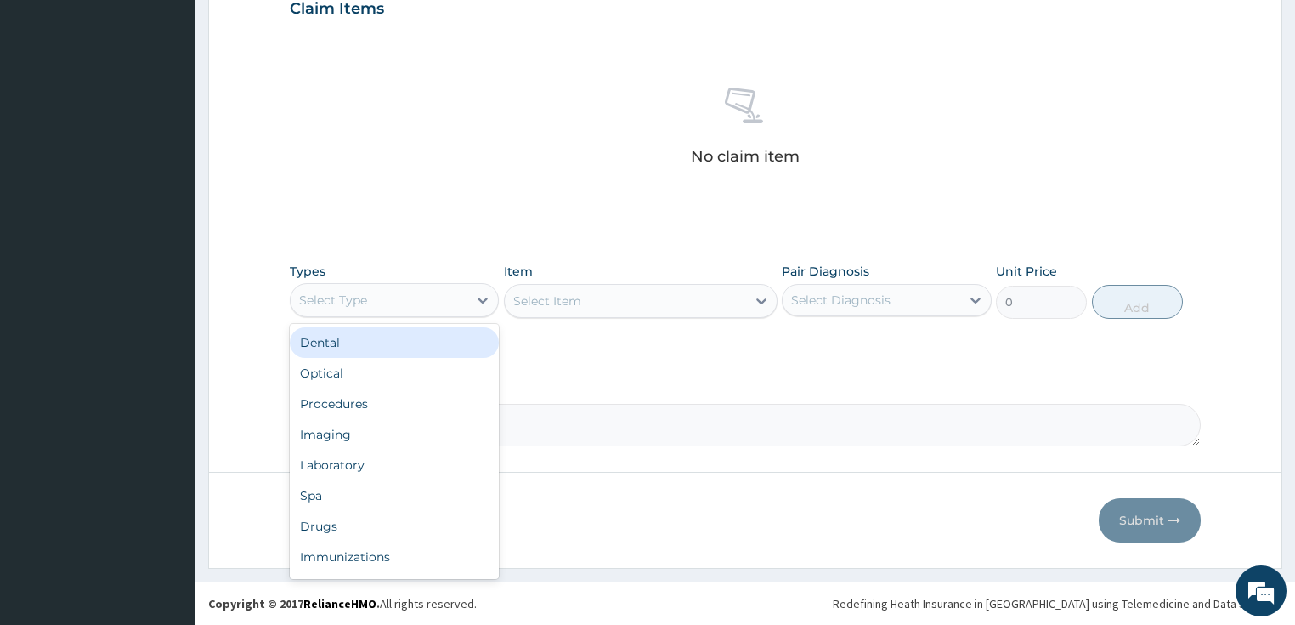
click at [326, 296] on div "Select Type" at bounding box center [333, 300] width 68 height 17
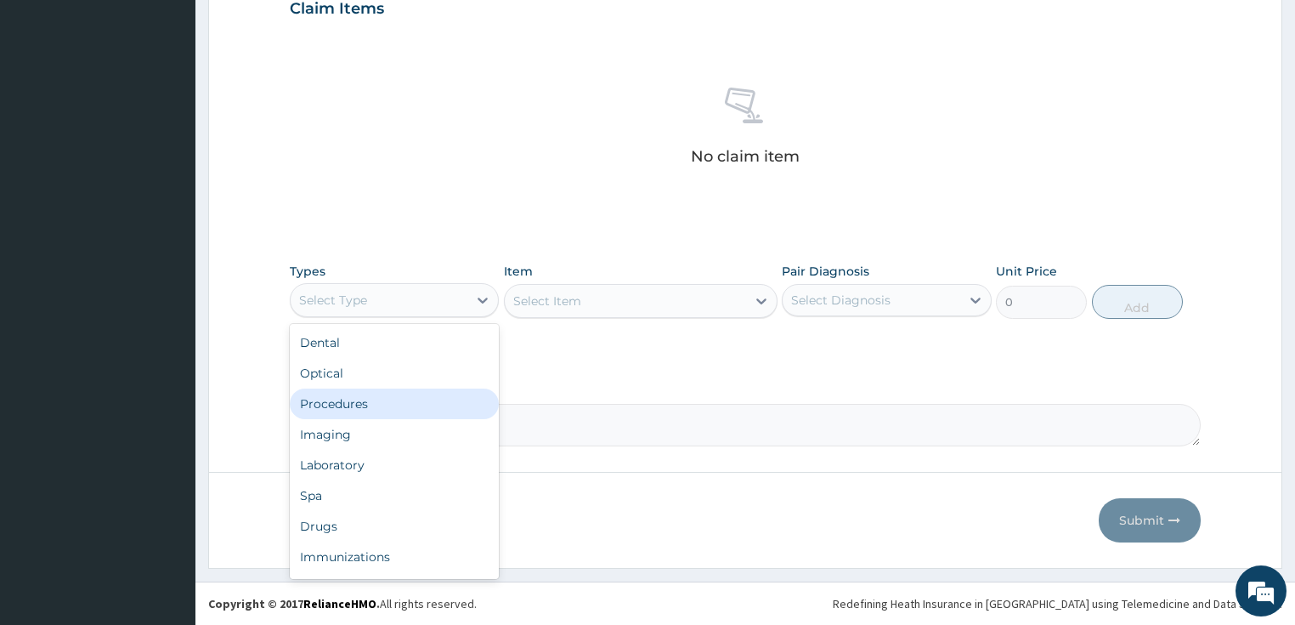
click at [360, 403] on div "Procedures" at bounding box center [395, 403] width 210 height 31
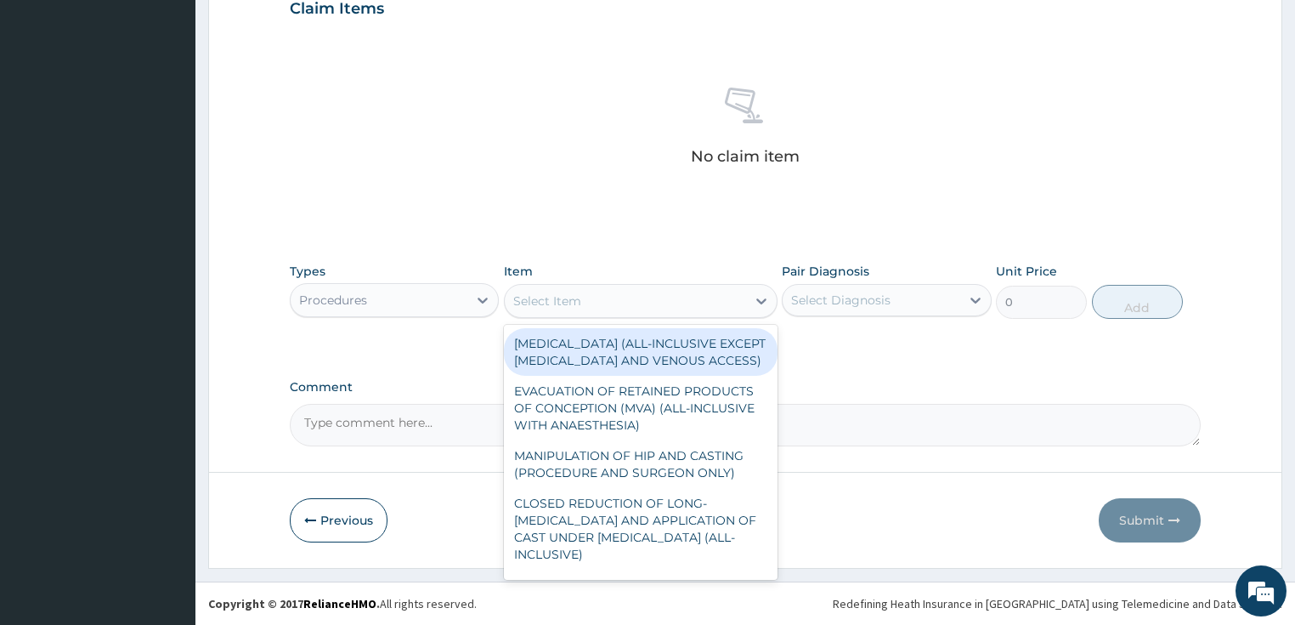
click at [612, 302] on div "Select Item" at bounding box center [625, 300] width 241 height 27
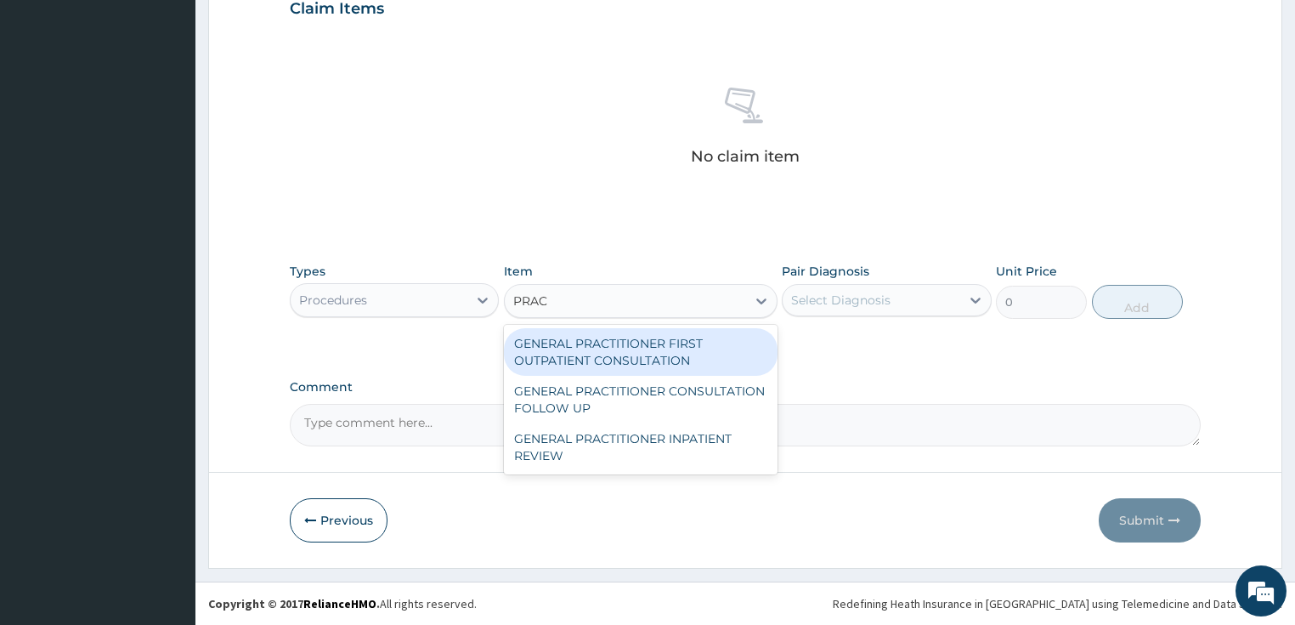
type input "PRACT"
click at [640, 347] on div "GENERAL PRACTITIONER FIRST OUTPATIENT CONSULTATION" at bounding box center [641, 352] width 274 height 48
type input "3750"
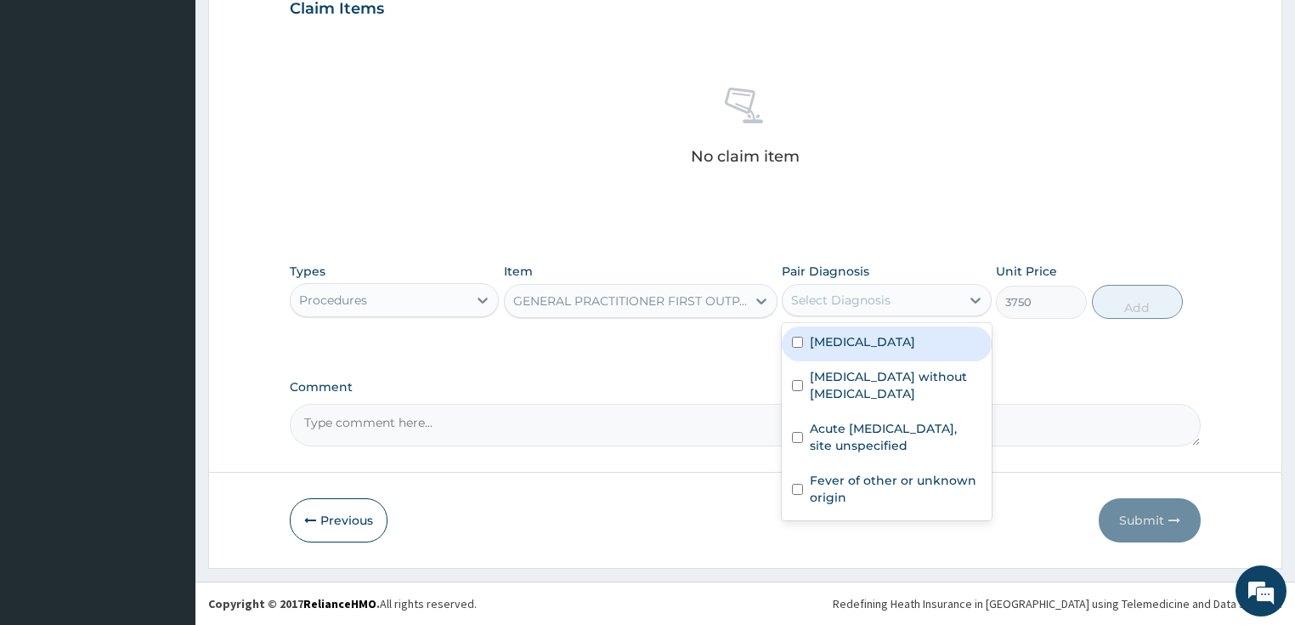
click at [940, 310] on div "Select Diagnosis" at bounding box center [872, 299] width 178 height 27
click at [895, 346] on label "Plasmodium malariae malaria without complication" at bounding box center [862, 341] width 105 height 17
checkbox input "true"
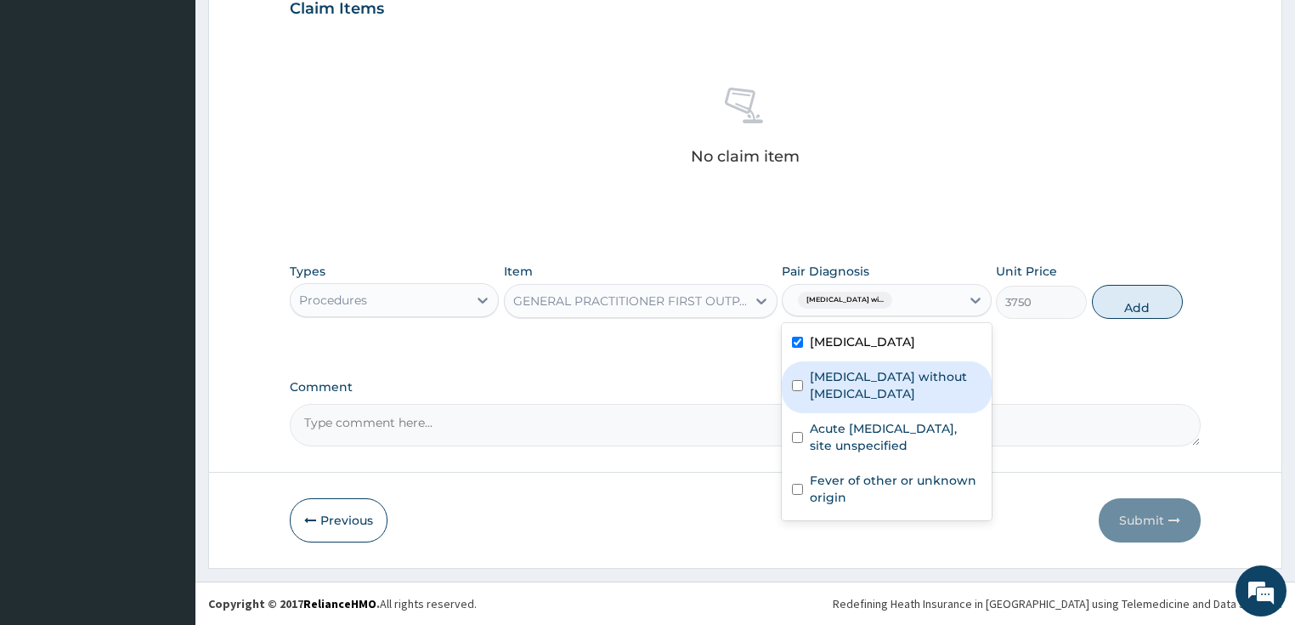
click at [889, 402] on label "Sepsis without septic shock" at bounding box center [896, 385] width 172 height 34
checkbox input "true"
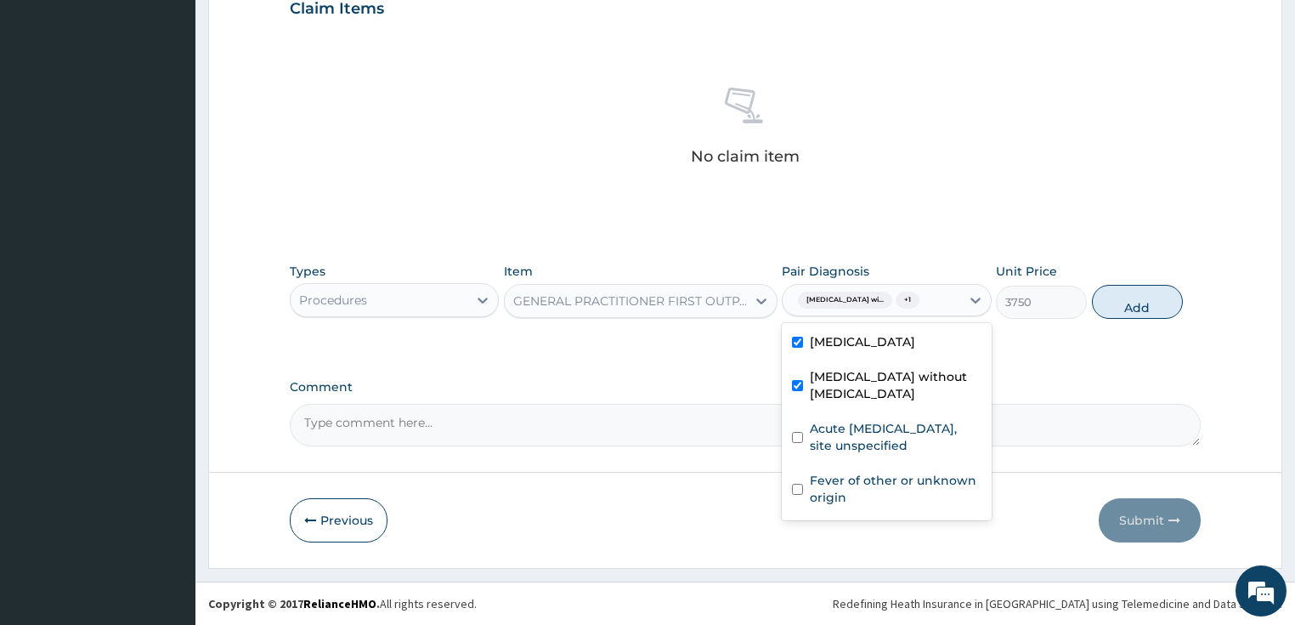
click at [871, 454] on label "Acute upper respiratory infection, site unspecified" at bounding box center [896, 437] width 172 height 34
checkbox input "true"
click at [1108, 327] on div "Types Procedures Item GENERAL PRACTITIONER FIRST OUTPATIENT CONSULTATION Pair D…" at bounding box center [746, 290] width 912 height 73
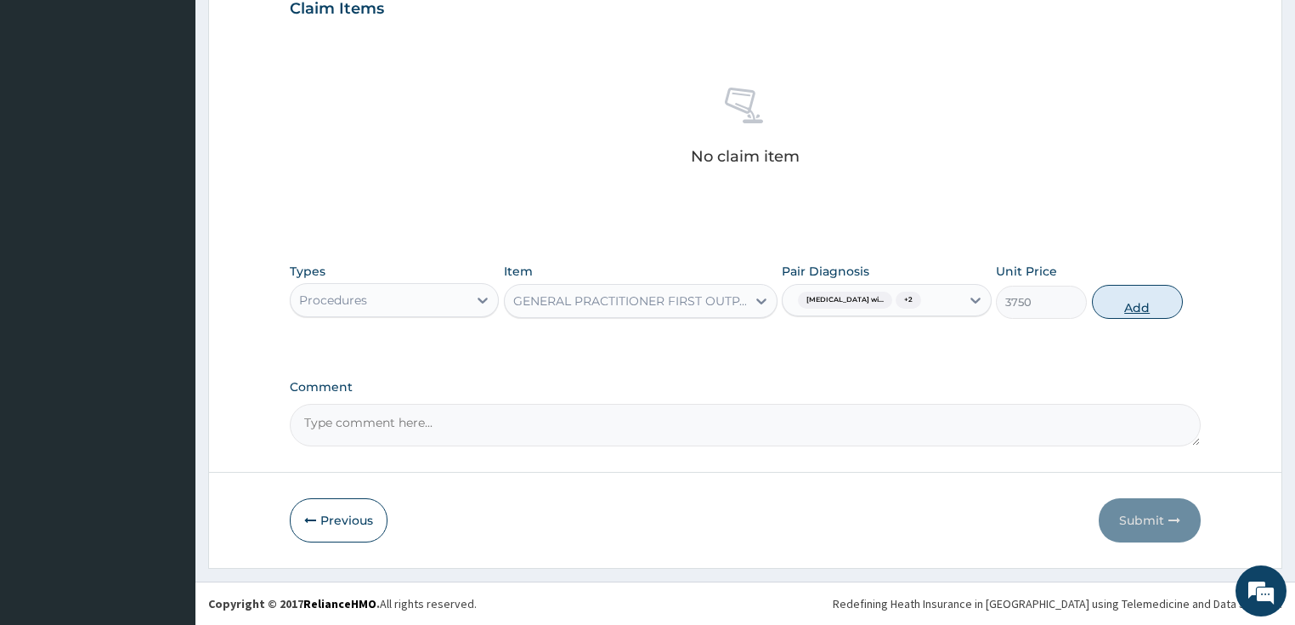
click at [1113, 319] on button "Add" at bounding box center [1137, 302] width 91 height 34
type input "0"
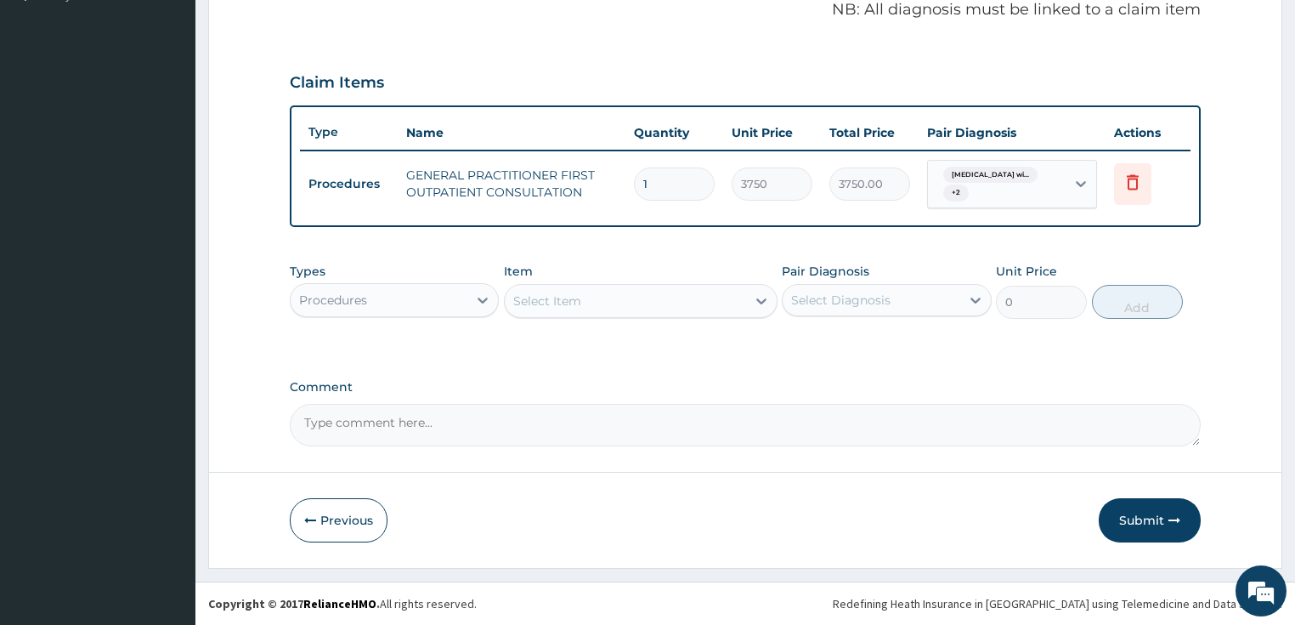
click at [366, 284] on div "Procedures" at bounding box center [395, 300] width 210 height 34
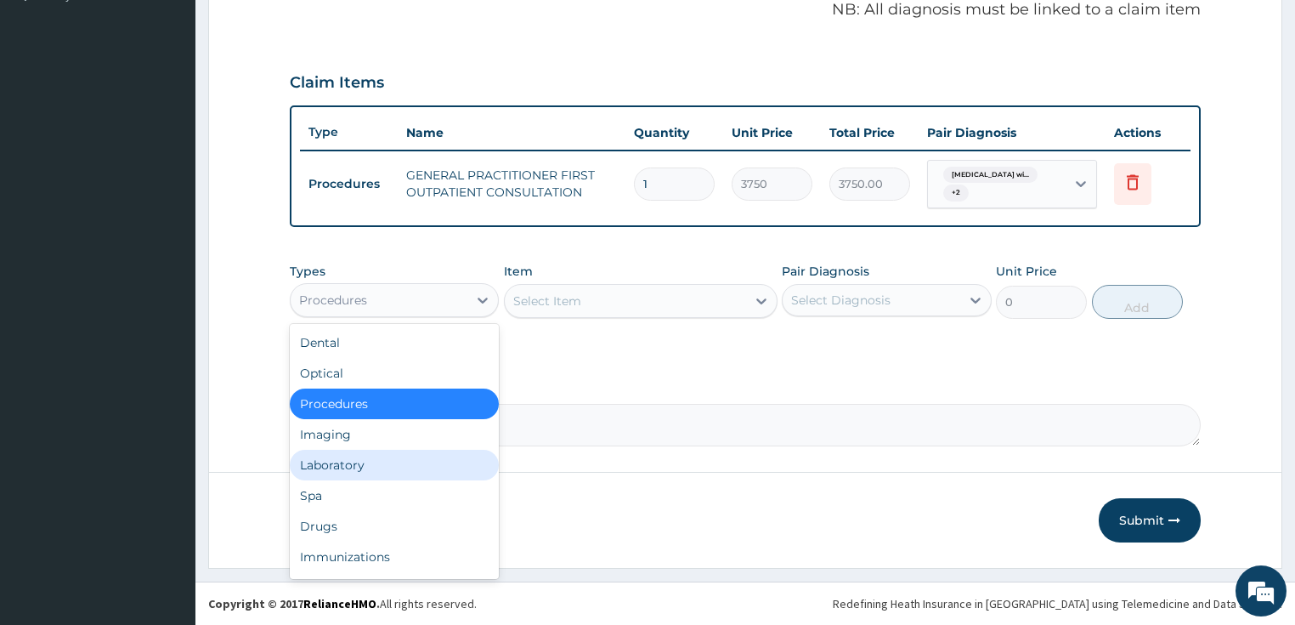
click at [353, 479] on div "Laboratory" at bounding box center [395, 465] width 210 height 31
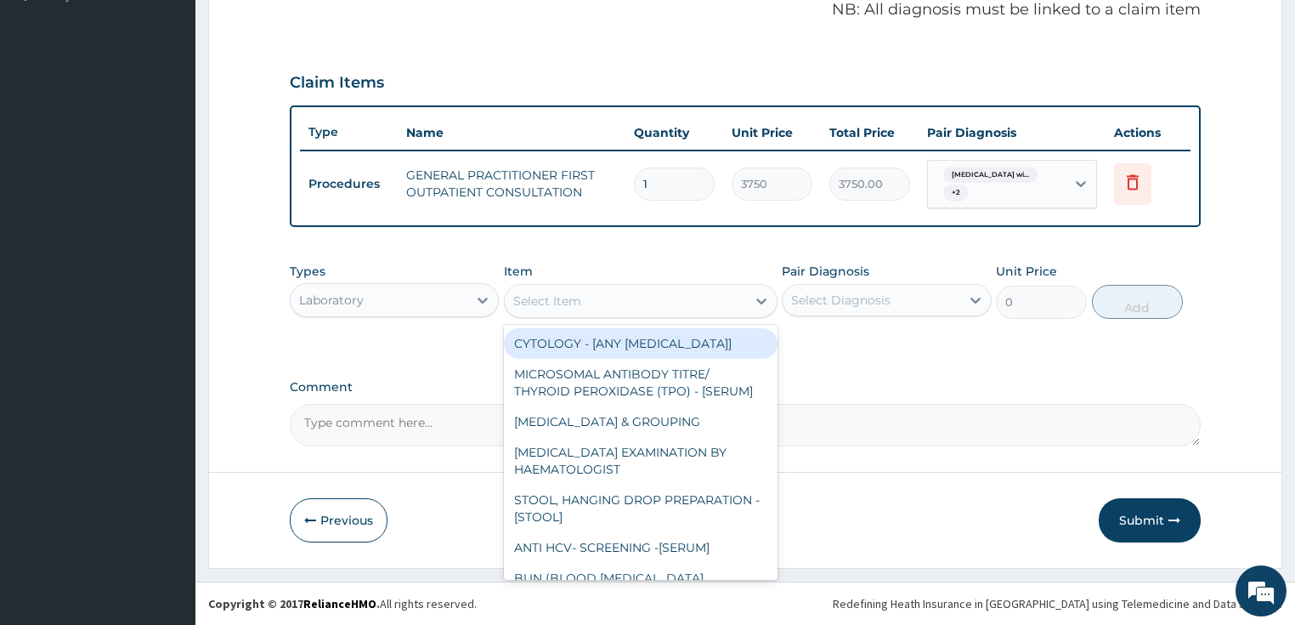
click at [587, 295] on div "Select Item" at bounding box center [625, 300] width 241 height 27
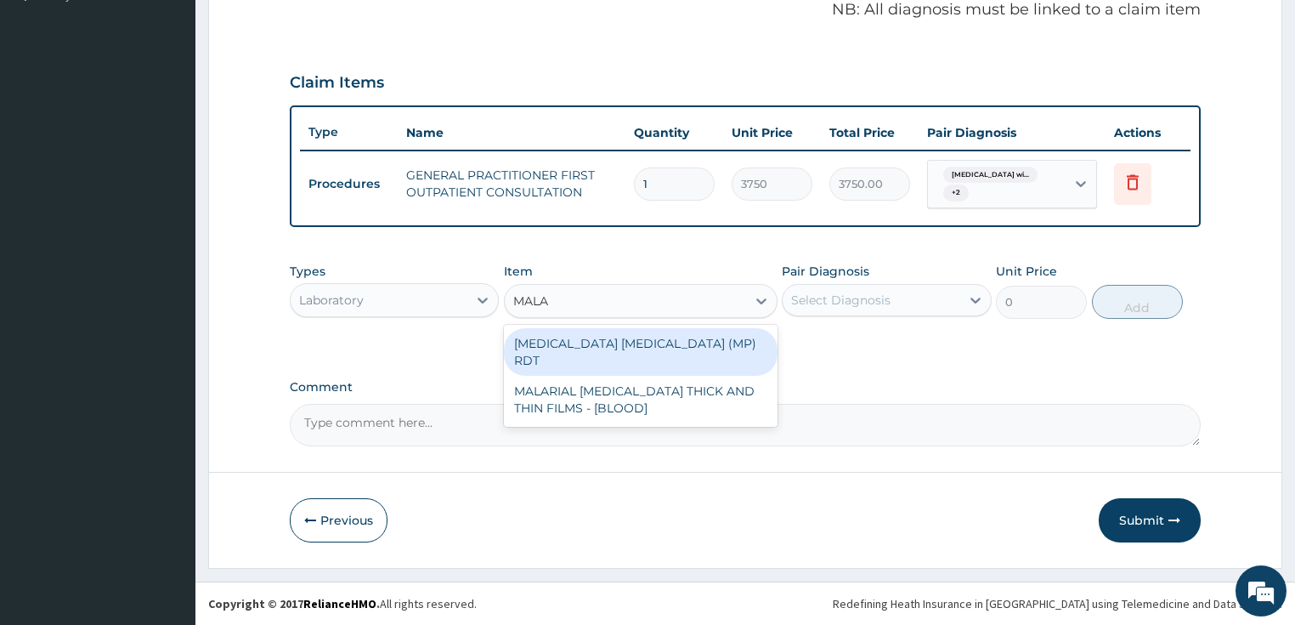
type input "MALAR"
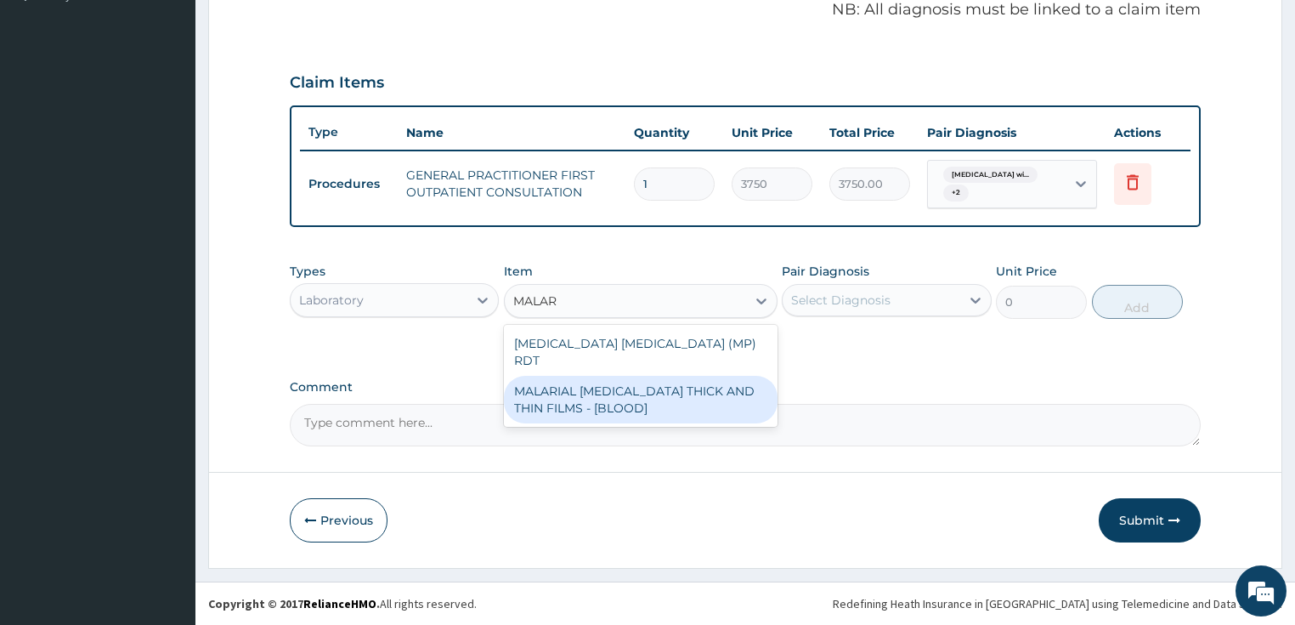
click at [608, 376] on div "MALARIAL PARASITE THICK AND THIN FILMS - [BLOOD]" at bounding box center [641, 400] width 274 height 48
type input "2187.5"
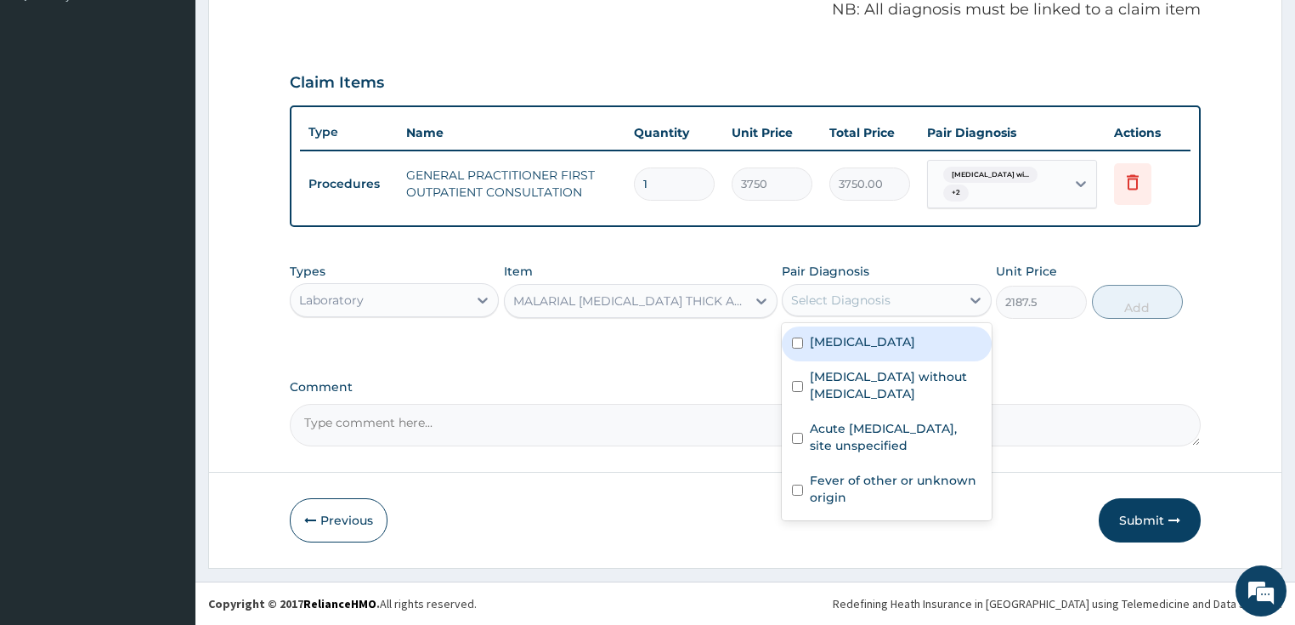
click at [843, 298] on div "Select Diagnosis" at bounding box center [840, 300] width 99 height 17
click at [830, 338] on label "Plasmodium malariae malaria without complication" at bounding box center [862, 341] width 105 height 17
checkbox input "true"
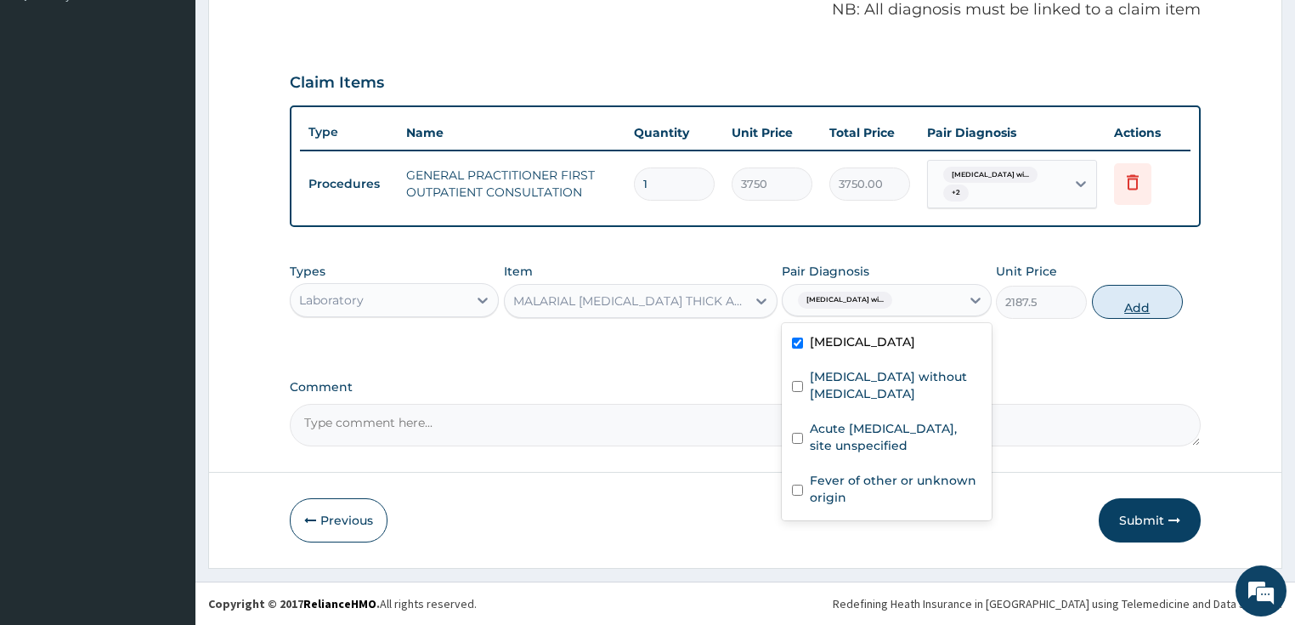
click at [1119, 305] on button "Add" at bounding box center [1137, 302] width 91 height 34
type input "0"
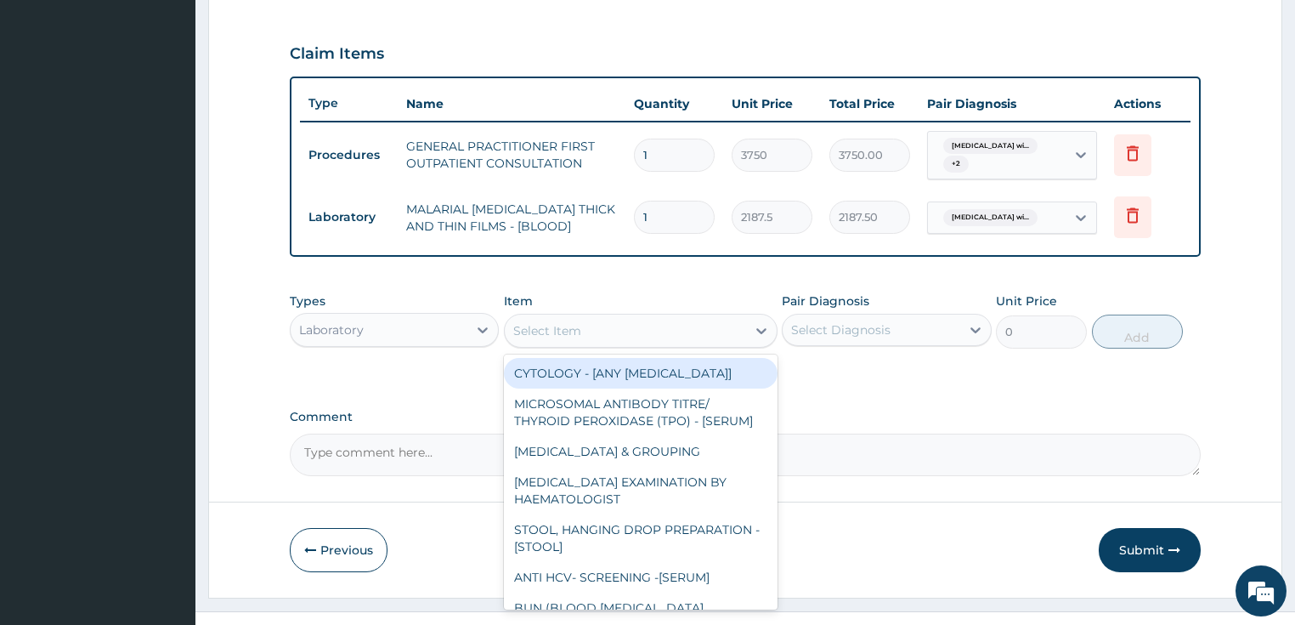
click at [561, 339] on div "Select Item" at bounding box center [547, 330] width 68 height 17
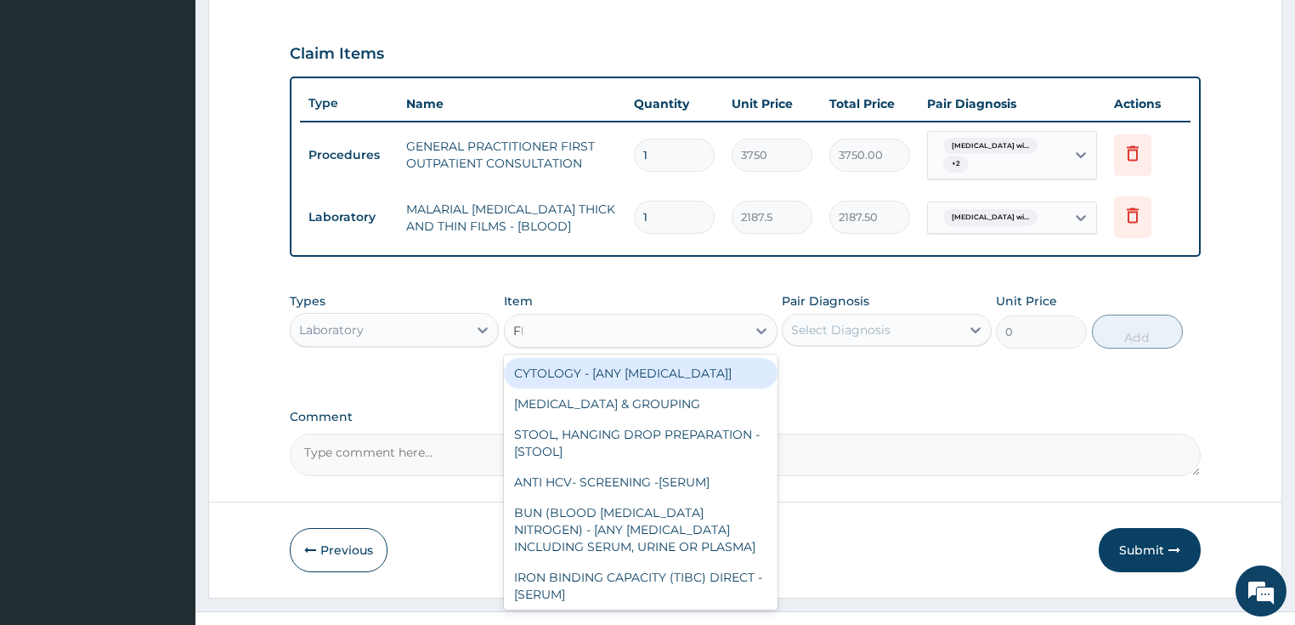
type input "FBC"
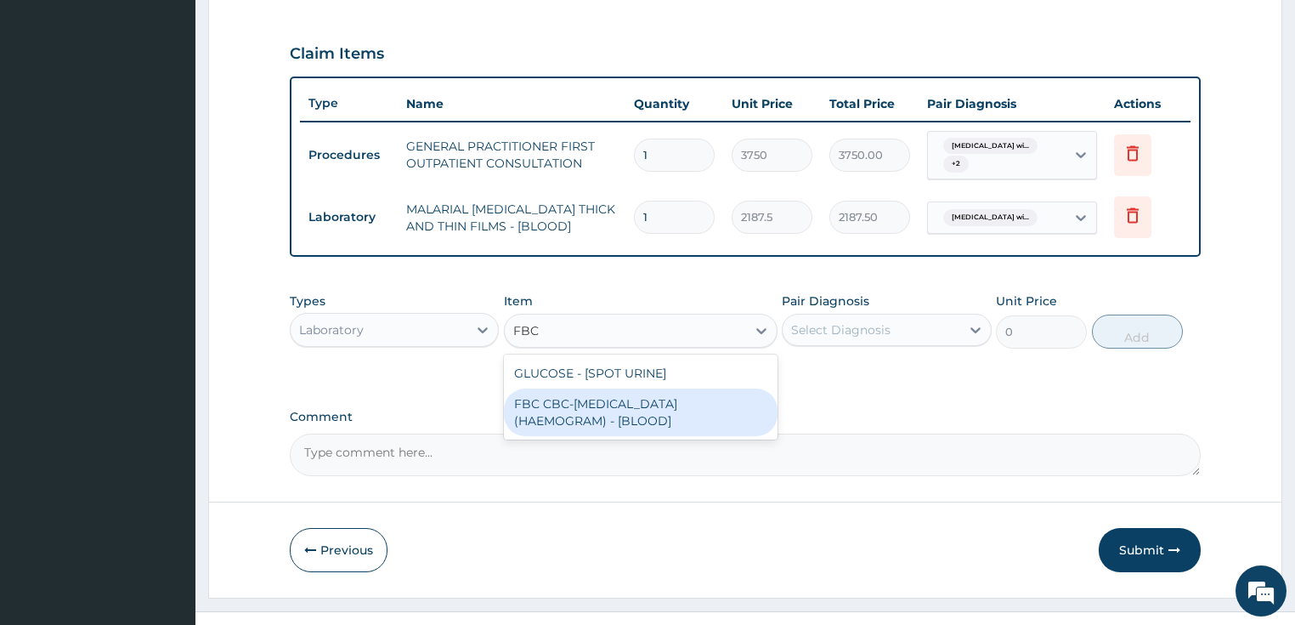
click at [537, 431] on div "FBC CBC-COMPLETE BLOOD COUNT (HAEMOGRAM) - [BLOOD]" at bounding box center [641, 412] width 274 height 48
type input "5000"
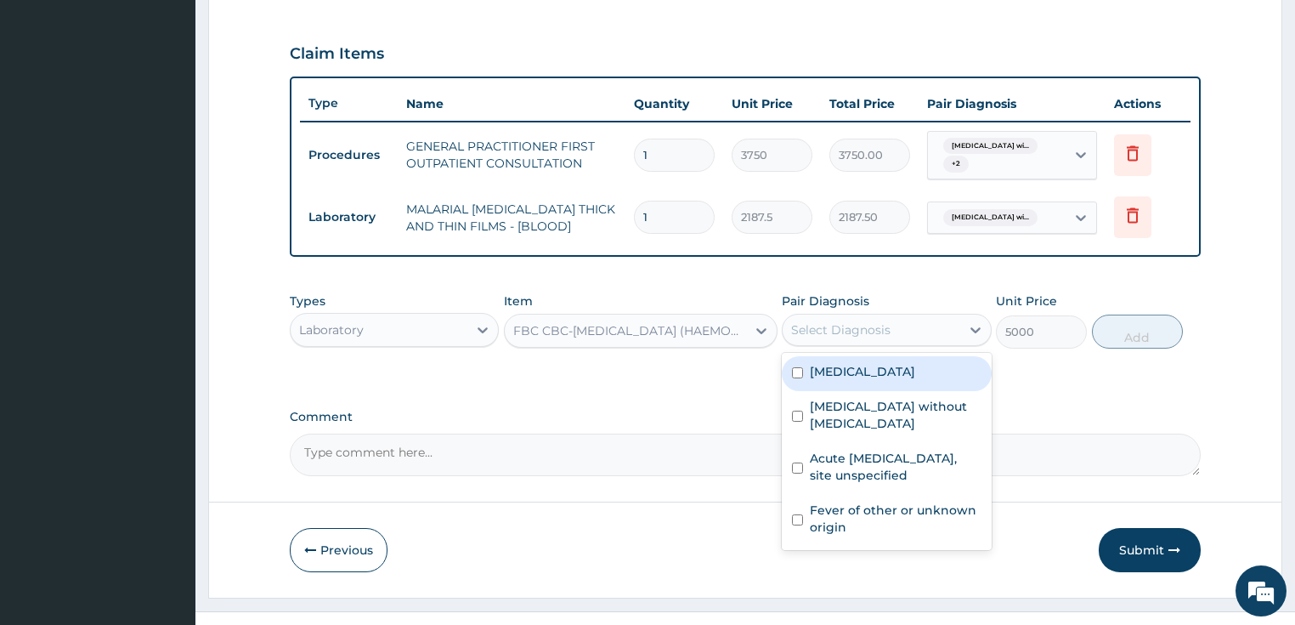
click at [853, 338] on div "Select Diagnosis" at bounding box center [840, 329] width 99 height 17
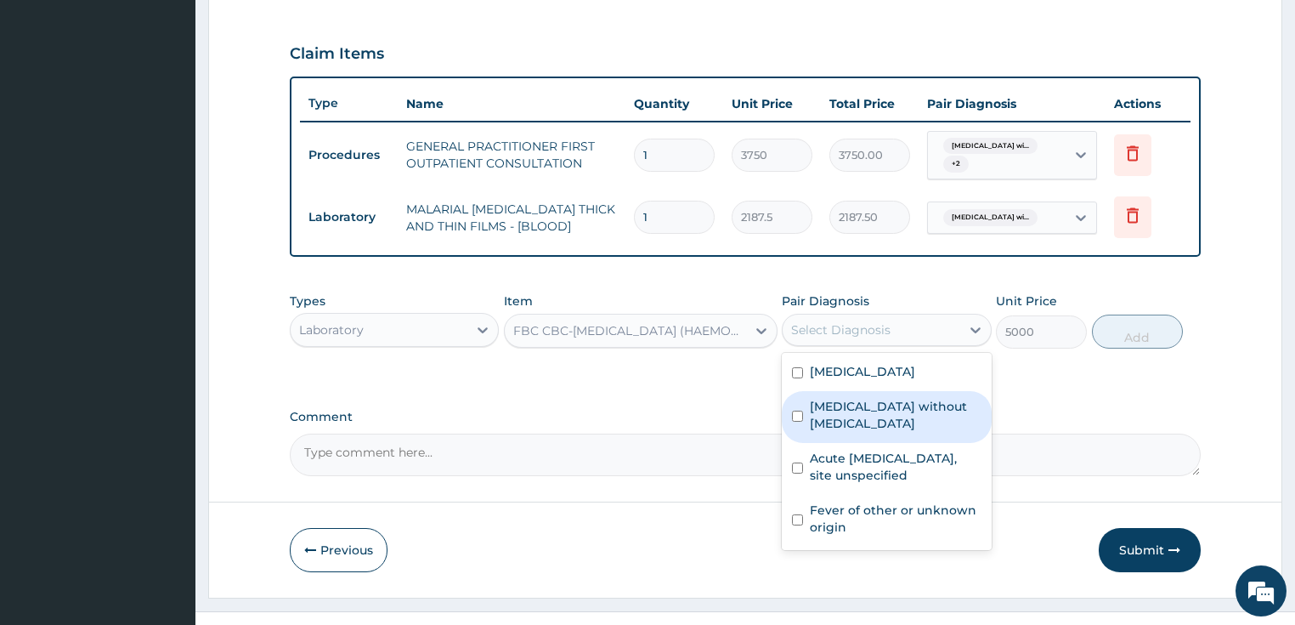
click at [853, 443] on div "Sepsis without septic shock" at bounding box center [887, 417] width 210 height 52
checkbox input "true"
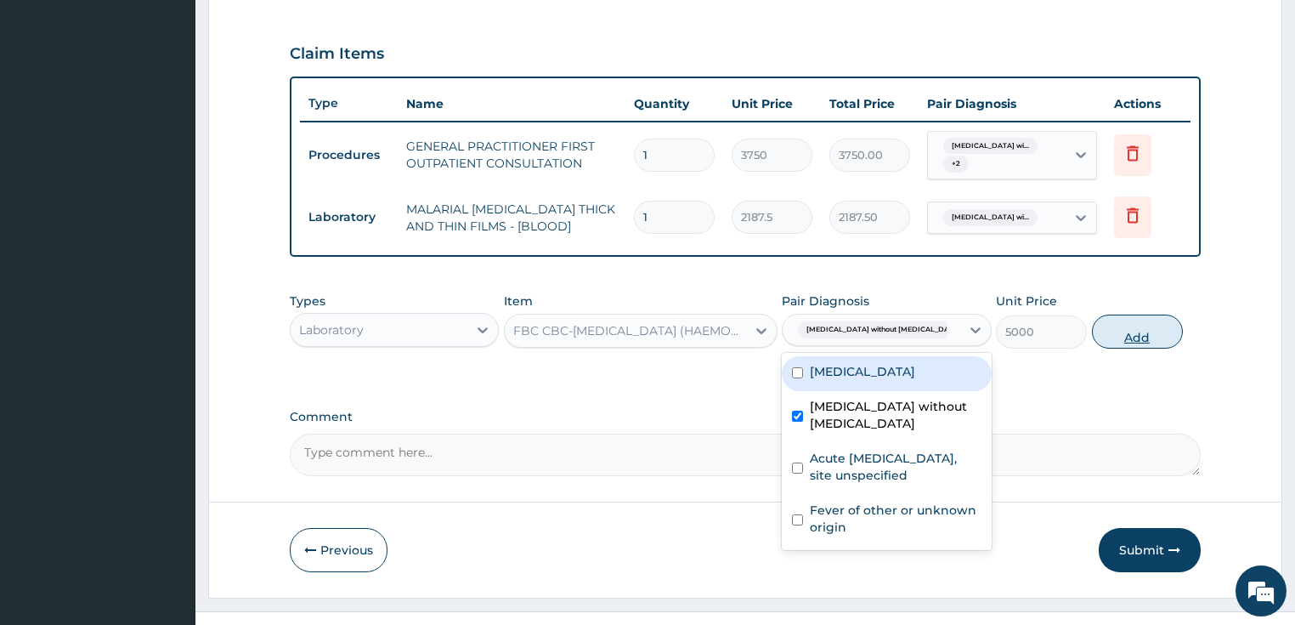
click at [1125, 349] on button "Add" at bounding box center [1137, 332] width 91 height 34
type input "0"
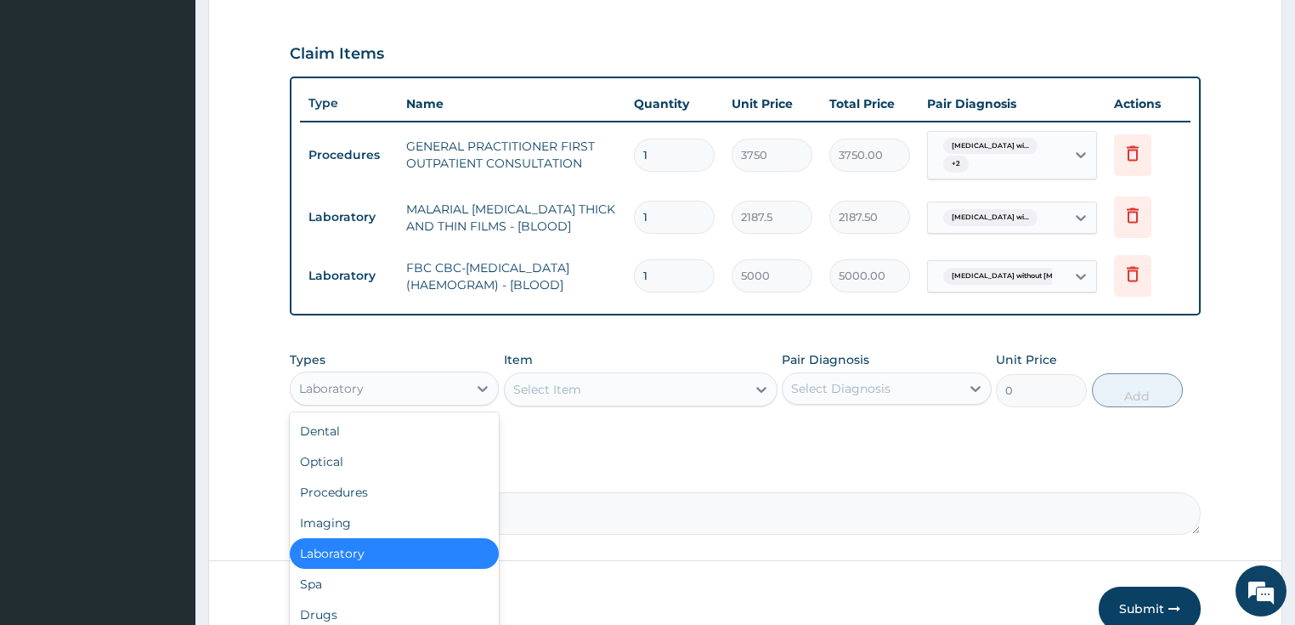
click at [364, 402] on div "Laboratory" at bounding box center [380, 388] width 178 height 27
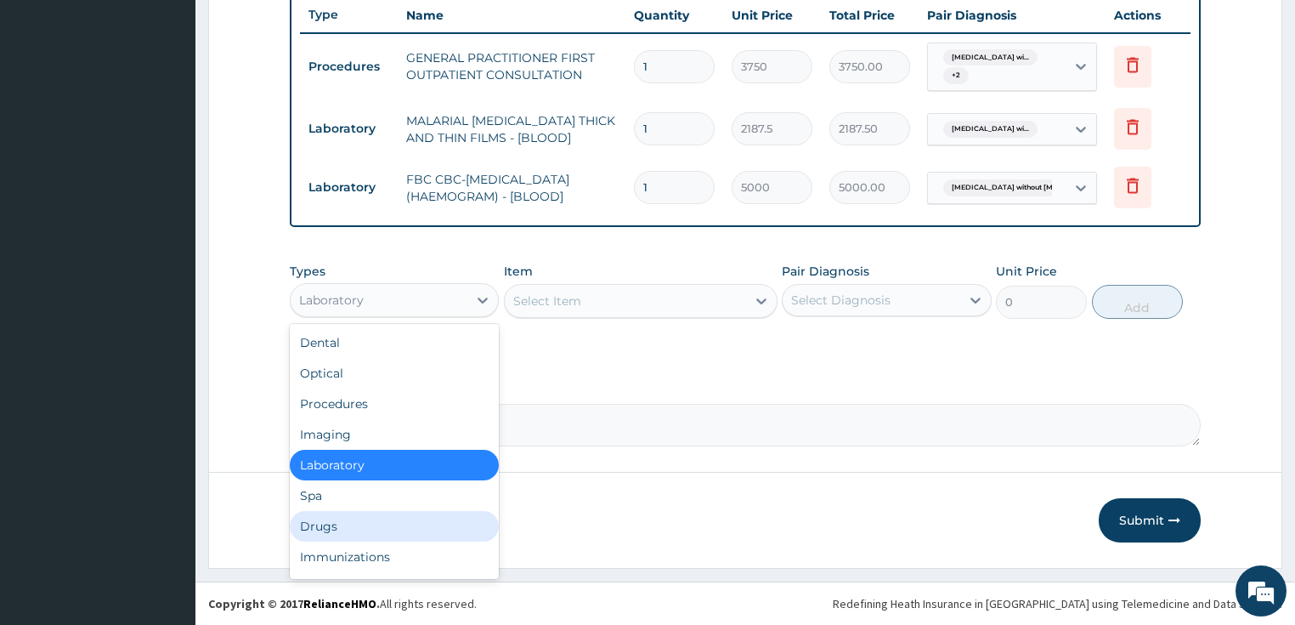
click at [349, 536] on div "Drugs" at bounding box center [395, 526] width 210 height 31
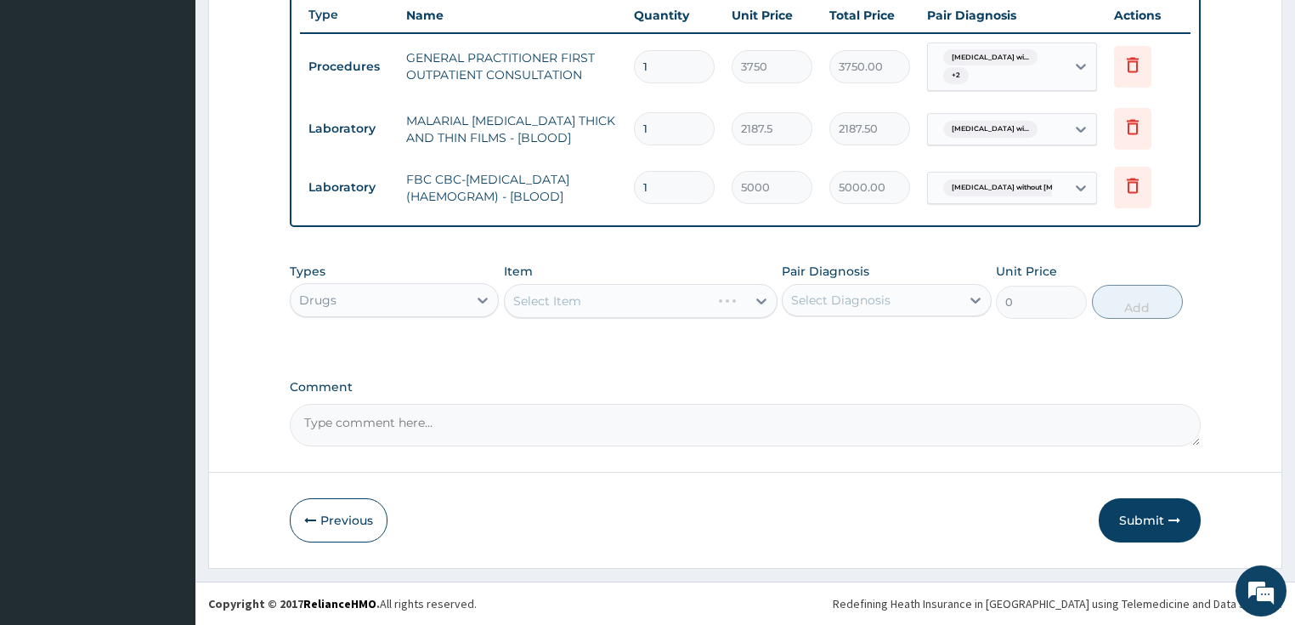
click at [534, 296] on div "Select Item" at bounding box center [641, 301] width 274 height 34
click at [534, 296] on div "Select Item" at bounding box center [547, 300] width 68 height 17
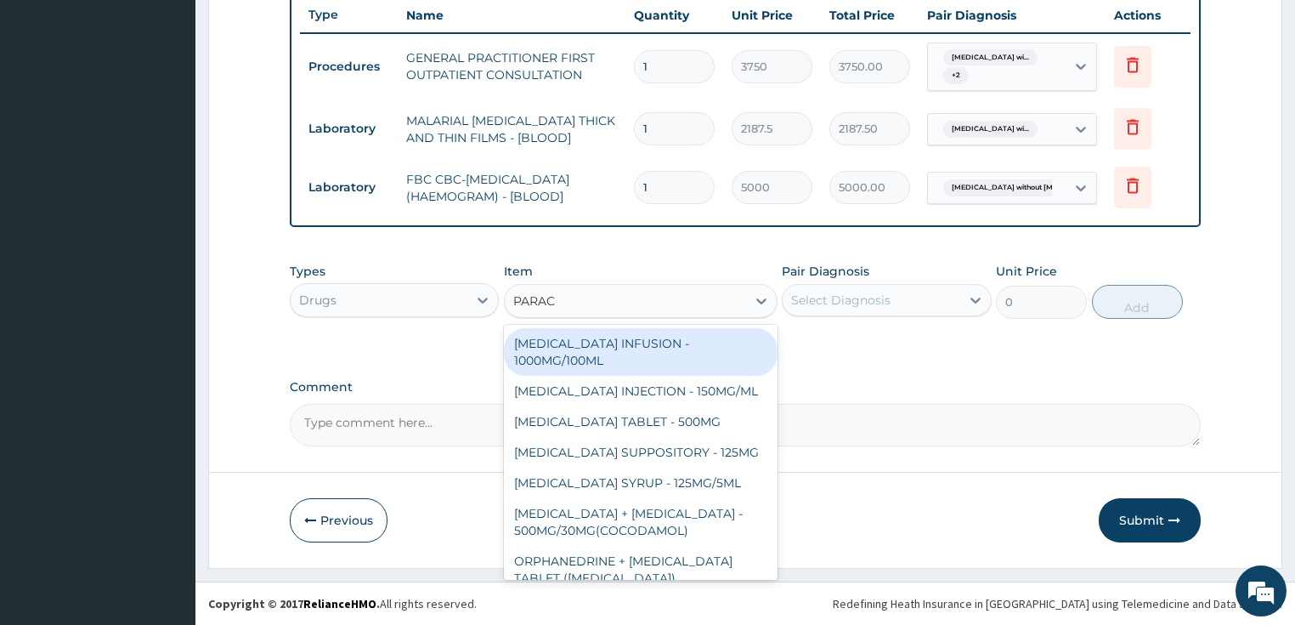
type input "PARACE"
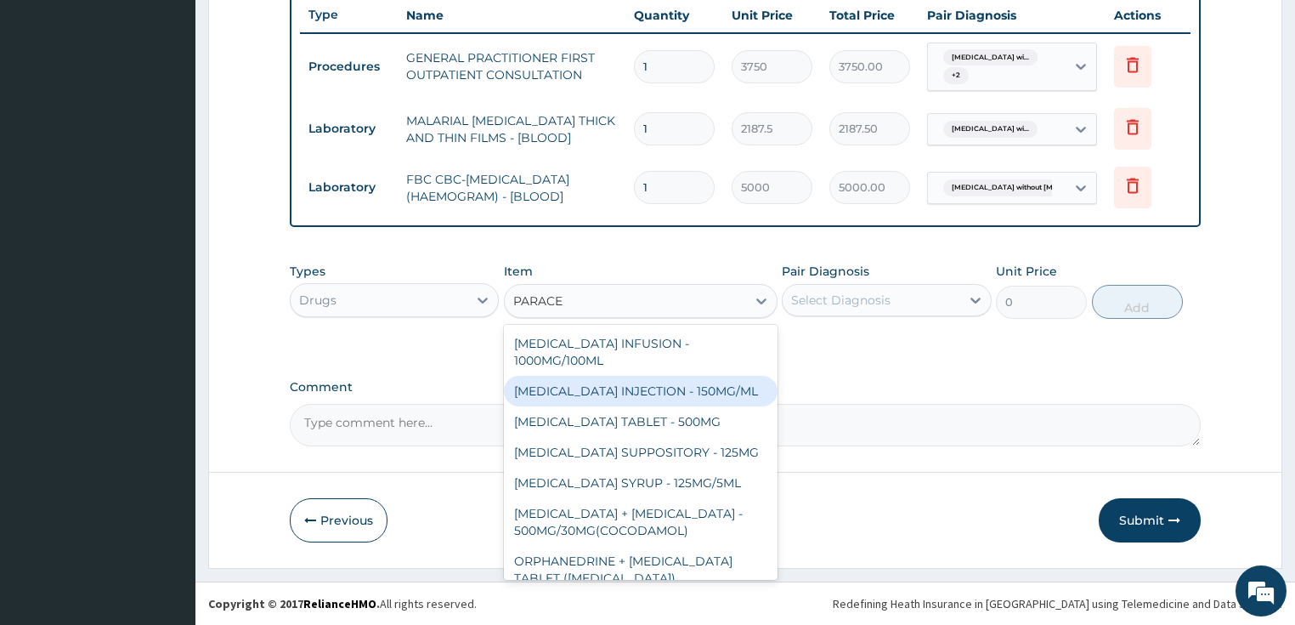
click at [573, 388] on div "PARACETAMOL INJECTION - 150MG/ML" at bounding box center [641, 391] width 274 height 31
type input "560"
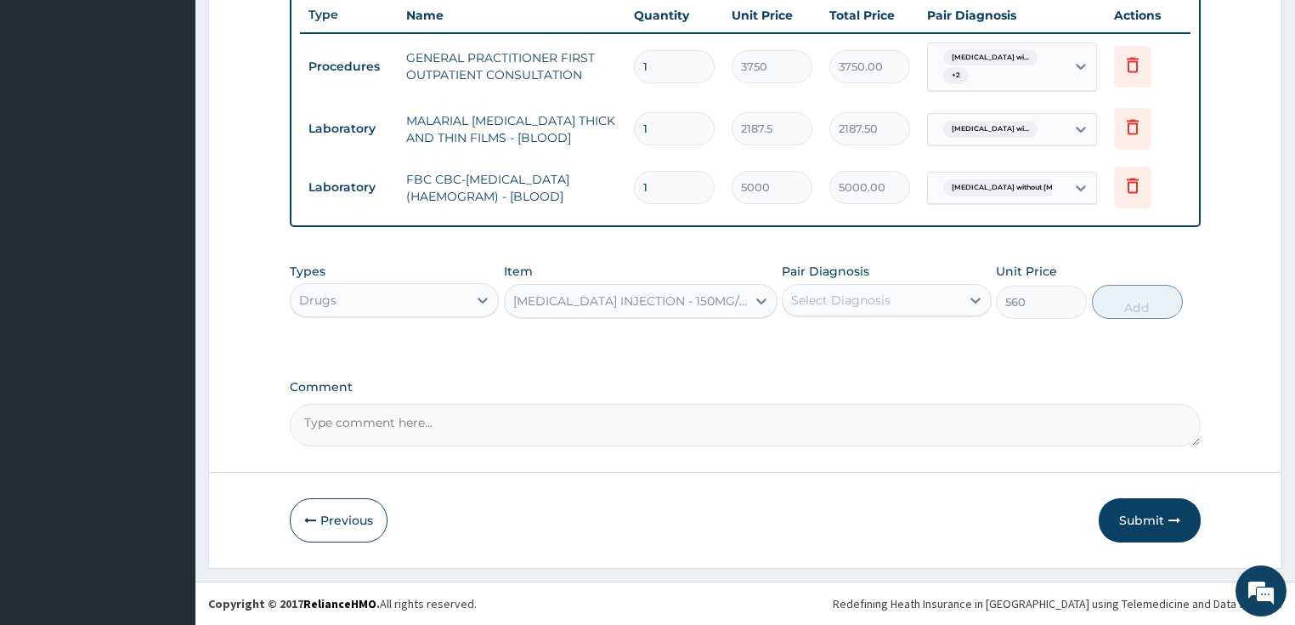
click at [851, 294] on div "Select Diagnosis" at bounding box center [840, 300] width 99 height 17
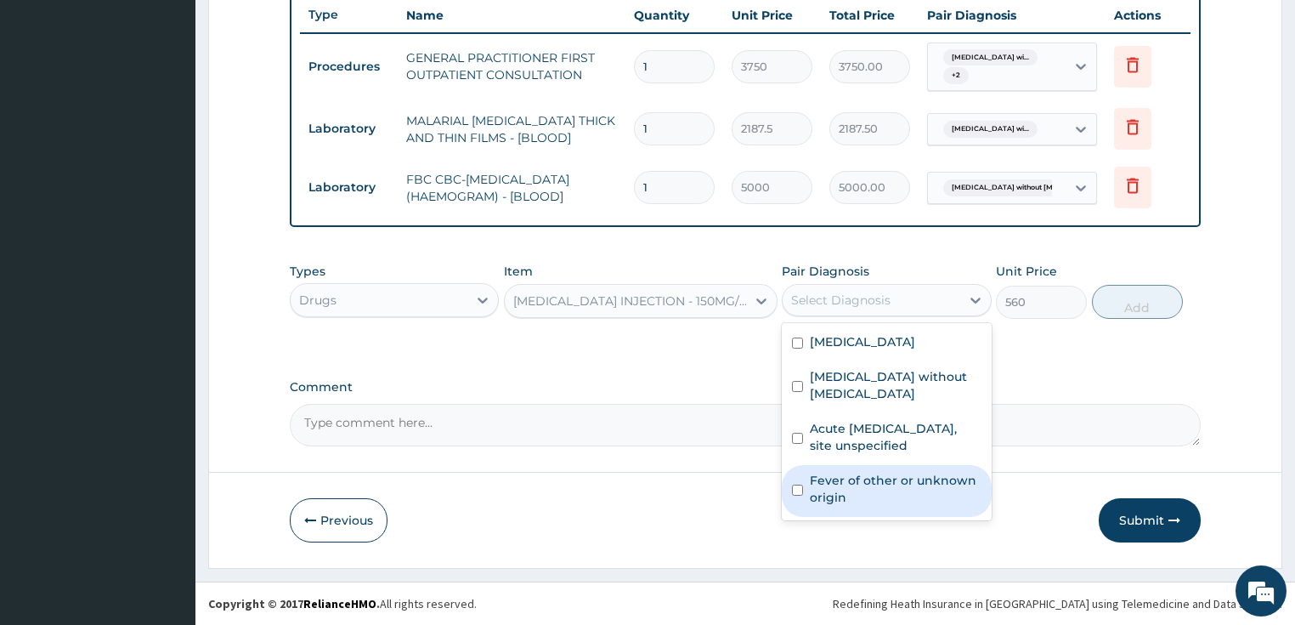
click at [864, 488] on div "Fever of other or unknown origin" at bounding box center [887, 491] width 210 height 52
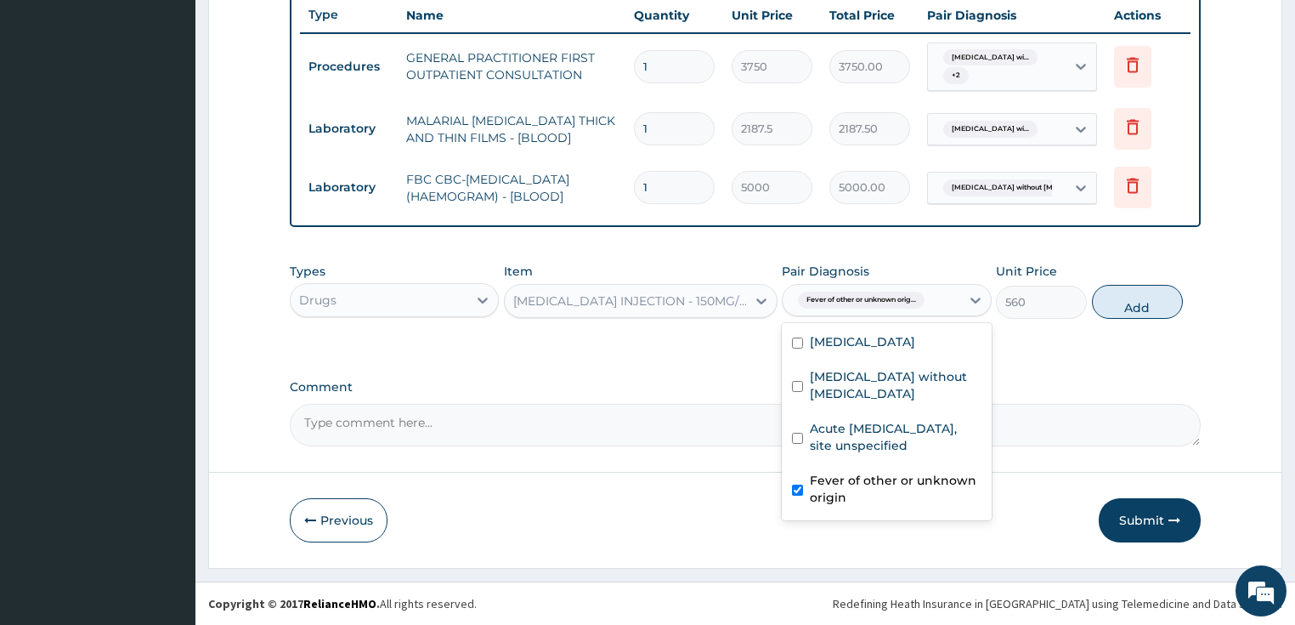
checkbox input "true"
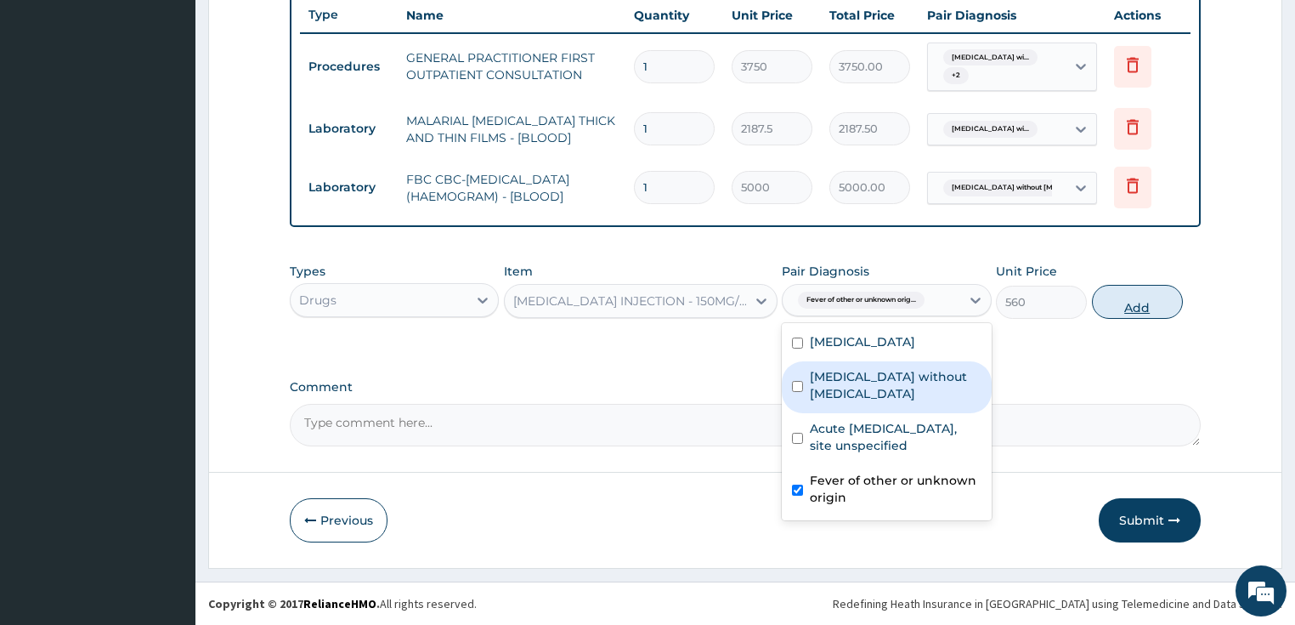
click at [1170, 295] on button "Add" at bounding box center [1137, 302] width 91 height 34
type input "0"
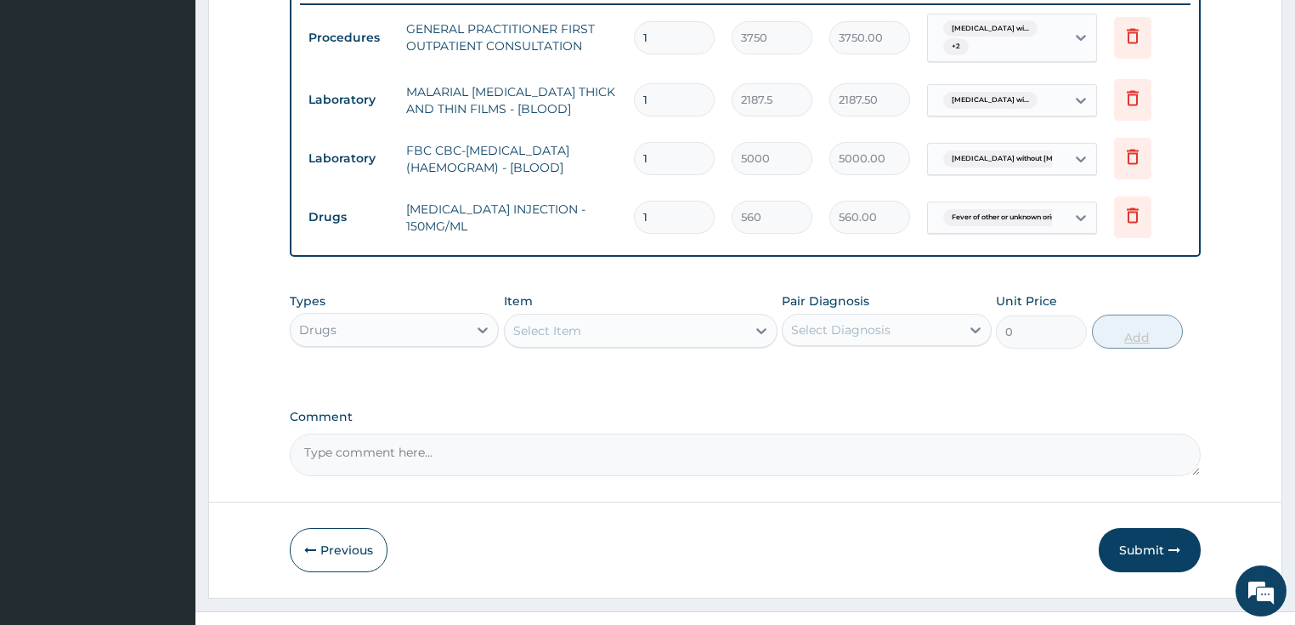
type input "0.00"
type input "3"
type input "1680.00"
type input "3"
click at [516, 339] on div "Select Item" at bounding box center [547, 330] width 68 height 17
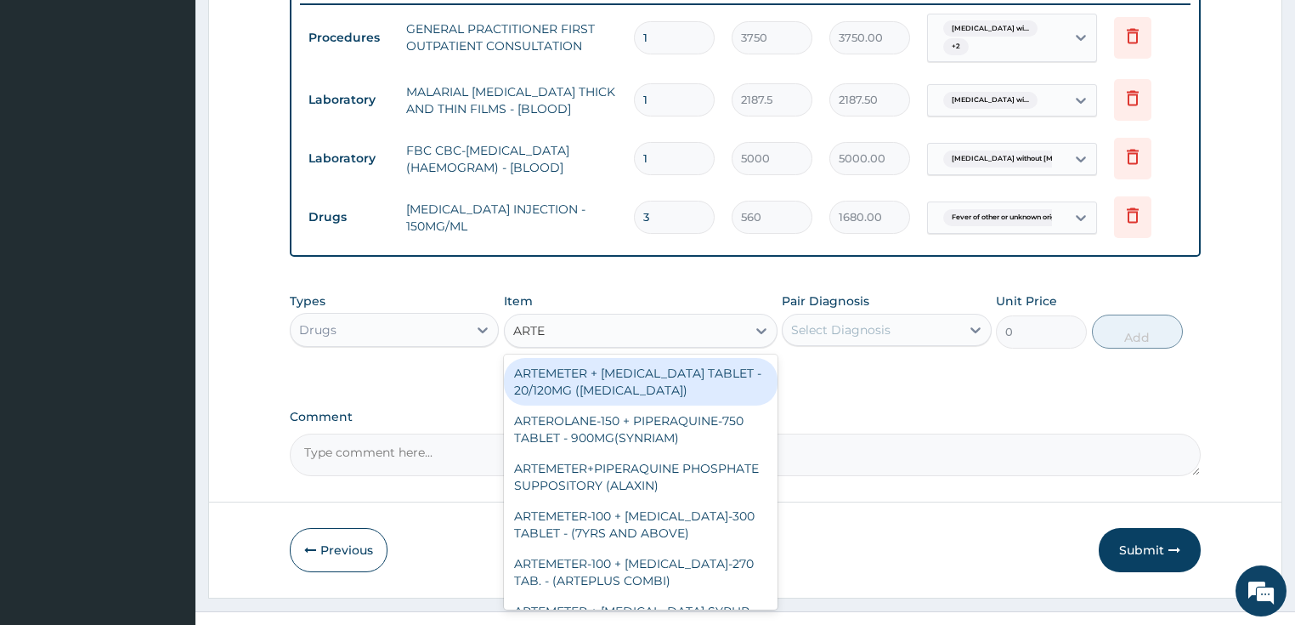
type input "ARTEM"
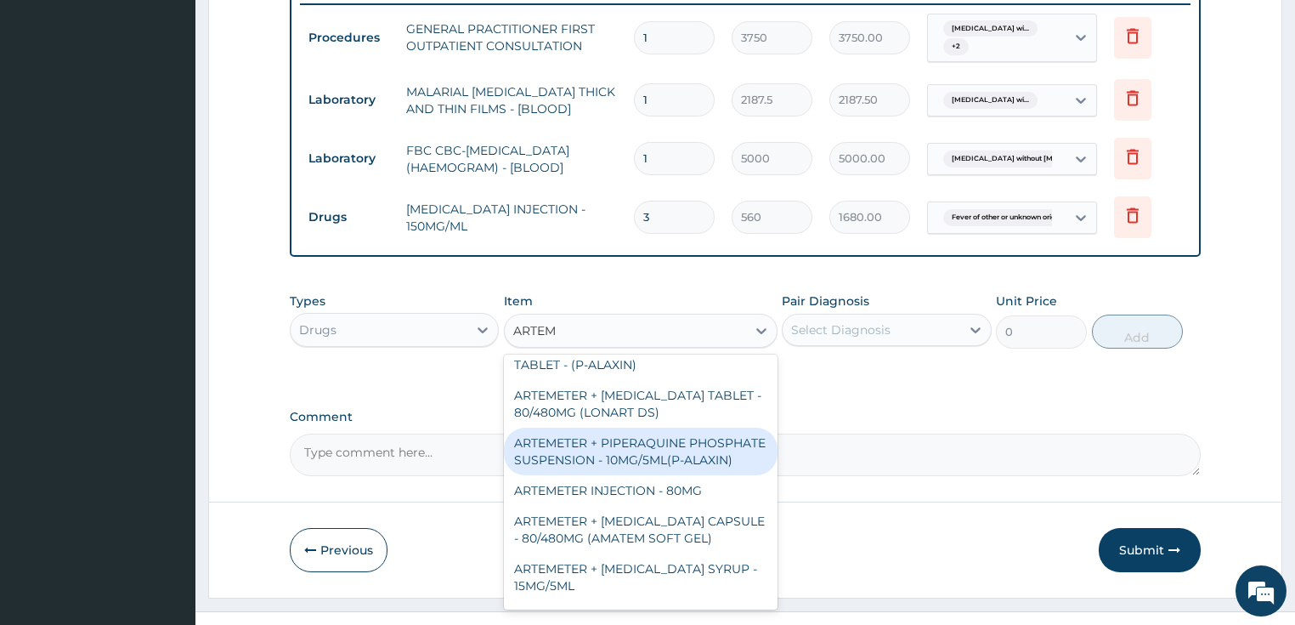
scroll to position [476, 0]
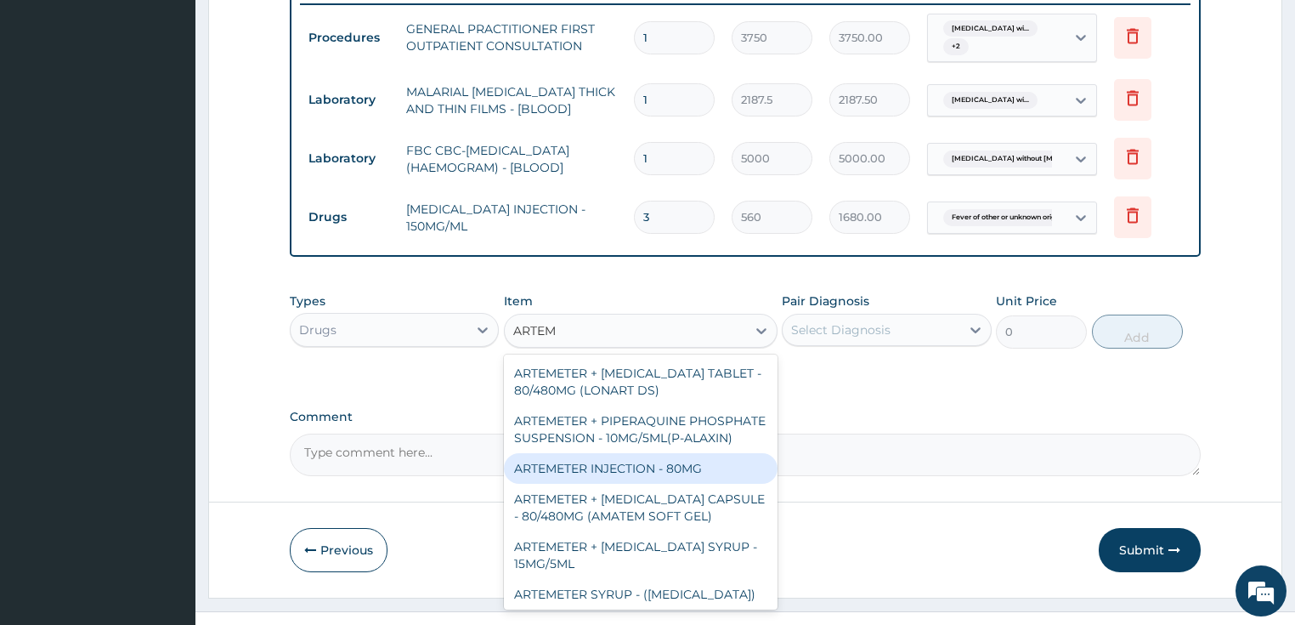
click at [623, 484] on div "ARTEMETER INJECTION - 80MG" at bounding box center [641, 468] width 274 height 31
type input "475.99999999999994"
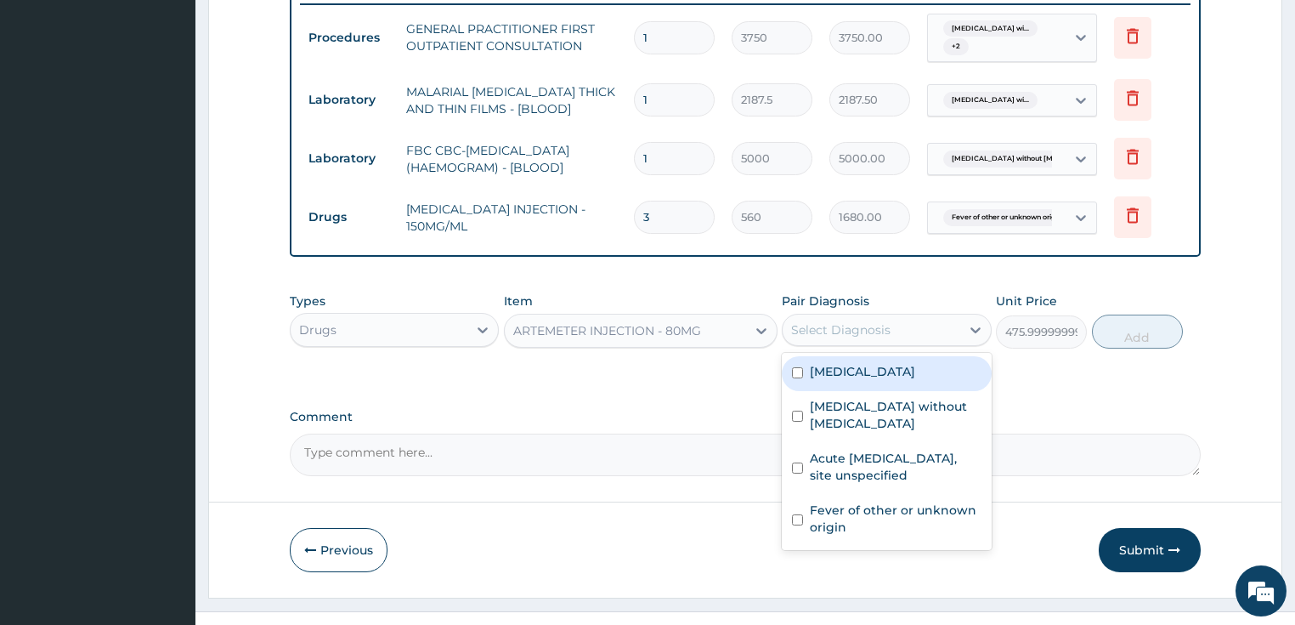
click at [887, 338] on div "Select Diagnosis" at bounding box center [840, 329] width 99 height 17
click at [870, 380] on label "Plasmodium malariae malaria without complication" at bounding box center [862, 371] width 105 height 17
checkbox input "true"
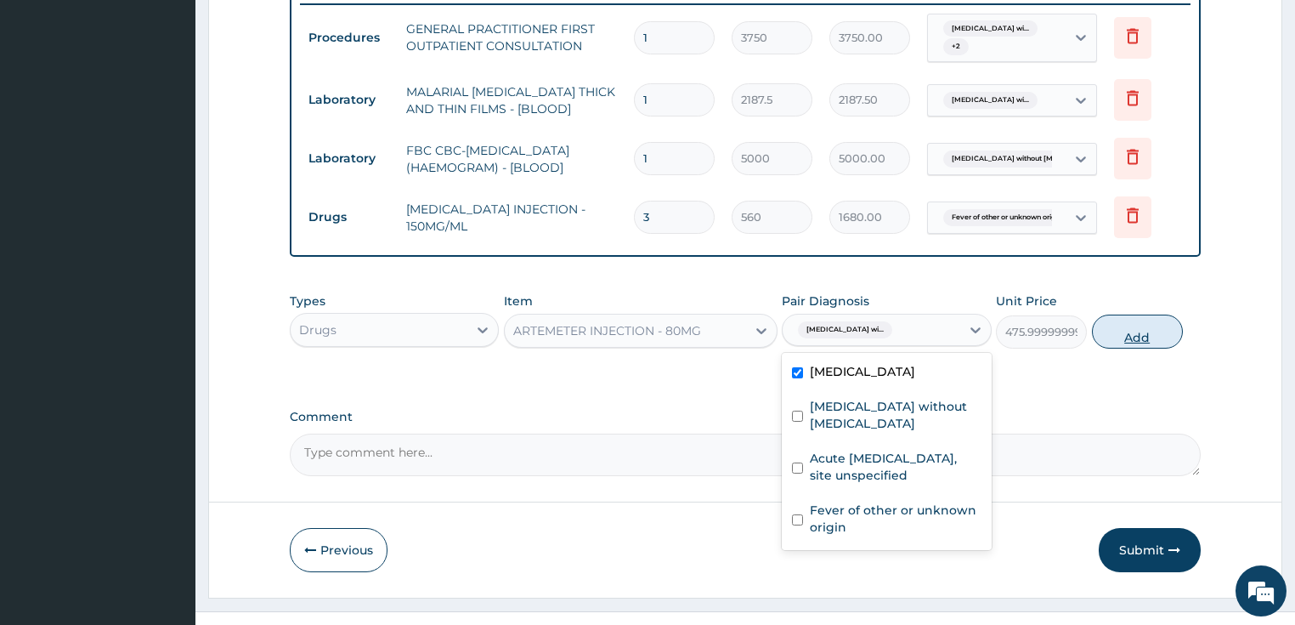
click at [1126, 349] on button "Add" at bounding box center [1137, 332] width 91 height 34
type input "0"
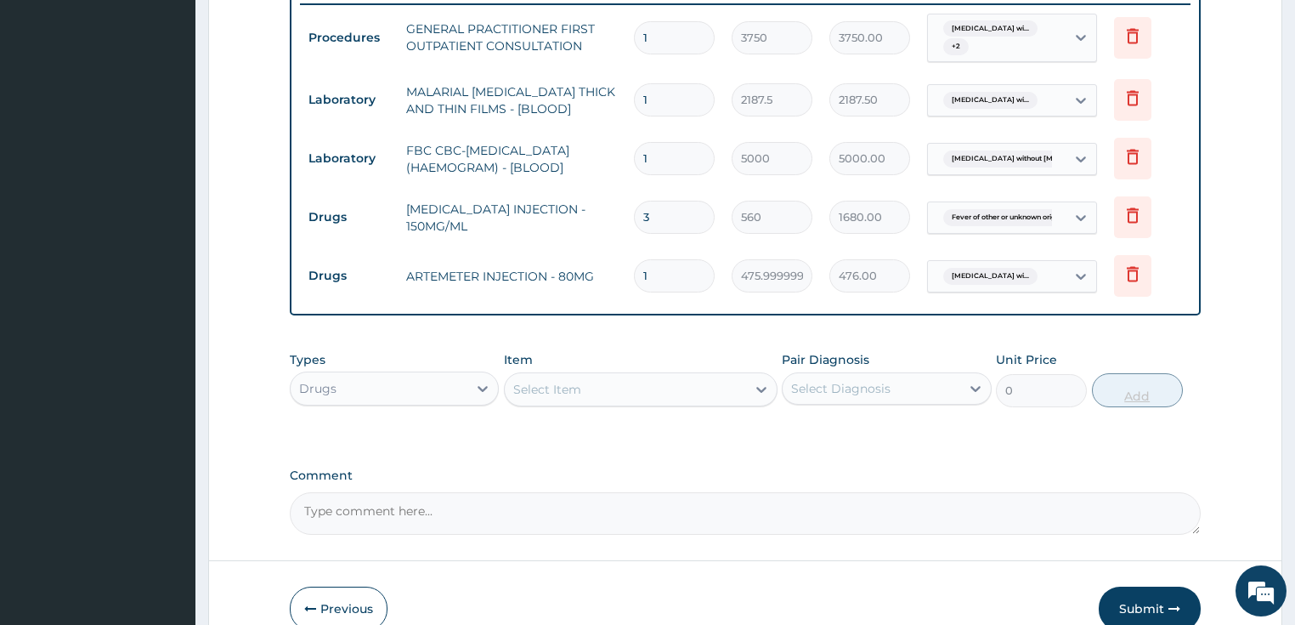
type input "0.00"
type input "6"
type input "2856.00"
type input "6"
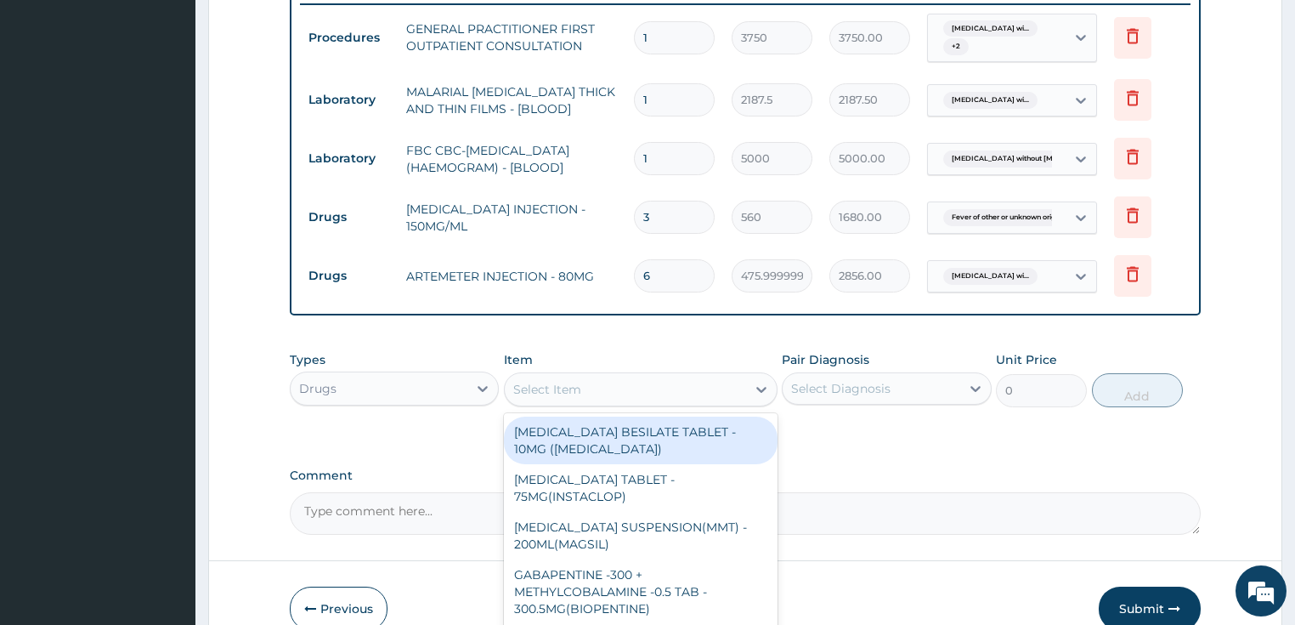
click at [556, 398] on div "Select Item" at bounding box center [547, 389] width 68 height 17
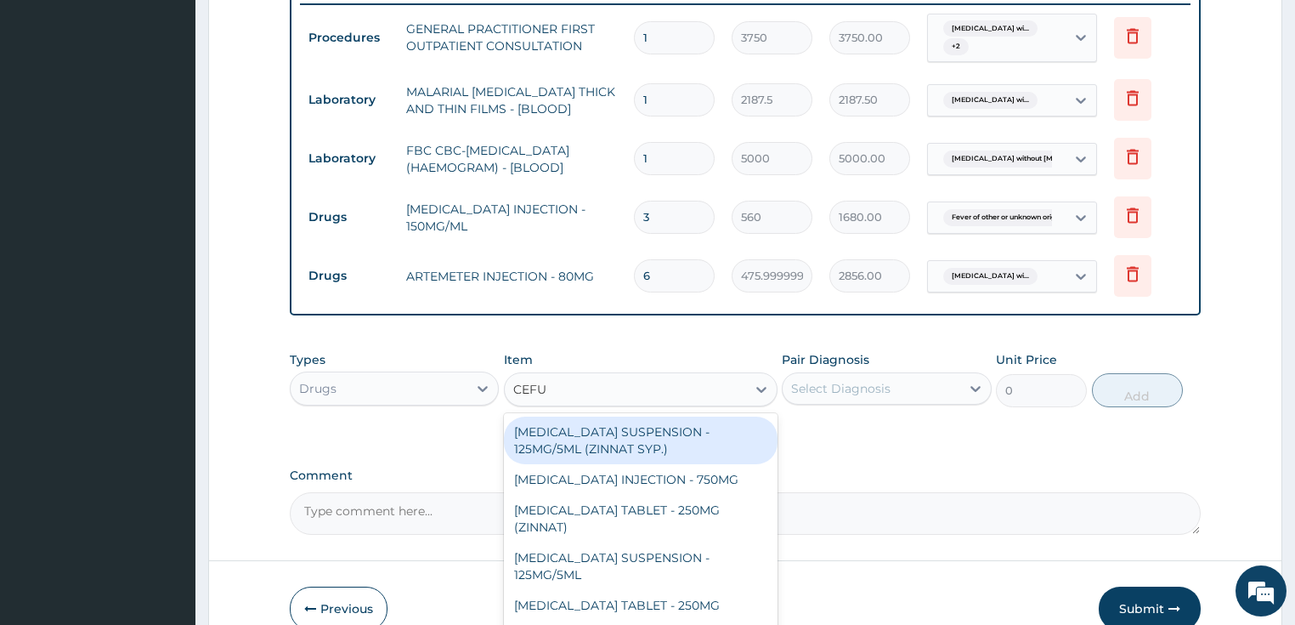
type input "CEFUR"
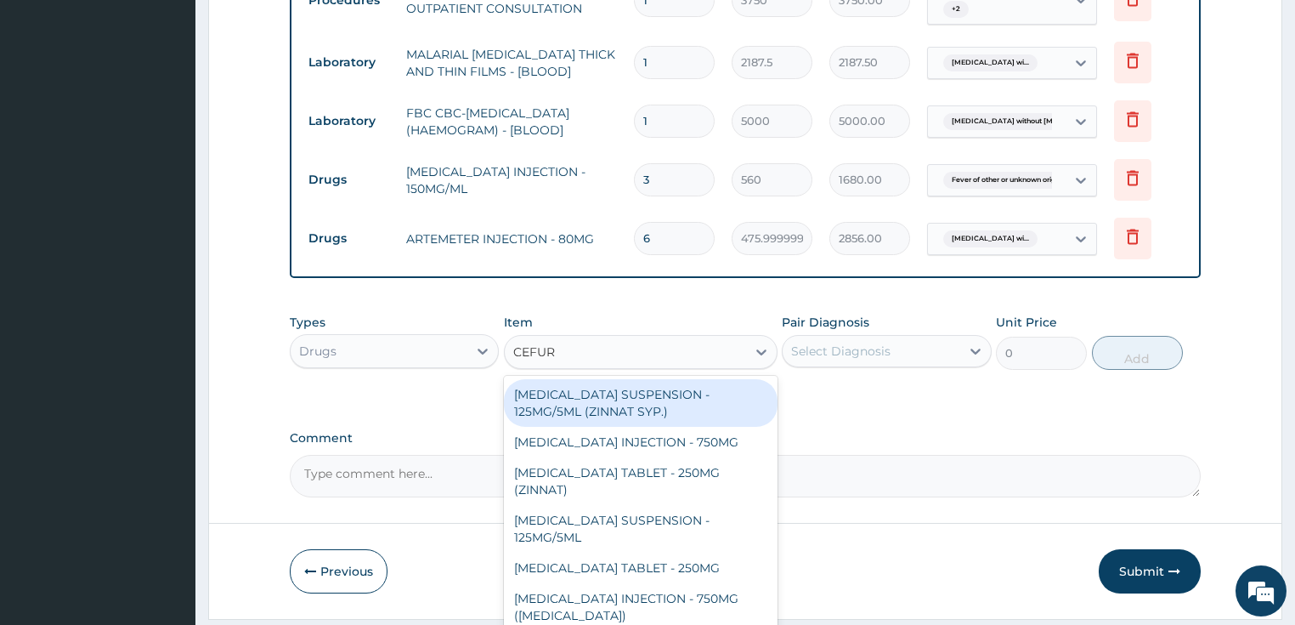
scroll to position [741, 0]
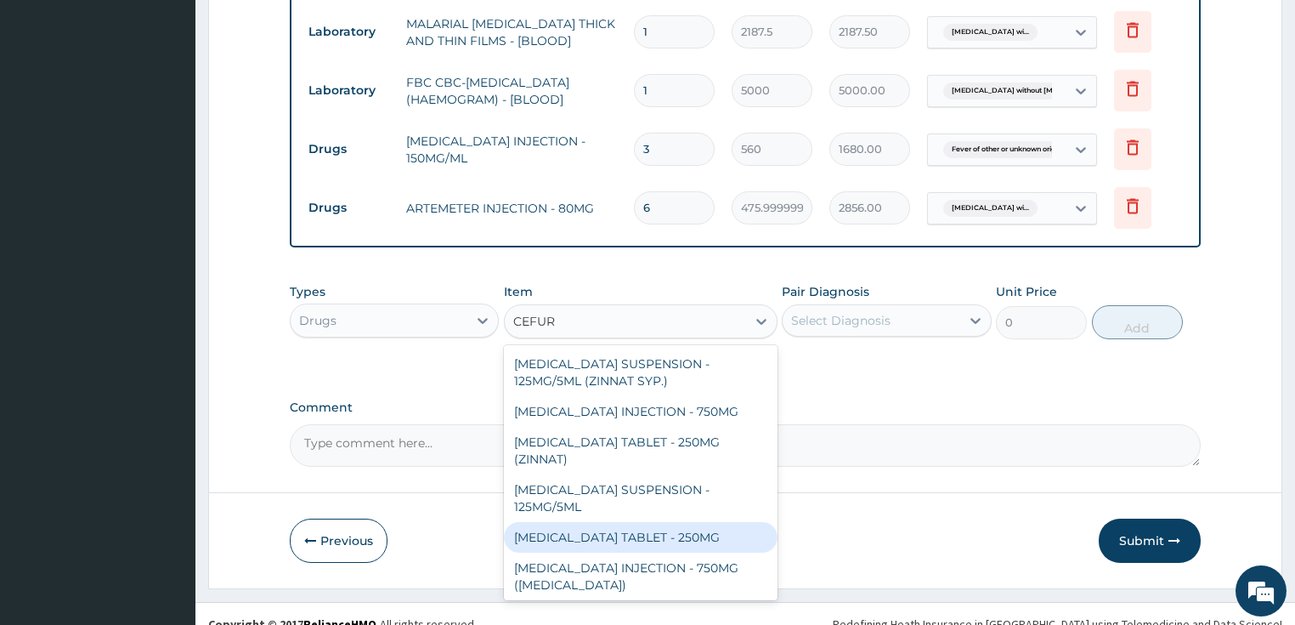
click at [692, 540] on div "CEFUROXIME TABLET - 250MG" at bounding box center [641, 537] width 274 height 31
type input "420"
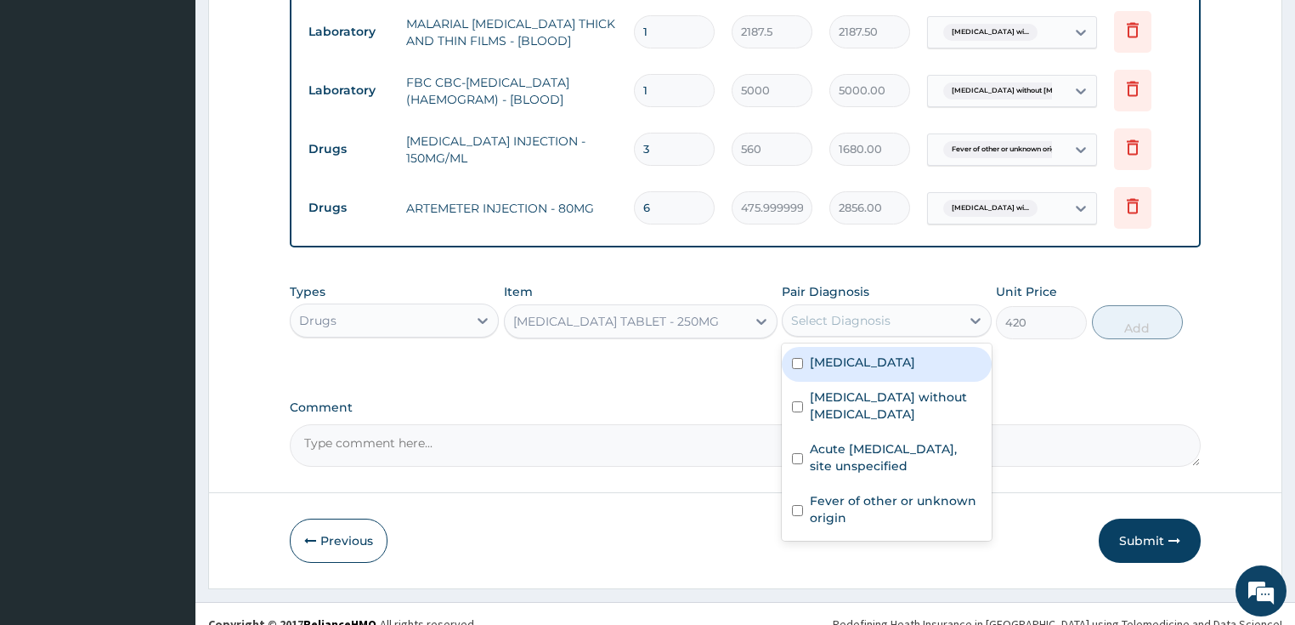
click at [859, 329] on div "Select Diagnosis" at bounding box center [840, 320] width 99 height 17
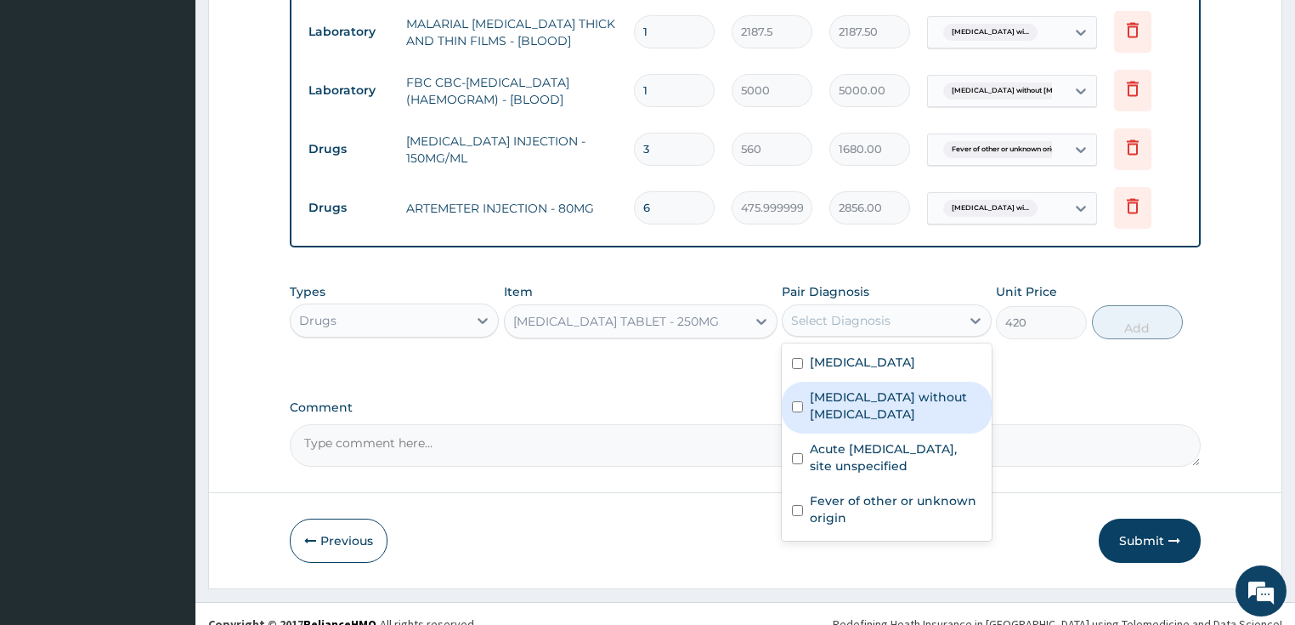
click at [861, 422] on label "Sepsis without septic shock" at bounding box center [896, 405] width 172 height 34
checkbox input "true"
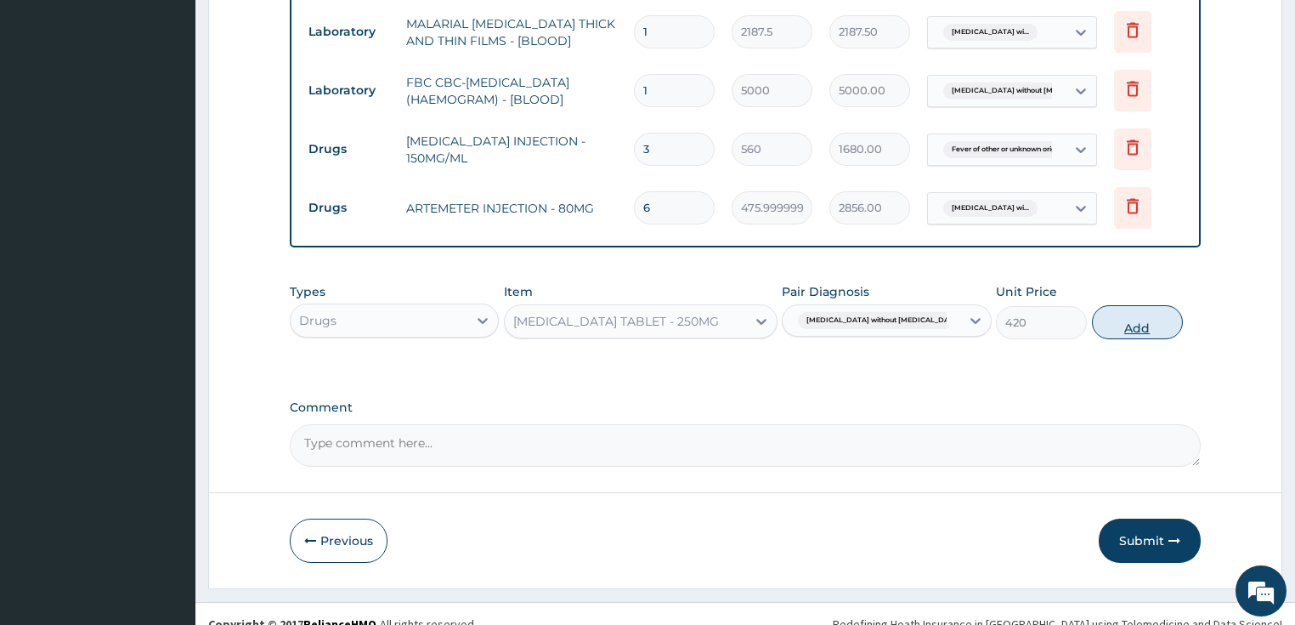
click at [1133, 339] on button "Add" at bounding box center [1137, 322] width 91 height 34
type input "0"
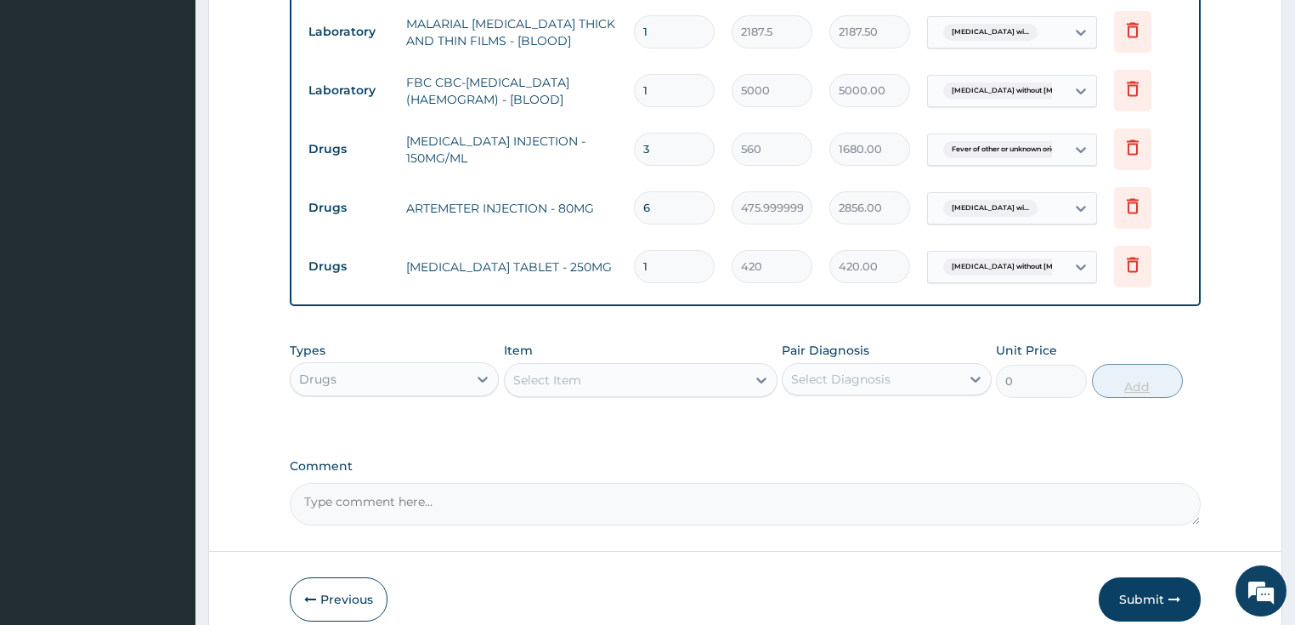
type input "14"
type input "5880.00"
type input "14"
click at [530, 432] on div "Types Drugs Item Select Item Pair Diagnosis Select Diagnosis Unit Price 0 Add" at bounding box center [746, 382] width 912 height 99
click at [535, 394] on div "Select Item" at bounding box center [625, 379] width 241 height 27
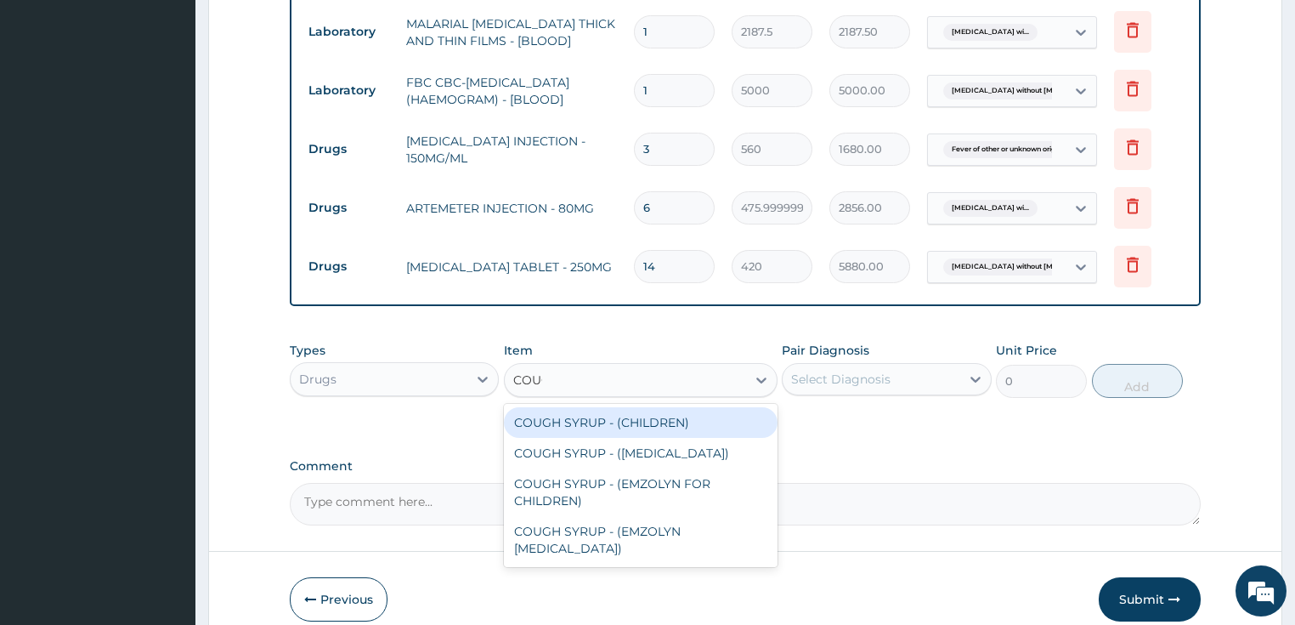
type input "COUGH"
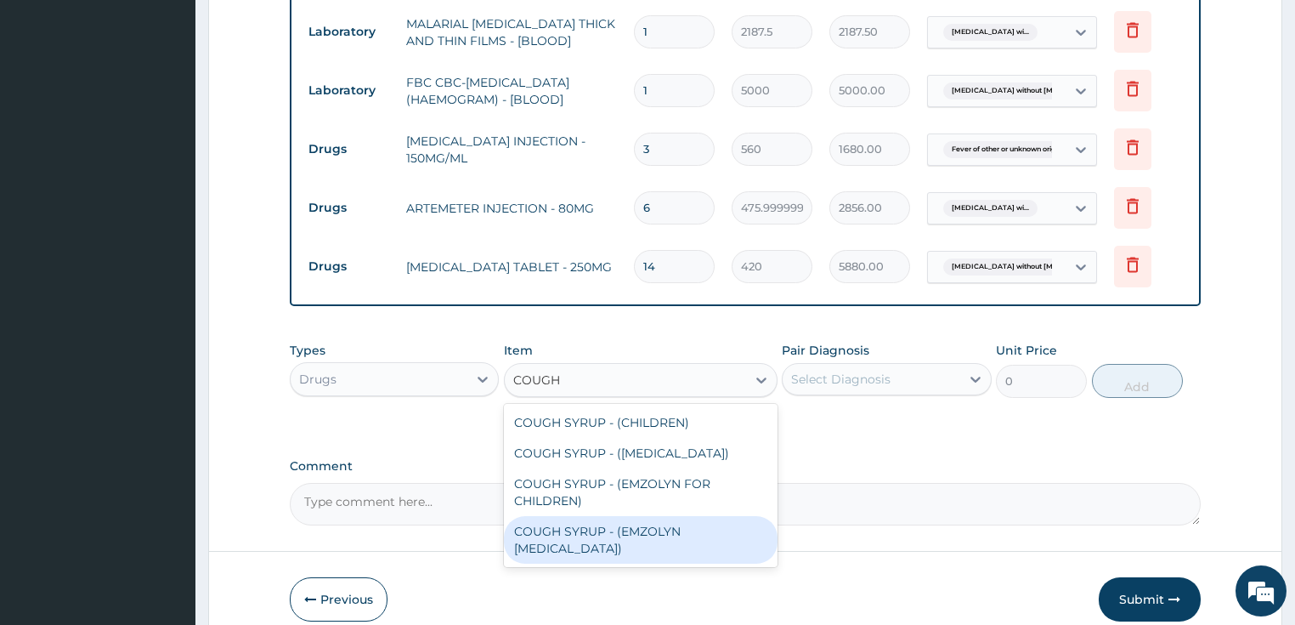
click at [536, 564] on div "COUGH SYRUP - (EMZOLYN EXPECTORANT)" at bounding box center [641, 540] width 274 height 48
type input "1120"
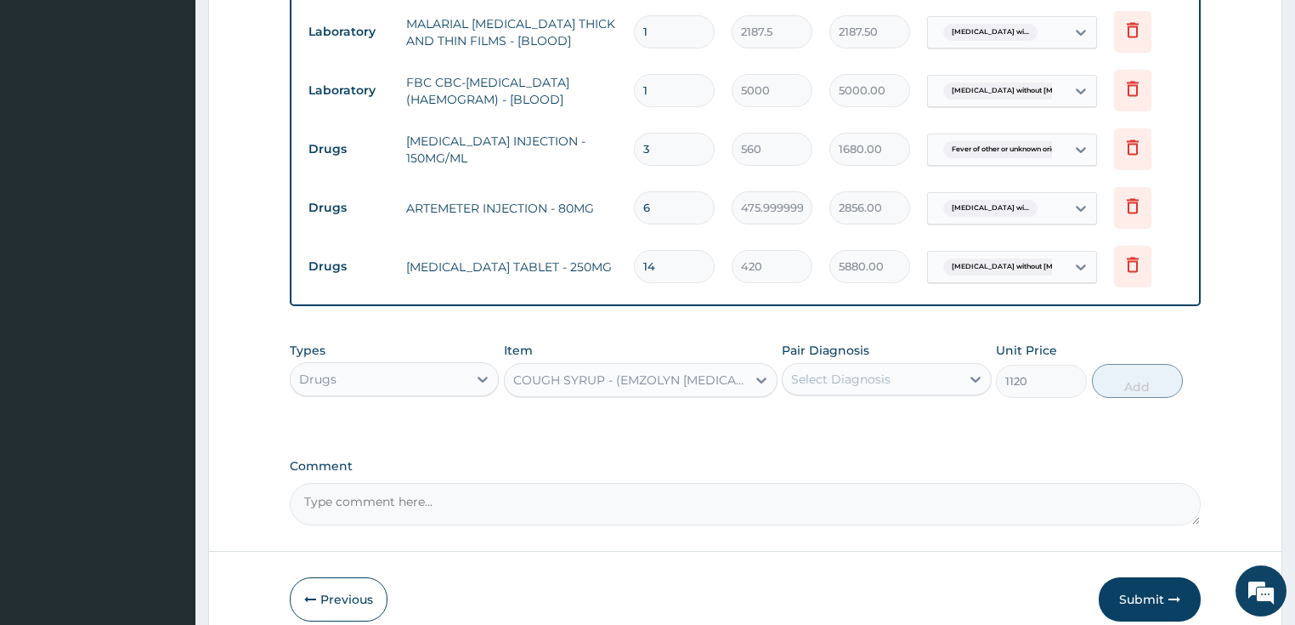
click at [862, 398] on div "Pair Diagnosis Select Diagnosis" at bounding box center [887, 370] width 210 height 56
click at [855, 388] on div "Select Diagnosis" at bounding box center [840, 379] width 99 height 17
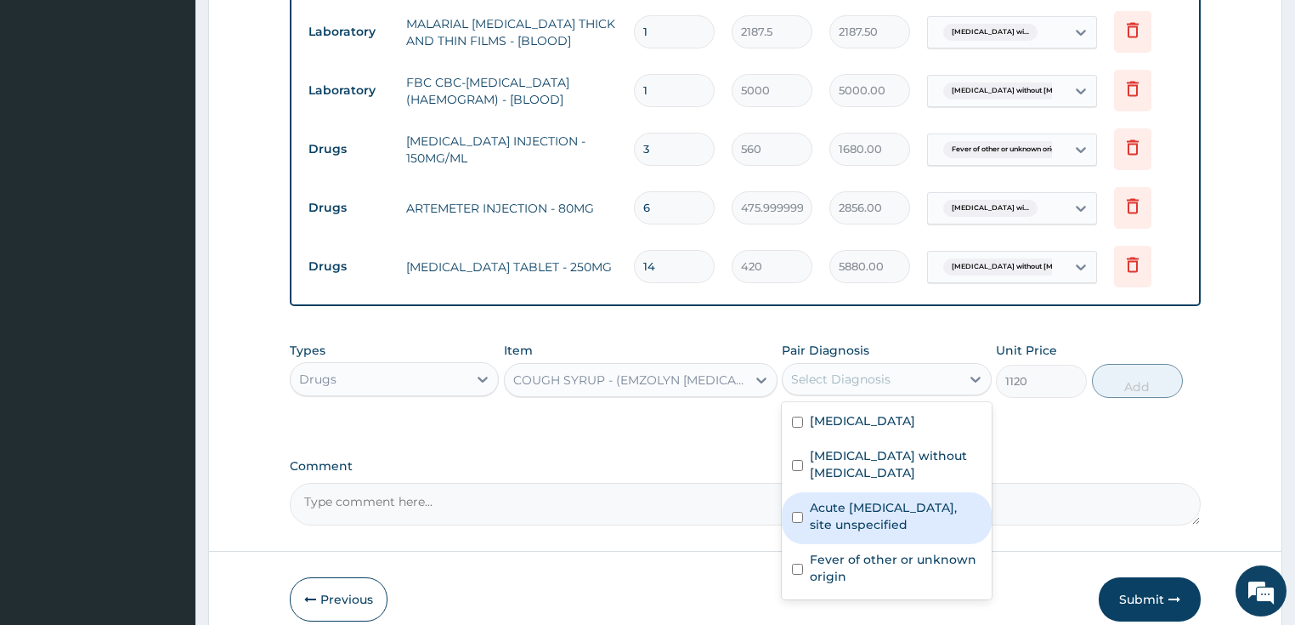
drag, startPoint x: 863, startPoint y: 599, endPoint x: 867, endPoint y: 569, distance: 30.9
click at [867, 569] on div "Plasmodium malariae malaria without complication Sepsis without septic shock Ac…" at bounding box center [887, 500] width 210 height 197
click at [867, 533] on label "Acute upper respiratory infection, site unspecified" at bounding box center [896, 516] width 172 height 34
checkbox input "true"
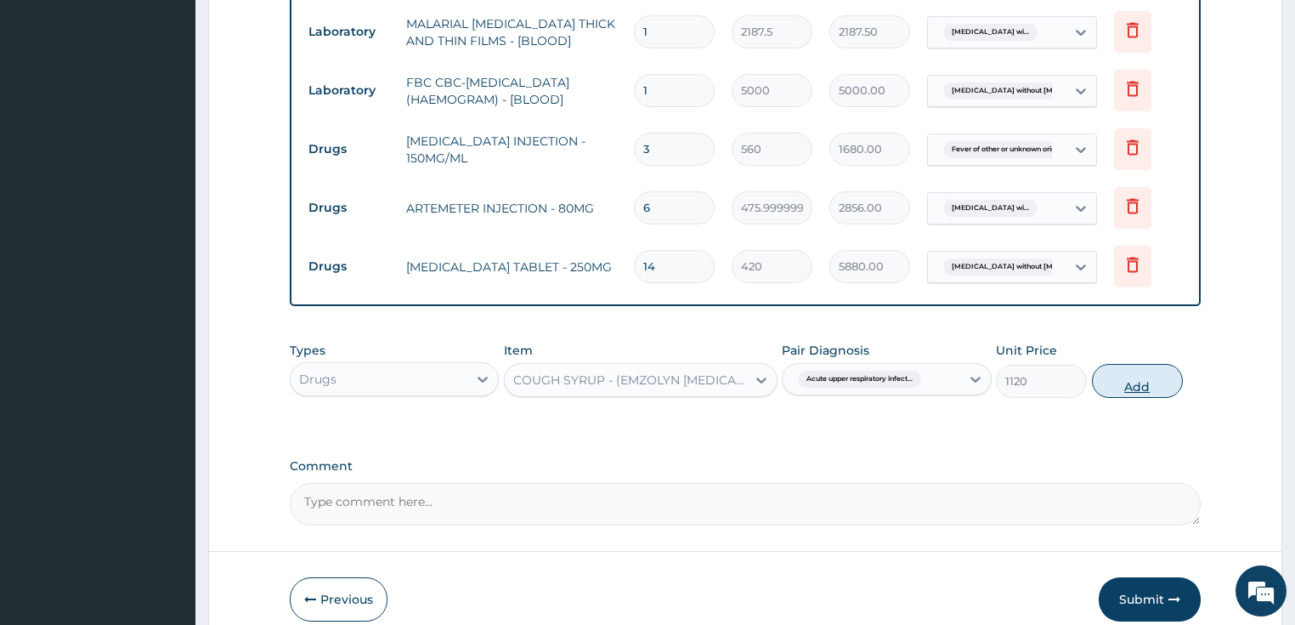
click at [1153, 398] on button "Add" at bounding box center [1137, 381] width 91 height 34
type input "0"
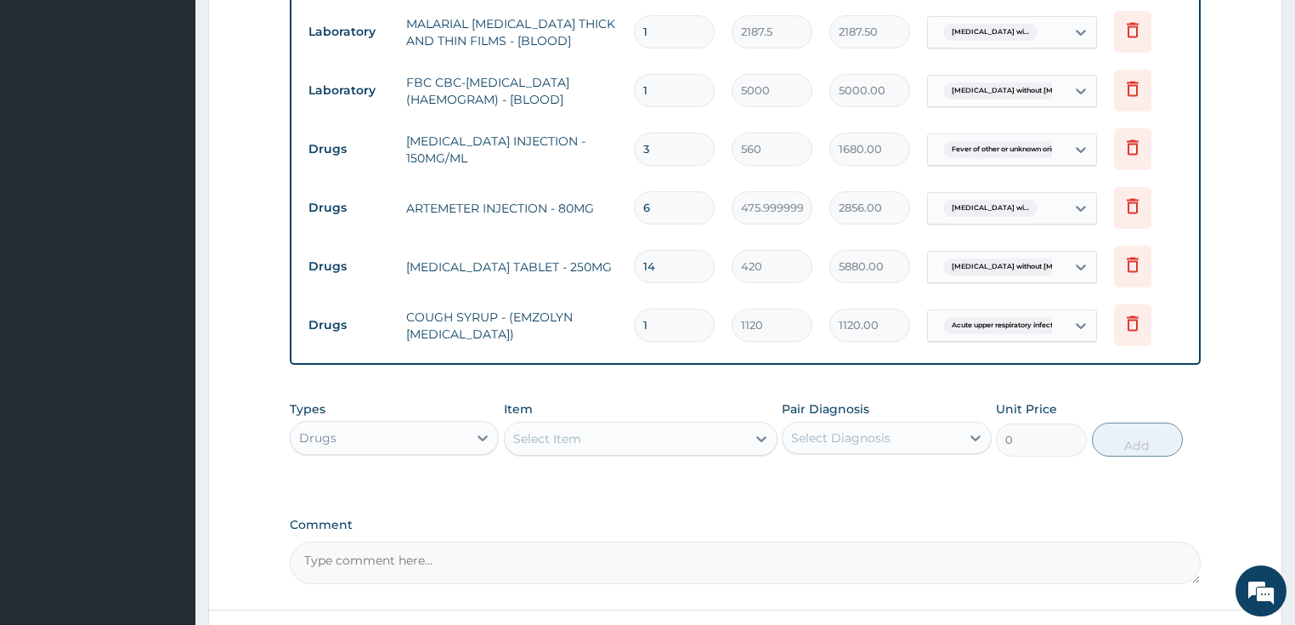
click at [561, 447] on div "Select Item" at bounding box center [547, 438] width 68 height 17
type input "PIRI"
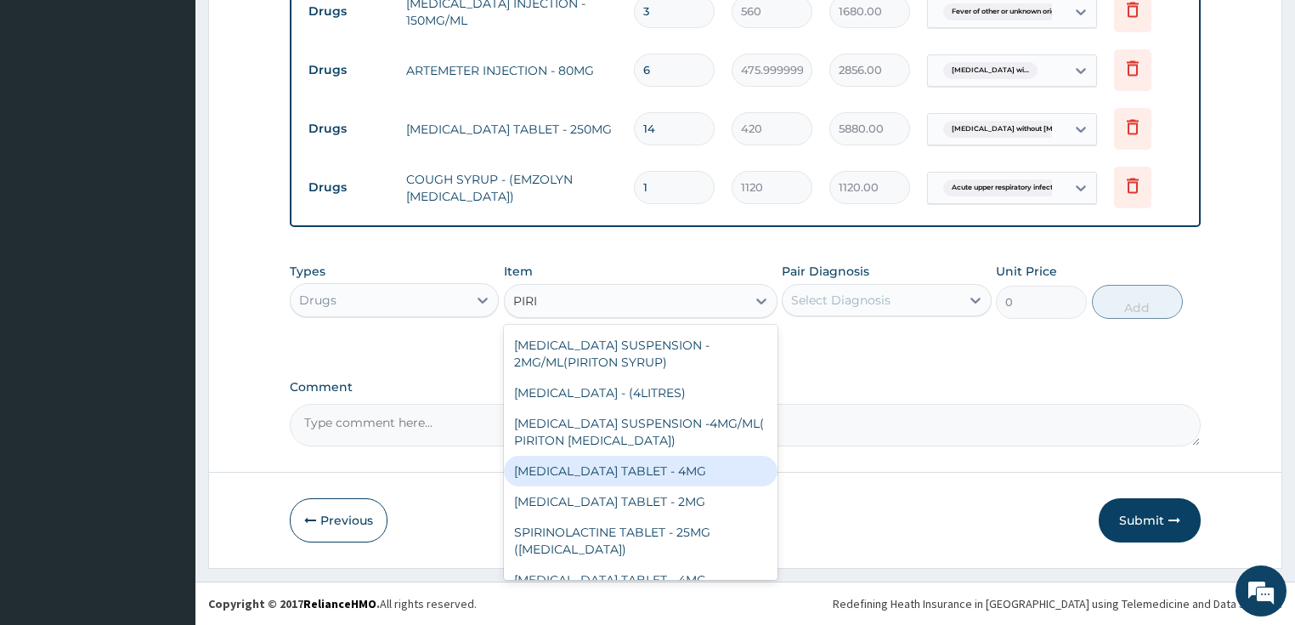
scroll to position [112, 0]
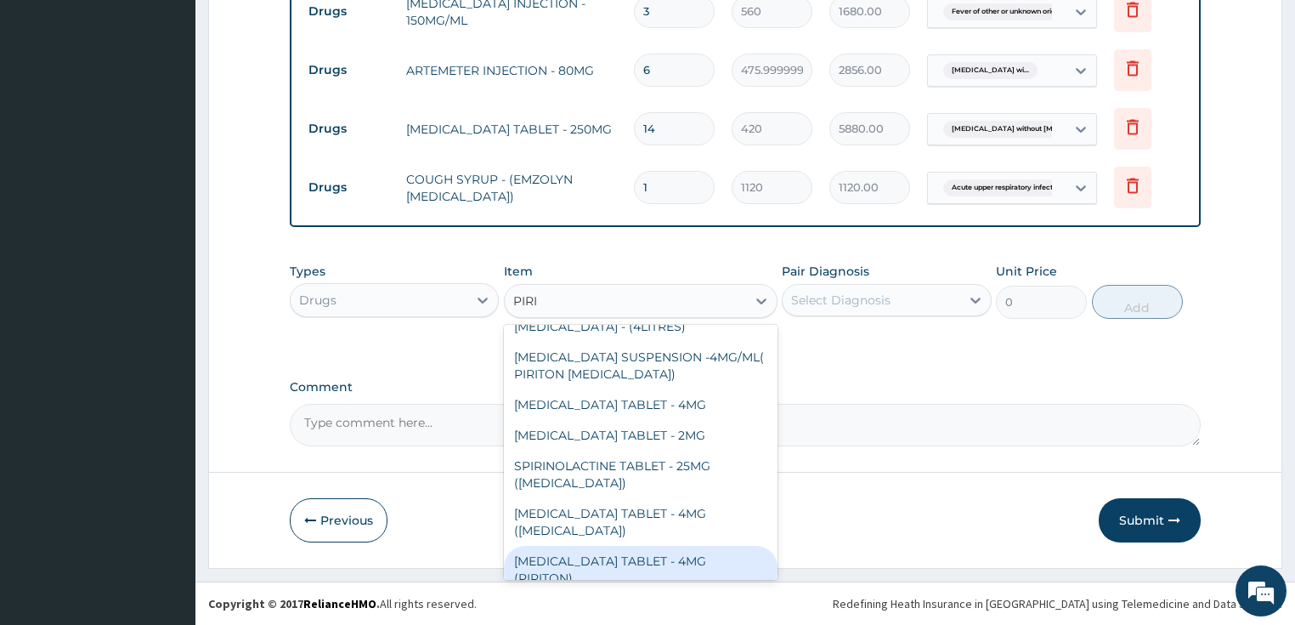
click at [587, 558] on div "CHLORPHENIRAMINE TABLET - 4MG (PIRITON)" at bounding box center [641, 570] width 274 height 48
type input "22.4"
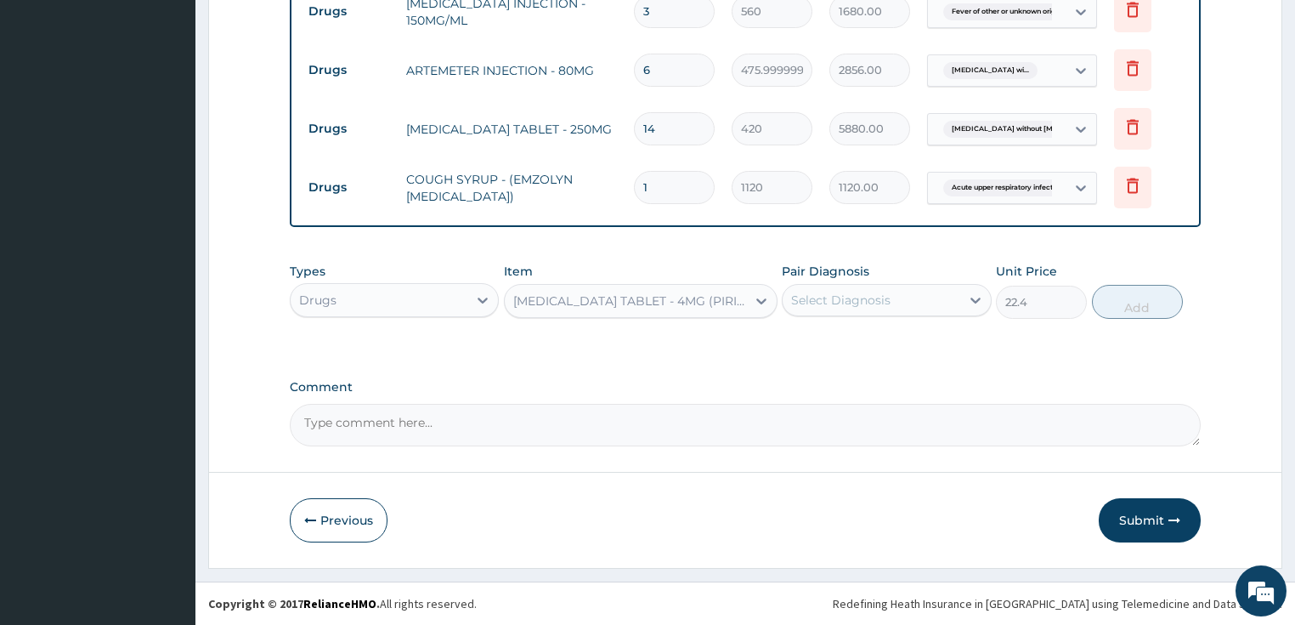
click at [946, 303] on div "Select Diagnosis" at bounding box center [872, 299] width 178 height 27
click at [852, 277] on label "Pair Diagnosis" at bounding box center [826, 271] width 88 height 17
click at [846, 319] on div "Pair Diagnosis Select Diagnosis" at bounding box center [887, 291] width 210 height 56
click at [842, 311] on div "Select Diagnosis" at bounding box center [872, 299] width 178 height 27
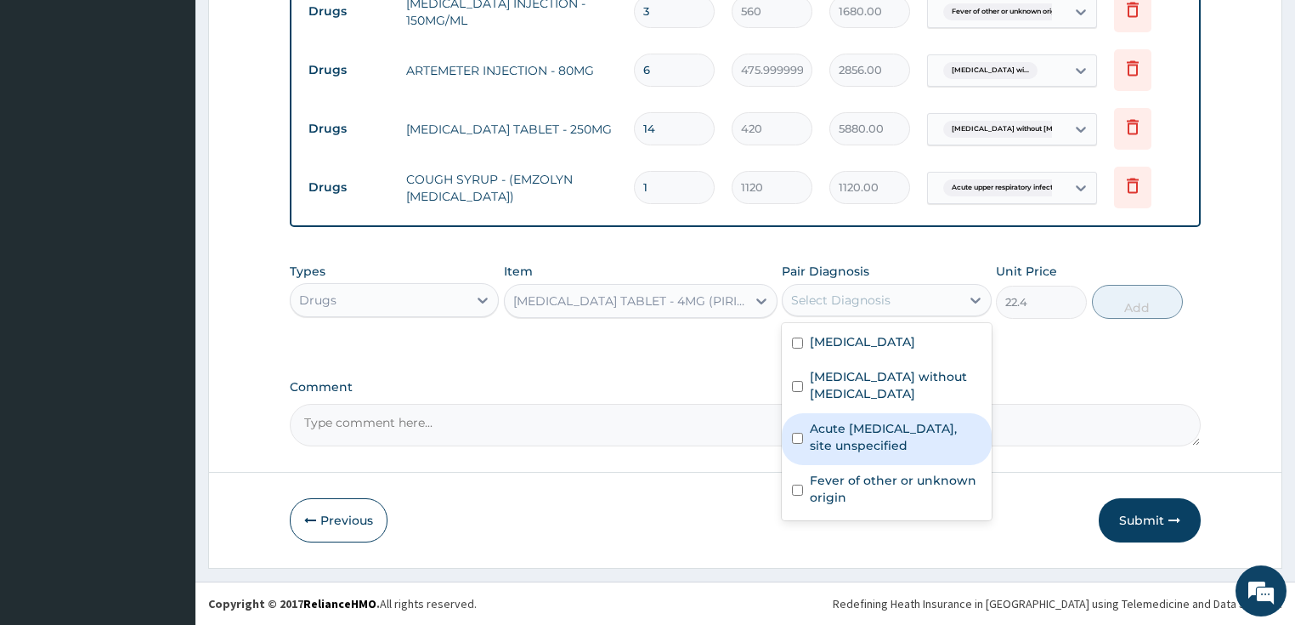
drag, startPoint x: 843, startPoint y: 498, endPoint x: 847, endPoint y: 460, distance: 38.5
click at [847, 467] on div "Plasmodium malariae malaria without complication Sepsis without septic shock Ac…" at bounding box center [887, 421] width 210 height 197
click at [847, 454] on label "Acute upper respiratory infection, site unspecified" at bounding box center [896, 437] width 172 height 34
checkbox input "true"
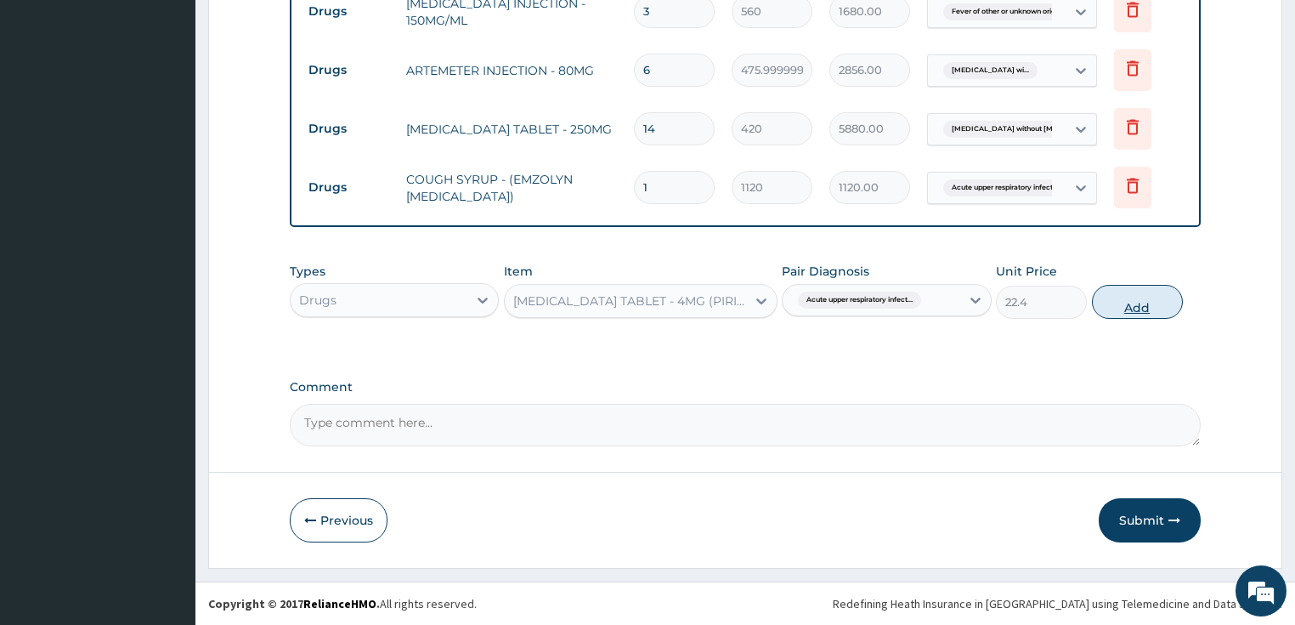
click at [1125, 297] on button "Add" at bounding box center [1137, 302] width 91 height 34
type input "0"
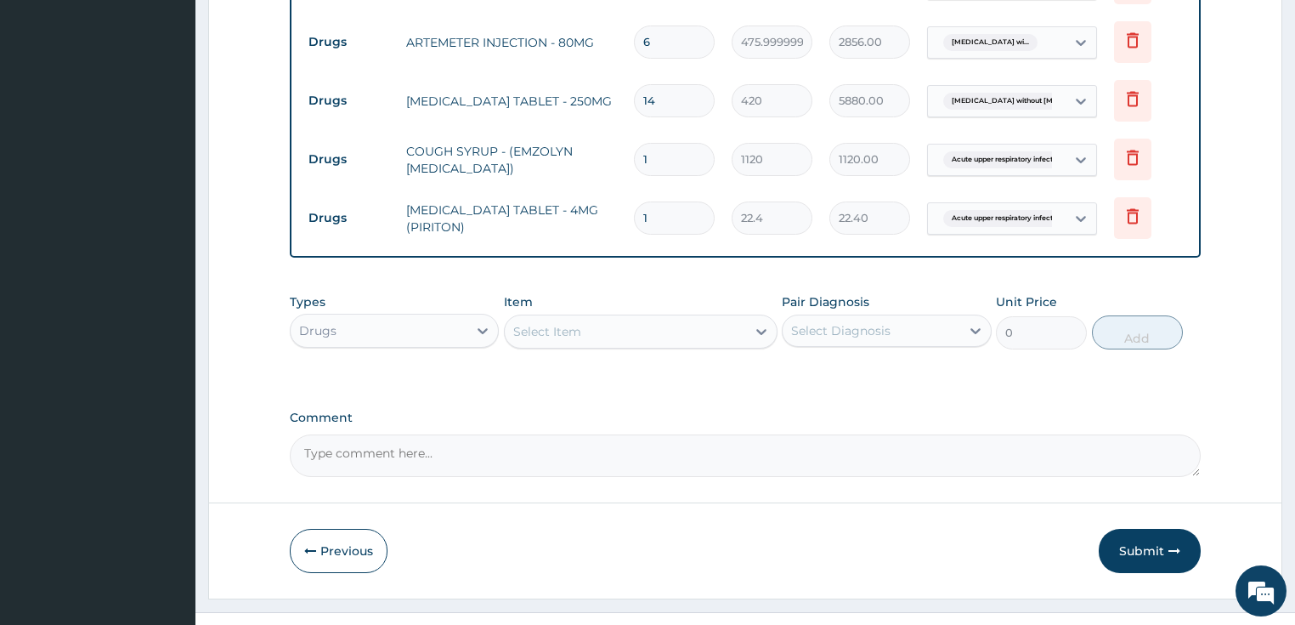
type input "0.00"
type input "3"
type input "67.20"
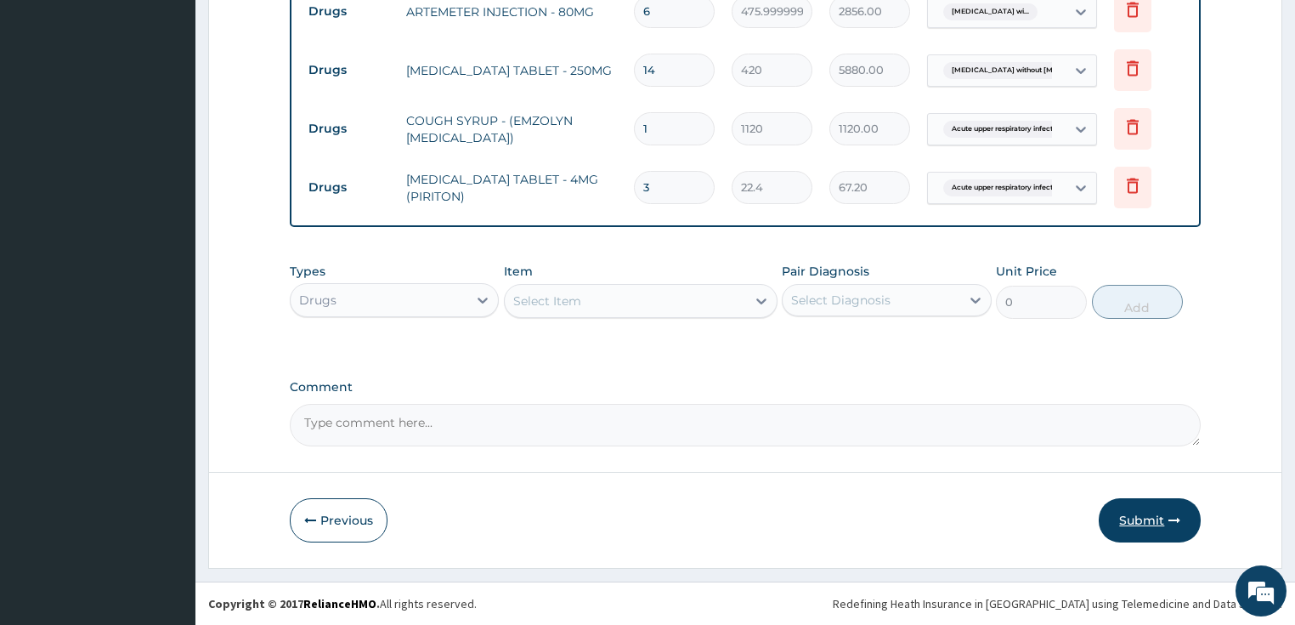
type input "3"
click at [1157, 525] on button "Submit" at bounding box center [1150, 520] width 102 height 44
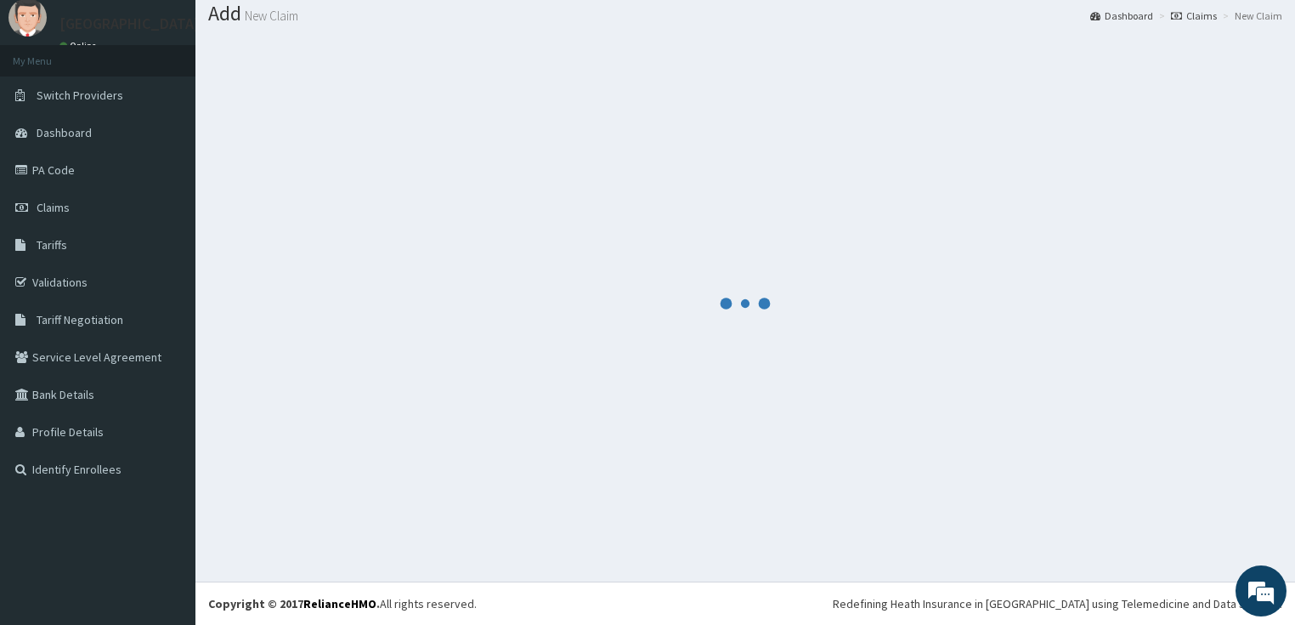
scroll to position [52, 0]
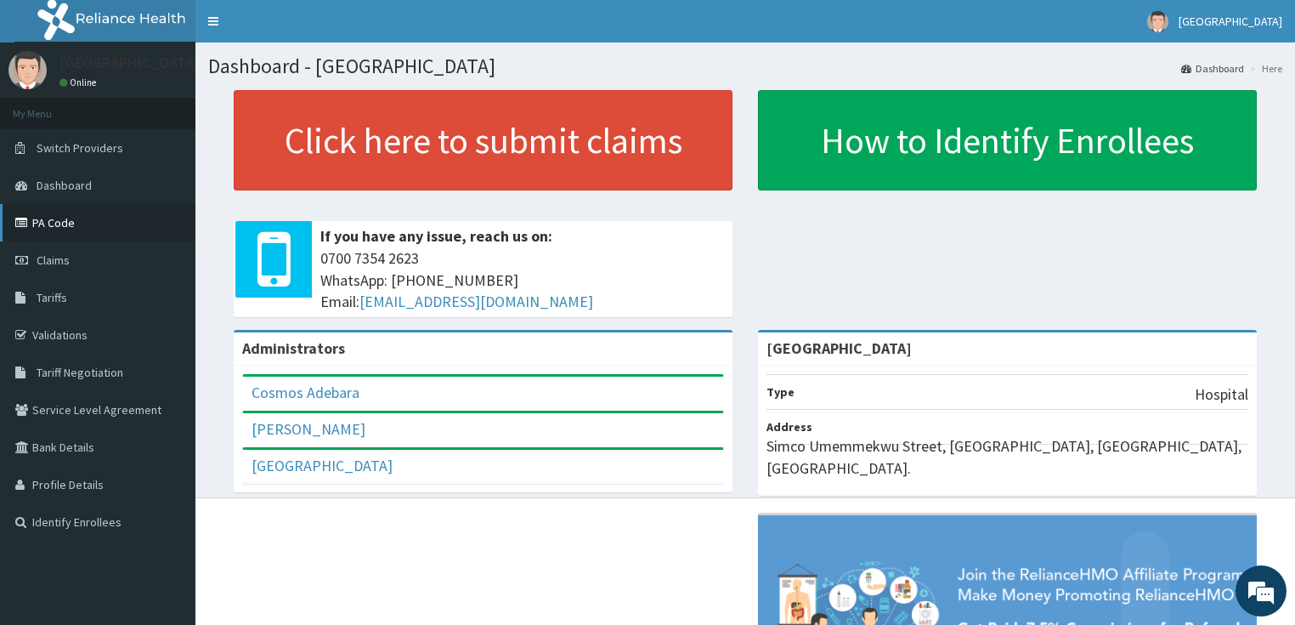
click at [67, 229] on link "PA Code" at bounding box center [98, 222] width 196 height 37
